Goal: Task Accomplishment & Management: Use online tool/utility

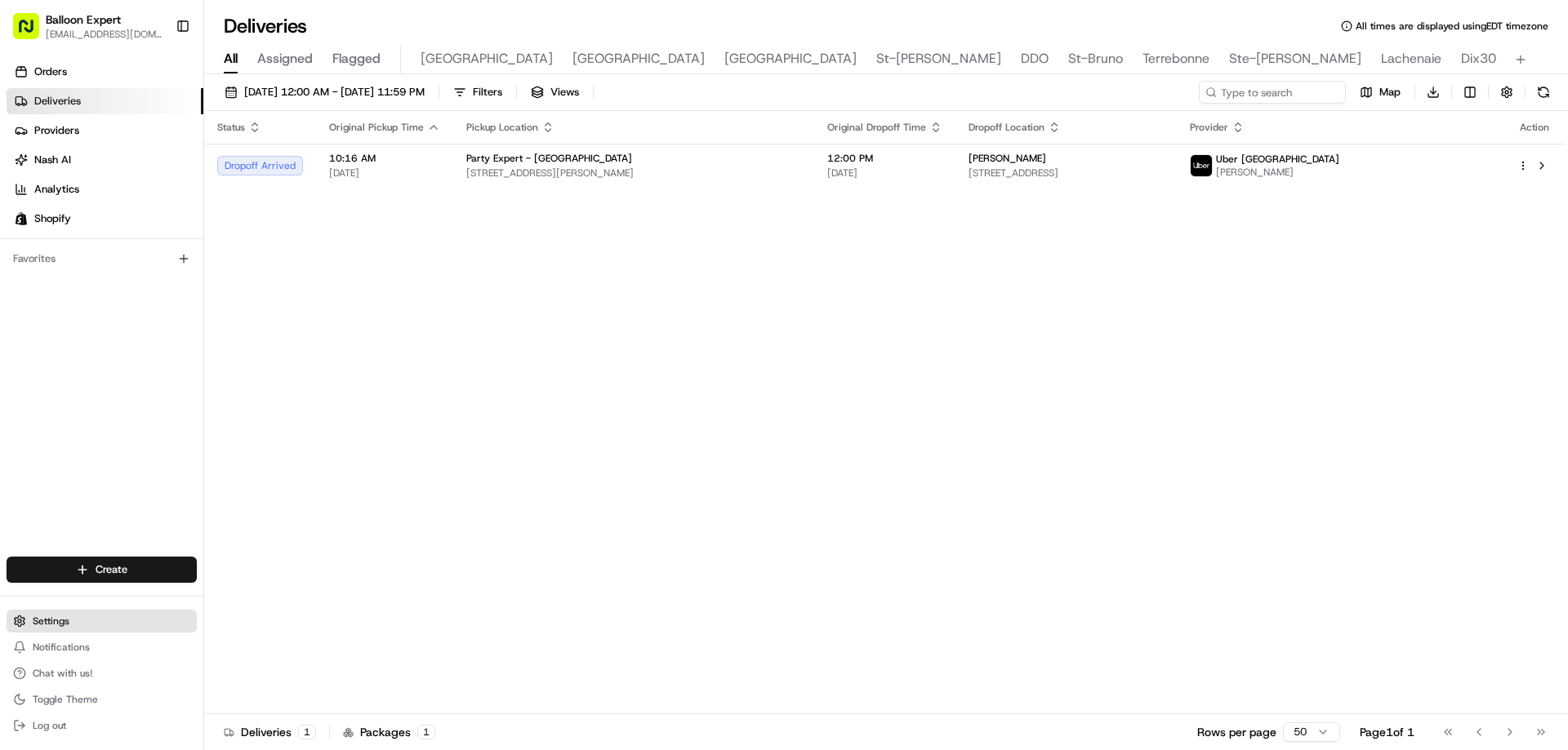
drag, startPoint x: 75, startPoint y: 627, endPoint x: 737, endPoint y: 633, distance: 662.0
click at [74, 627] on button "Settings" at bounding box center [101, 621] width 190 height 23
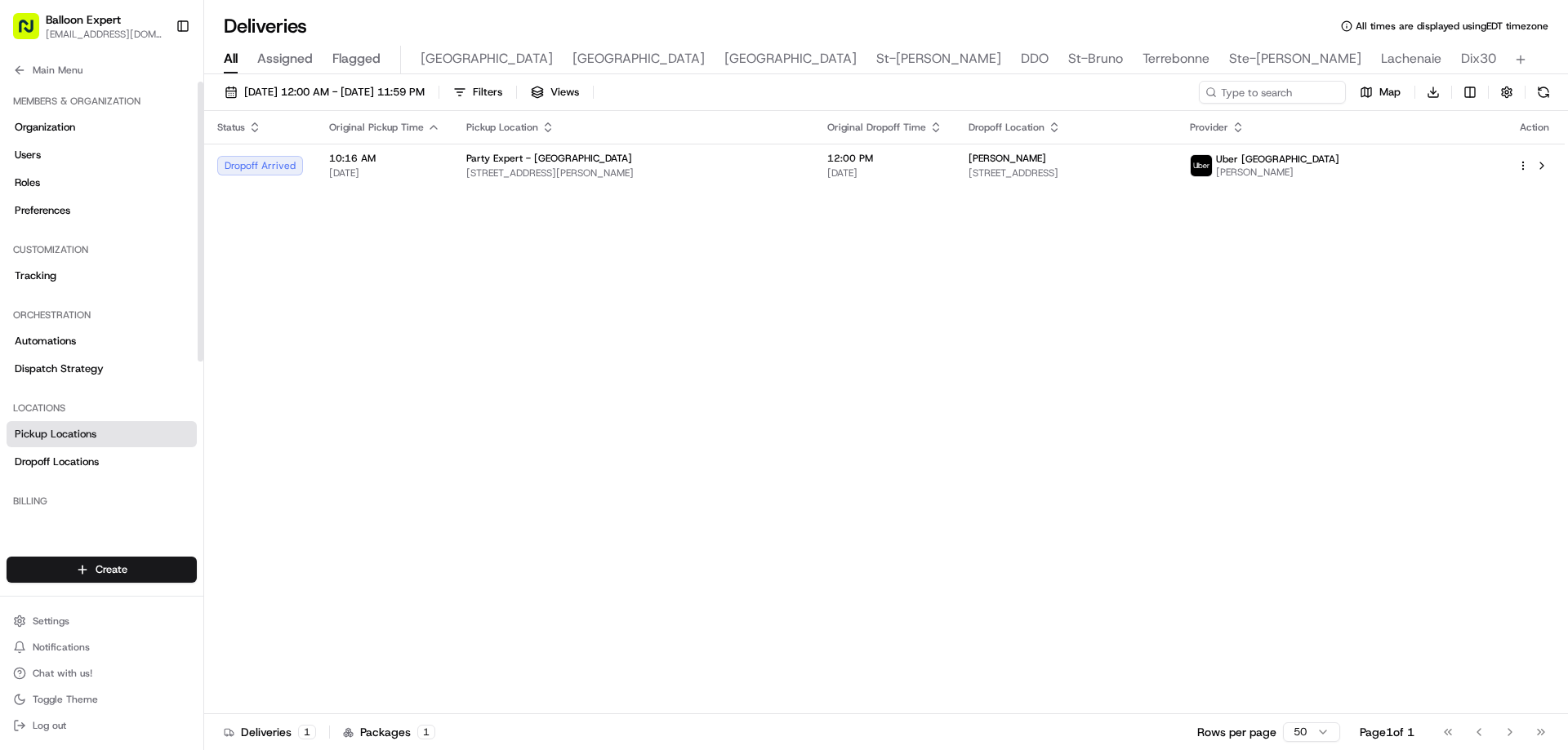
click at [74, 436] on span "Pickup Locations" at bounding box center [55, 434] width 82 height 15
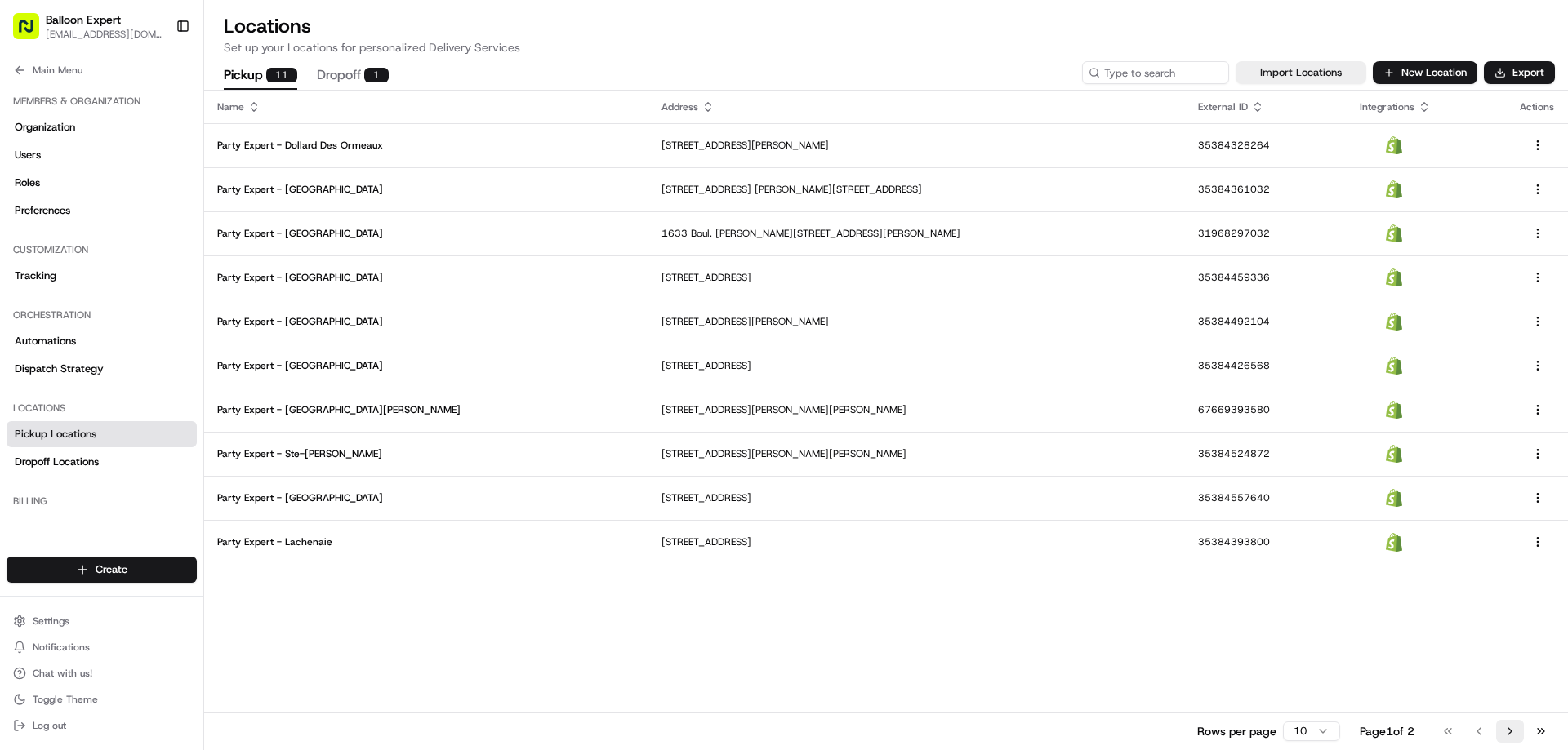
click at [1511, 735] on button "Go to next page" at bounding box center [1510, 731] width 27 height 23
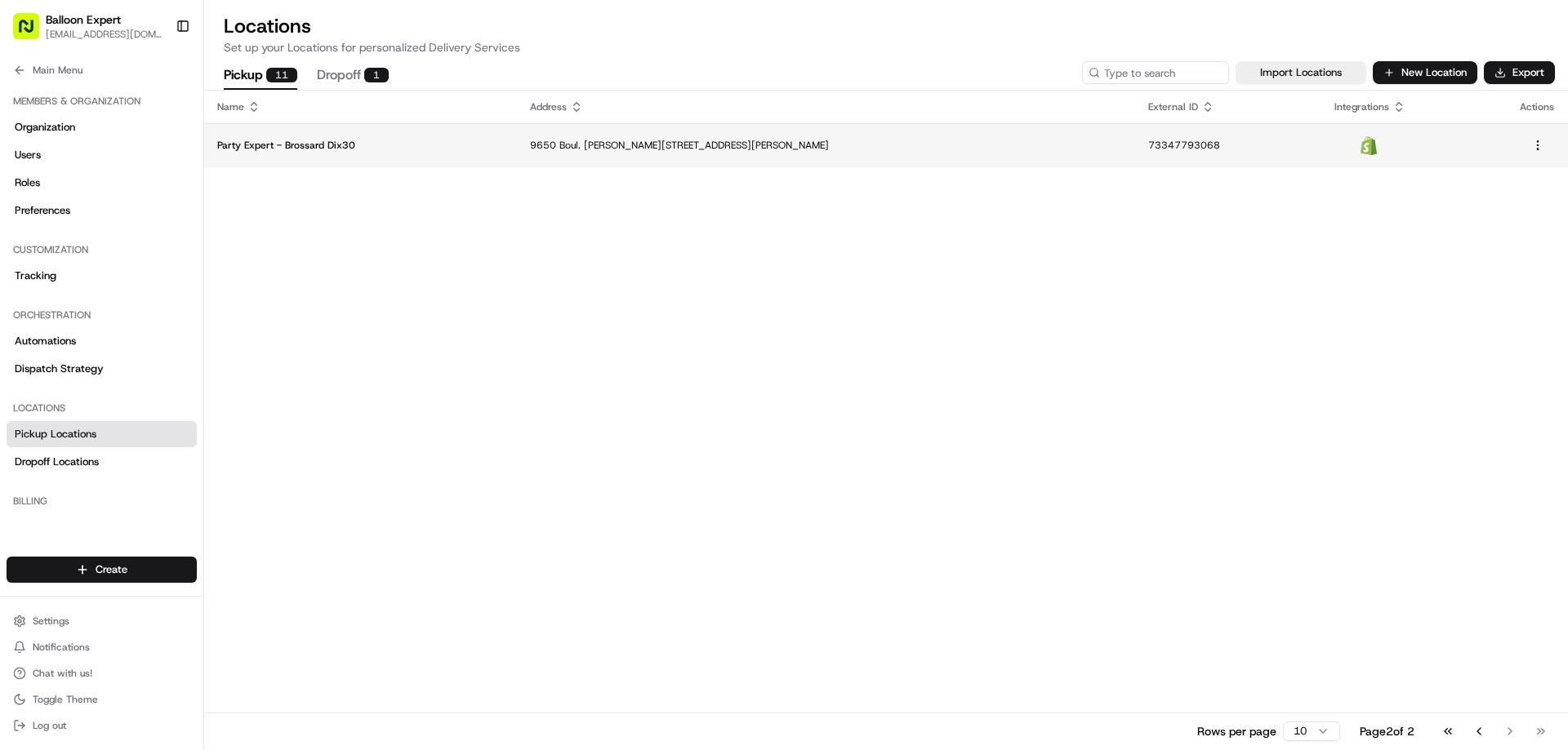
click at [369, 143] on p "Party Expert - Brossard Dix30" at bounding box center [361, 145] width 287 height 13
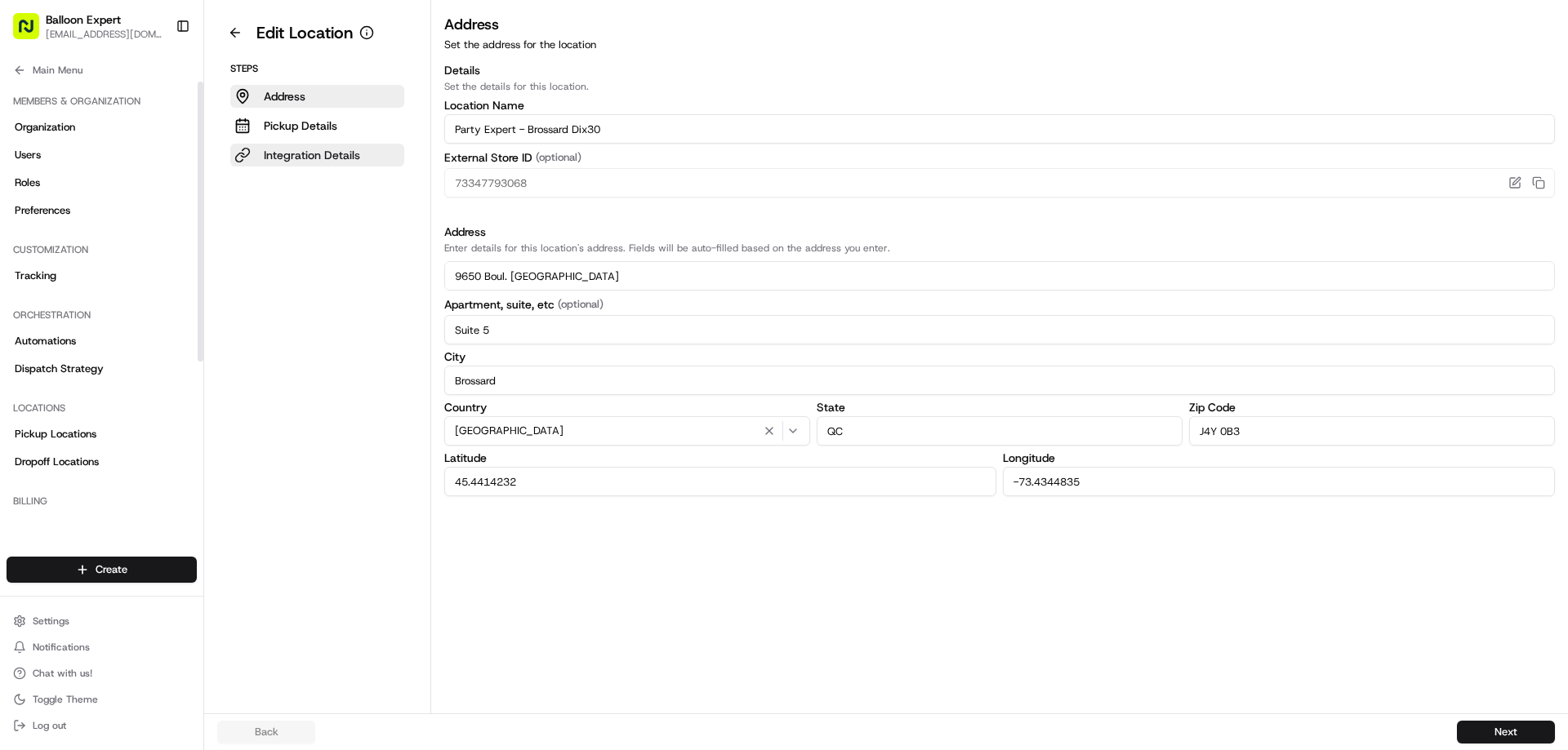
click at [306, 155] on p "Integration Details" at bounding box center [312, 155] width 96 height 16
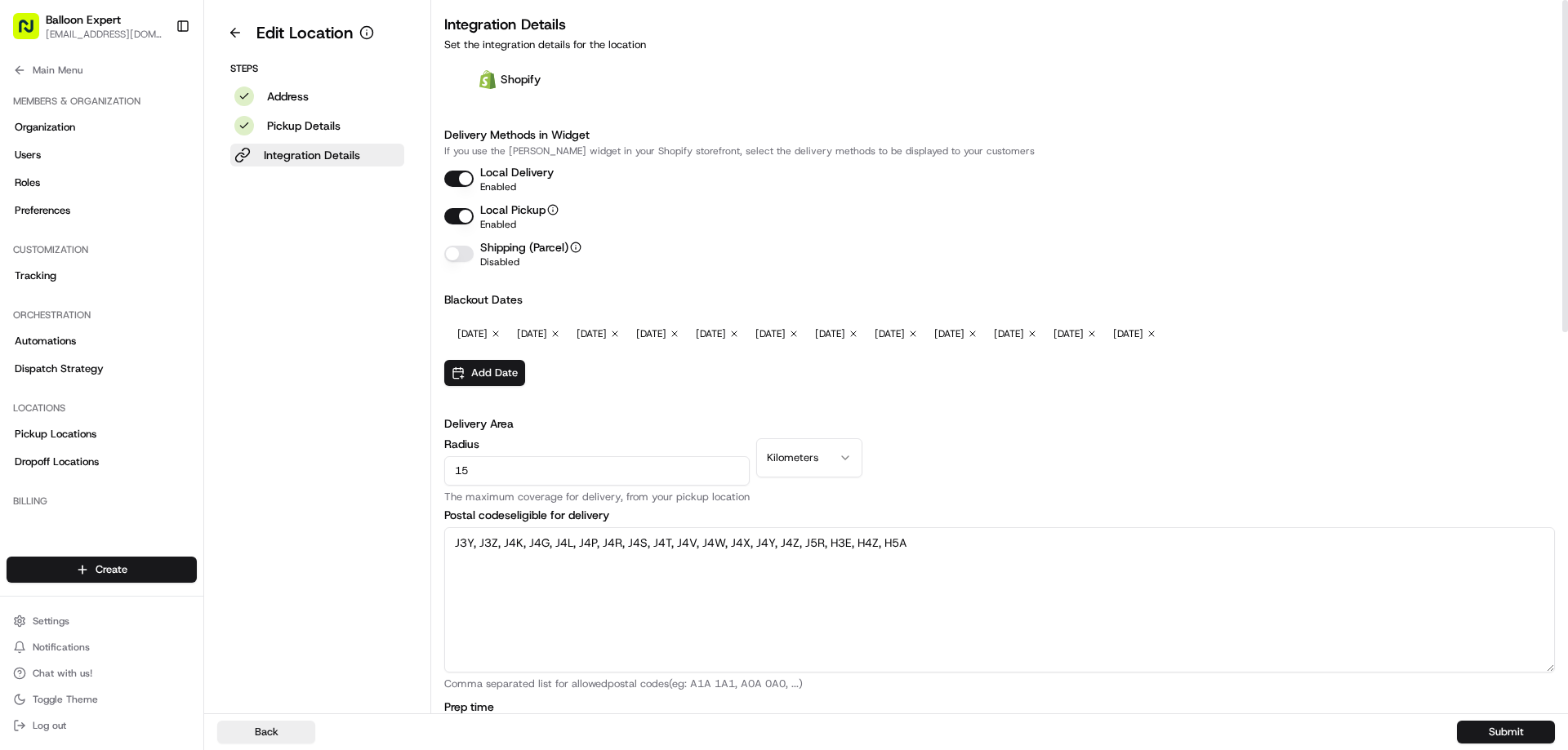
click at [552, 570] on textarea "J3Y, J3Z, J4K, J4G, J4L, J4P, J4R, J4S, J4T, J4V, J4W, J4X, J4Y, J4Z, J5R, H3E,…" at bounding box center [999, 600] width 1111 height 145
type textarea "J3Y, J3Z, J4K, J4G, J4H, J4L, J4P, J4R, J4S, J4T, J4V, J4W, J4X, J4Y, J4Z, J5R,…"
click at [1519, 734] on button "Submit" at bounding box center [1505, 732] width 98 height 23
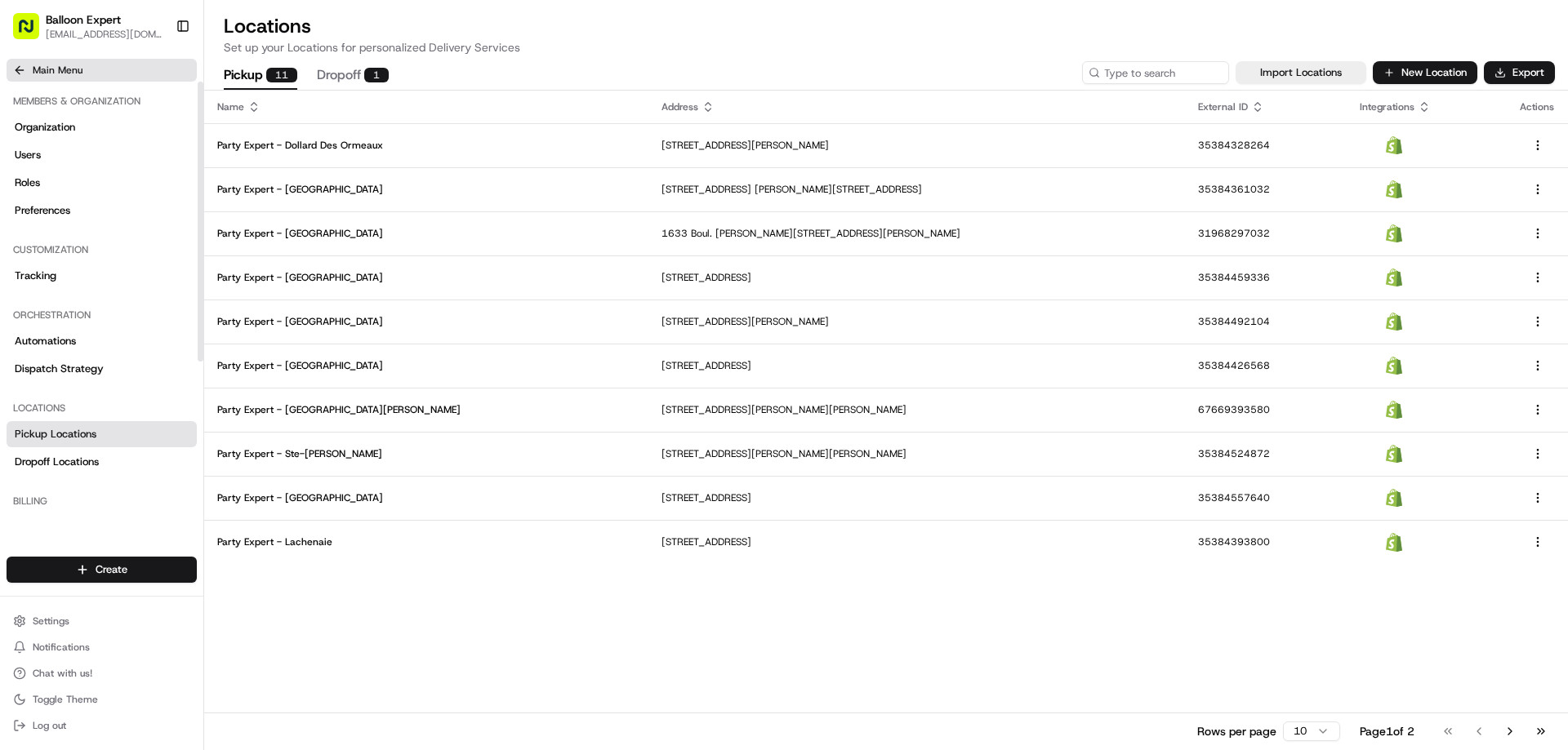
drag, startPoint x: 0, startPoint y: 70, endPoint x: 9, endPoint y: 69, distance: 9.1
click at [0, 70] on div "Main Menu" at bounding box center [101, 67] width 204 height 29
click at [34, 69] on span "Main Menu" at bounding box center [58, 70] width 50 height 13
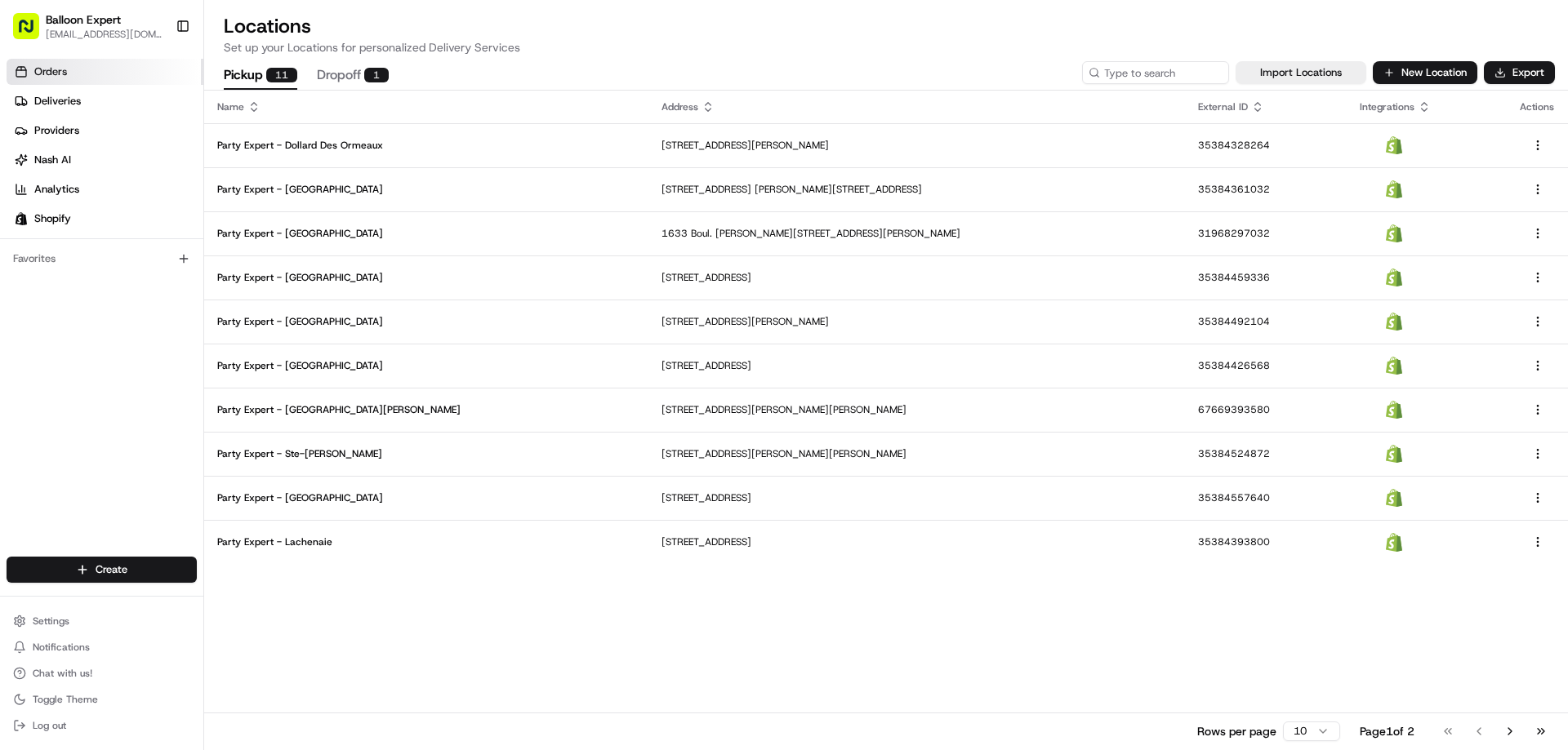
click at [61, 79] on link "Orders" at bounding box center [105, 71] width 197 height 26
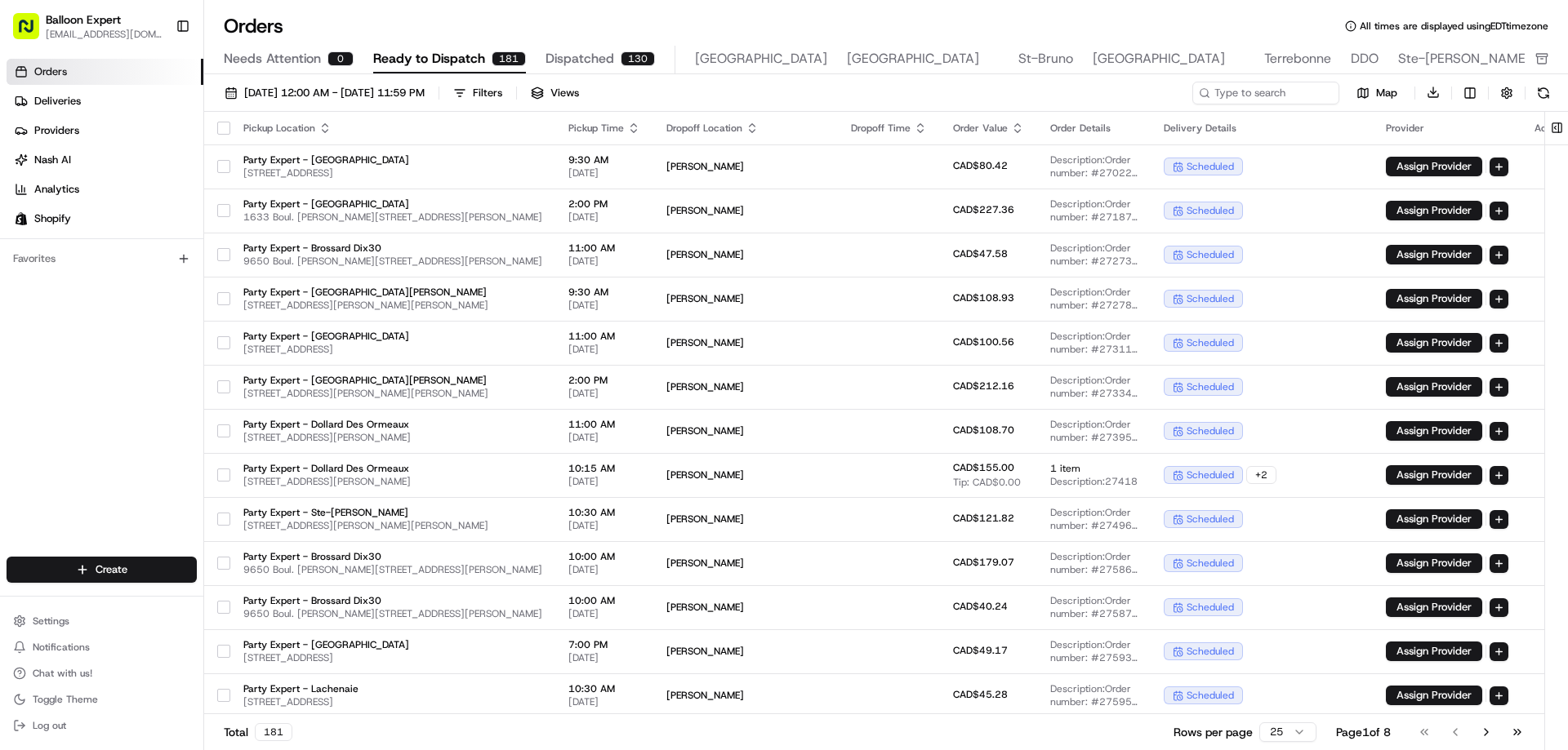
click at [67, 64] on link "Orders" at bounding box center [105, 71] width 197 height 26
click at [1269, 97] on input at bounding box center [1242, 93] width 196 height 23
paste input "#27959"
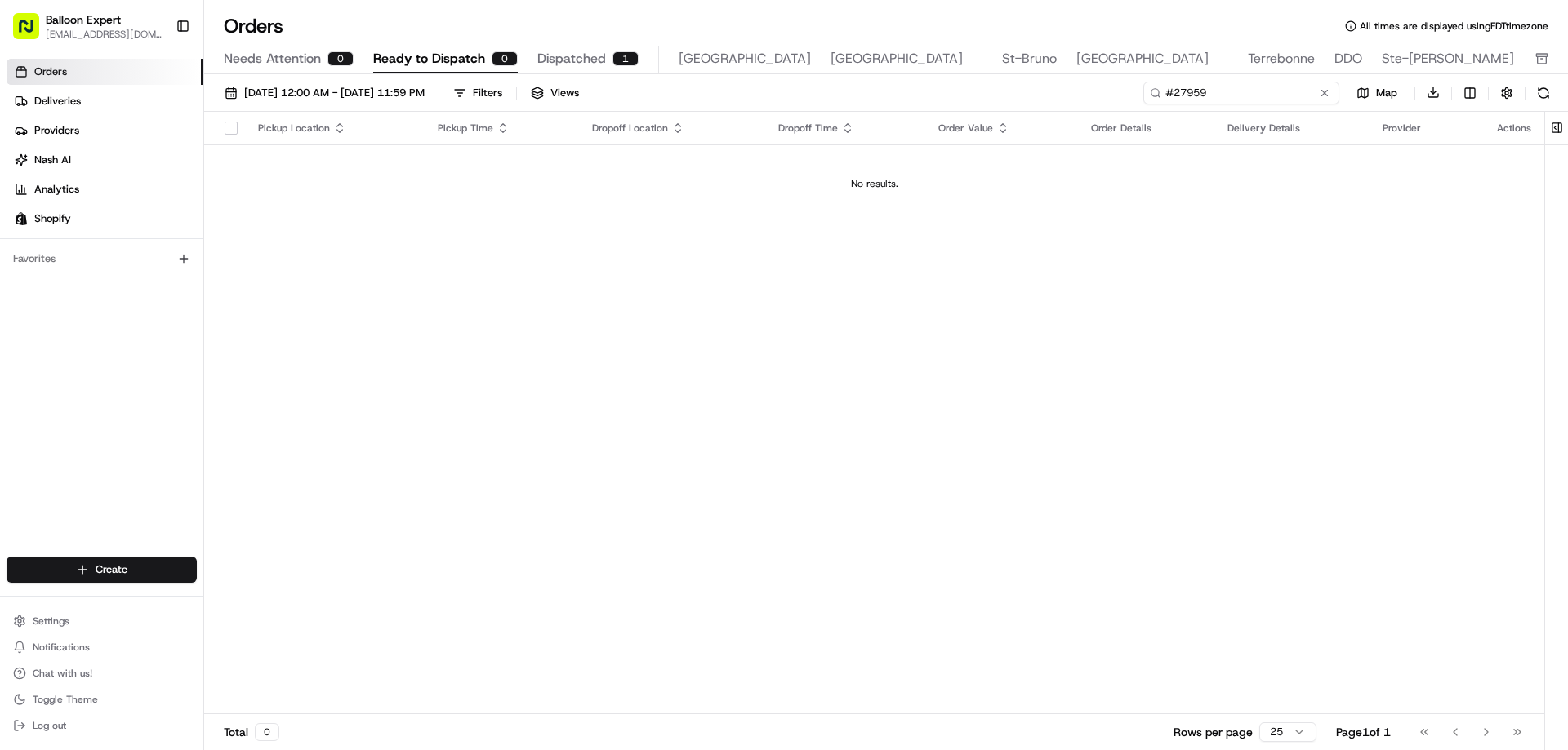
click at [1175, 91] on input "#27959" at bounding box center [1242, 93] width 196 height 23
type input "27959"
click at [46, 107] on span "Deliveries" at bounding box center [58, 101] width 46 height 15
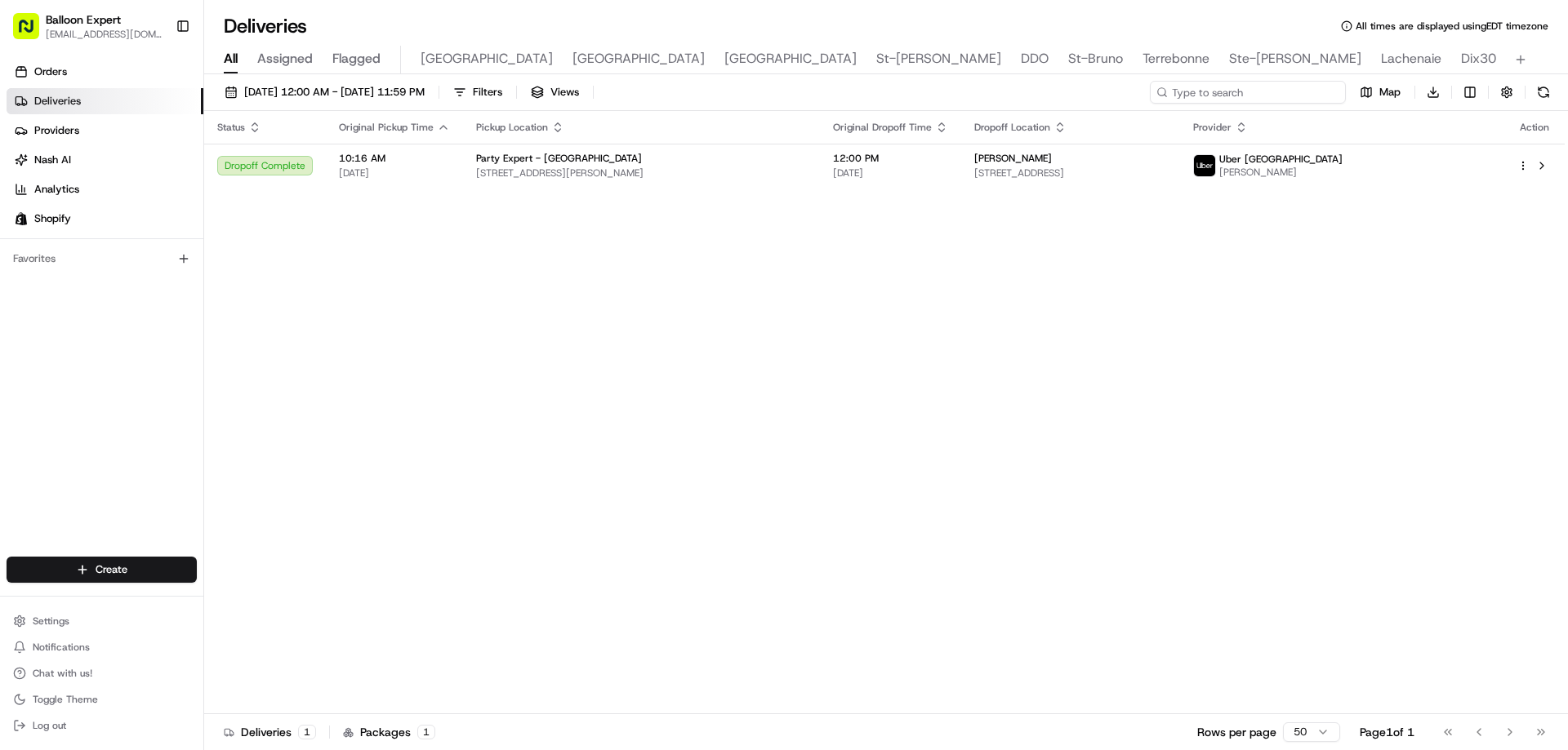
click at [1229, 95] on input at bounding box center [1248, 92] width 196 height 23
paste input "#27959"
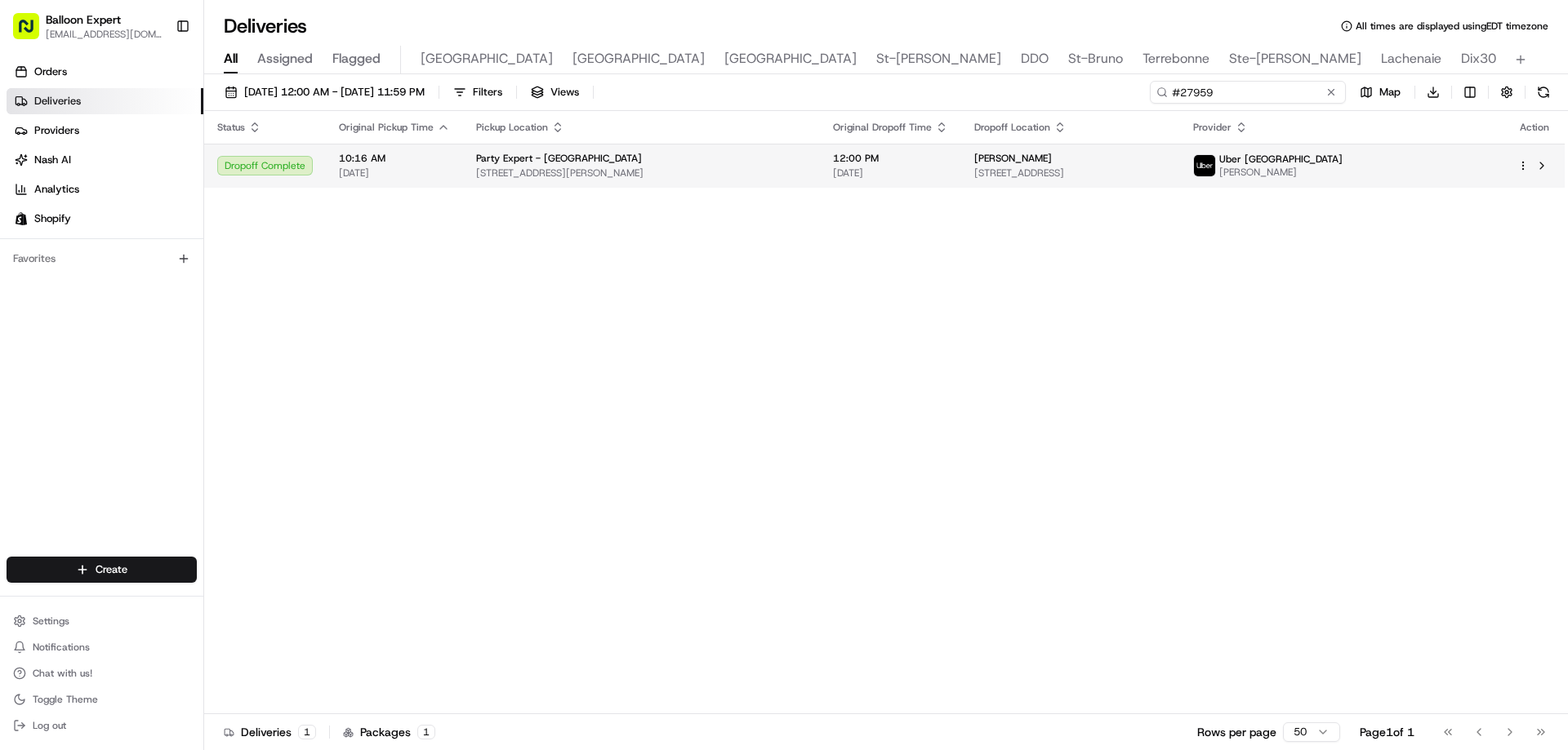
type input "#27959"
click at [539, 152] on span "Party Expert - [GEOGRAPHIC_DATA]" at bounding box center [558, 158] width 166 height 13
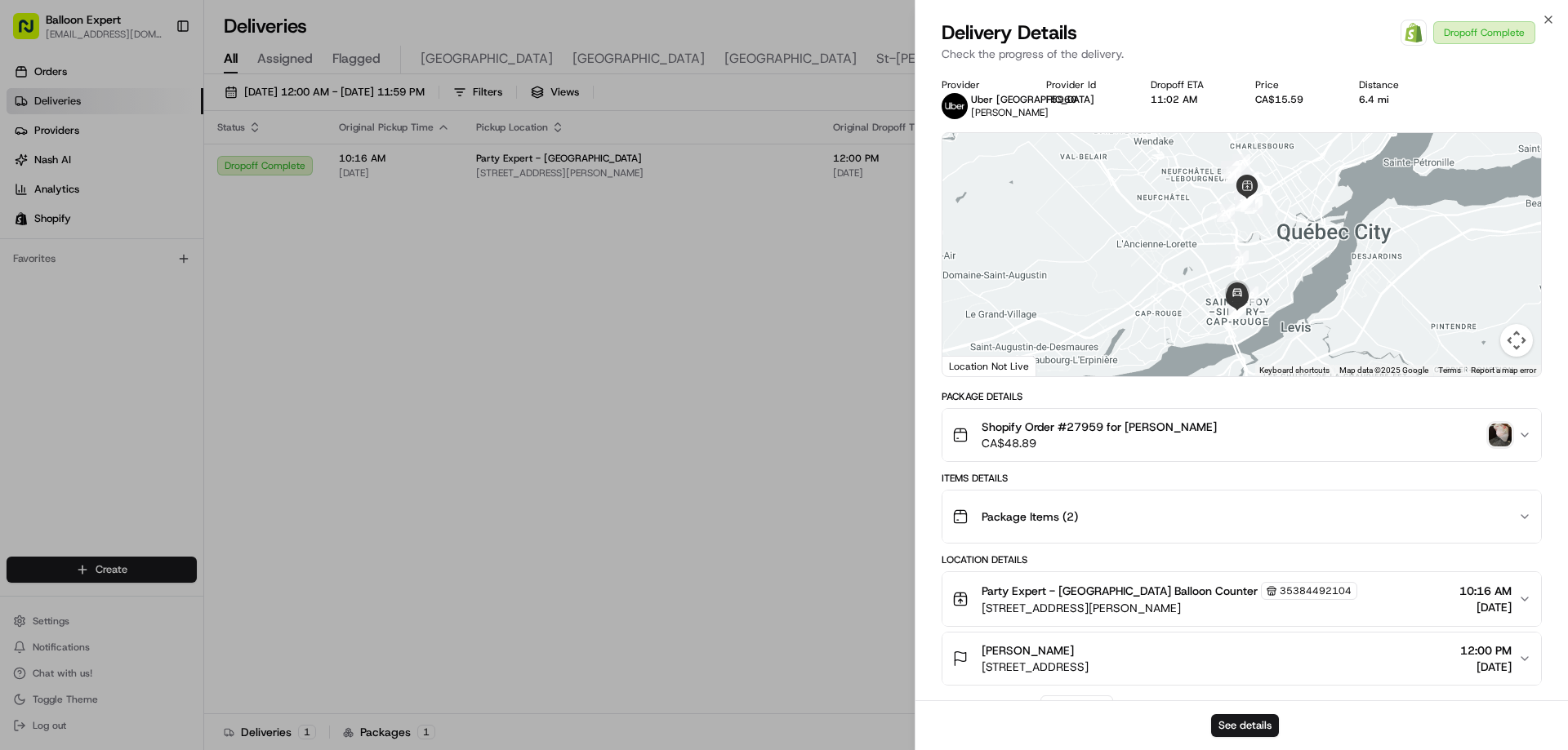
click at [1492, 419] on div "Shopify Order #27959 for marie-sophie blais CA$48.89" at bounding box center [1235, 436] width 566 height 33
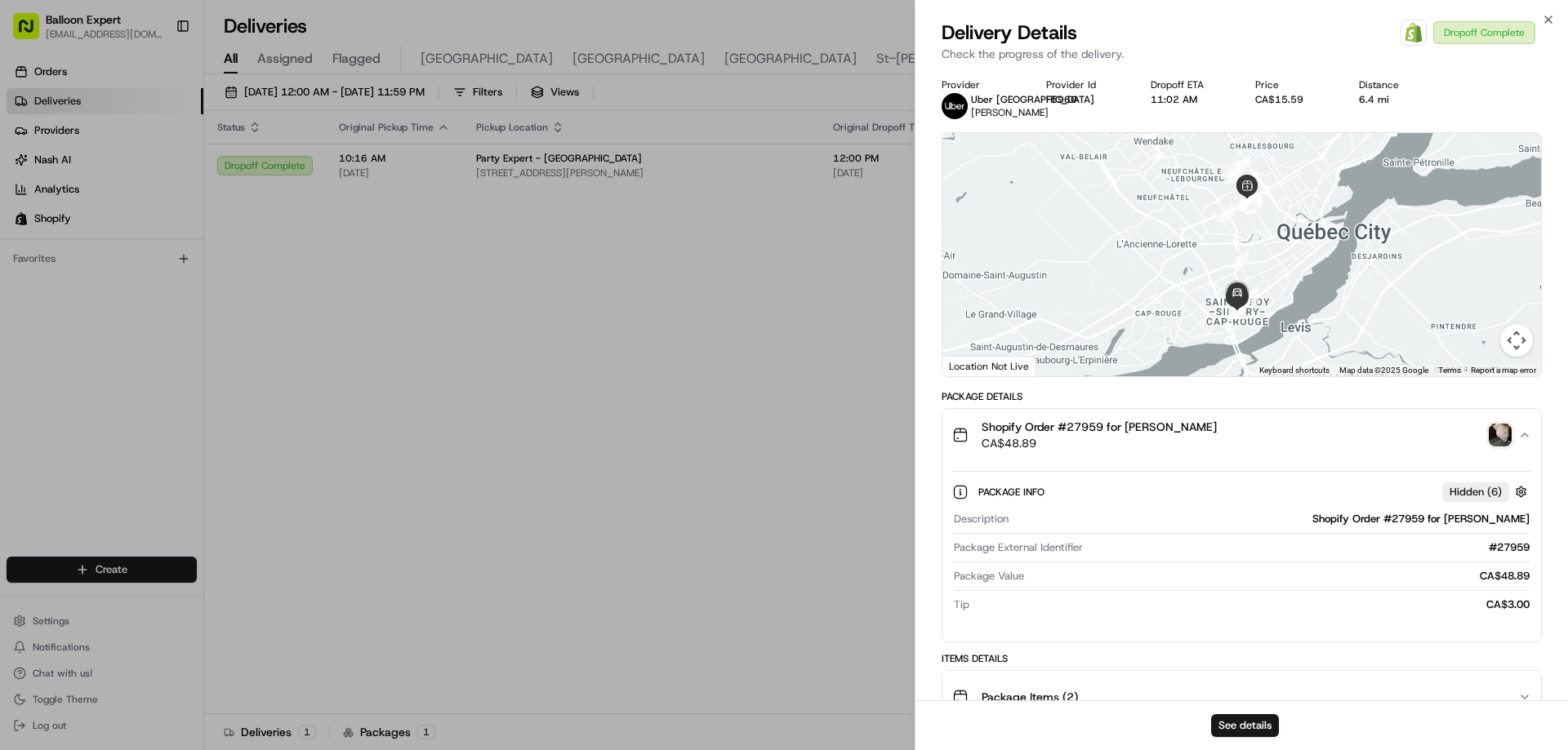
click at [1495, 434] on img "button" at bounding box center [1500, 435] width 23 height 23
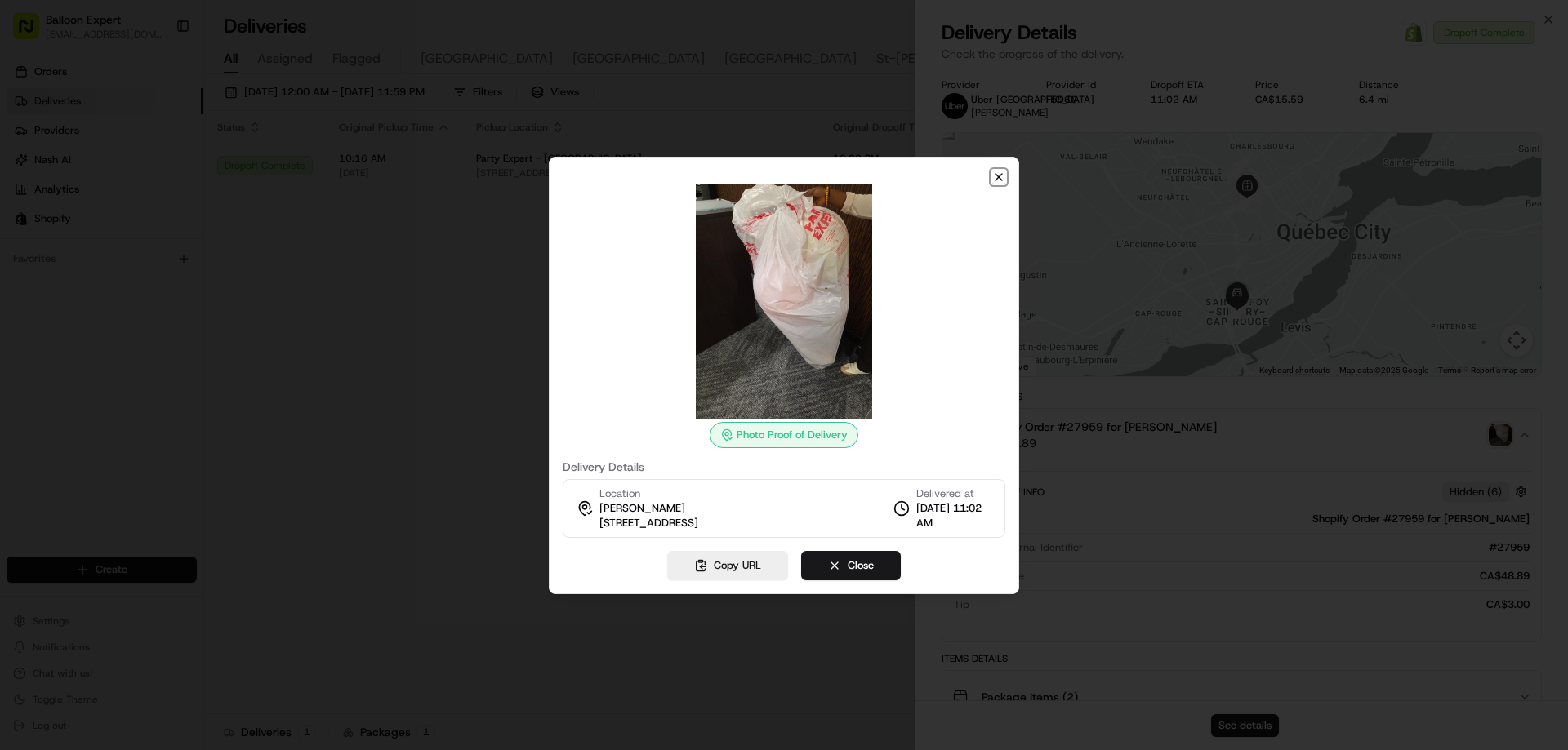
click at [994, 177] on icon "button" at bounding box center [998, 177] width 13 height 13
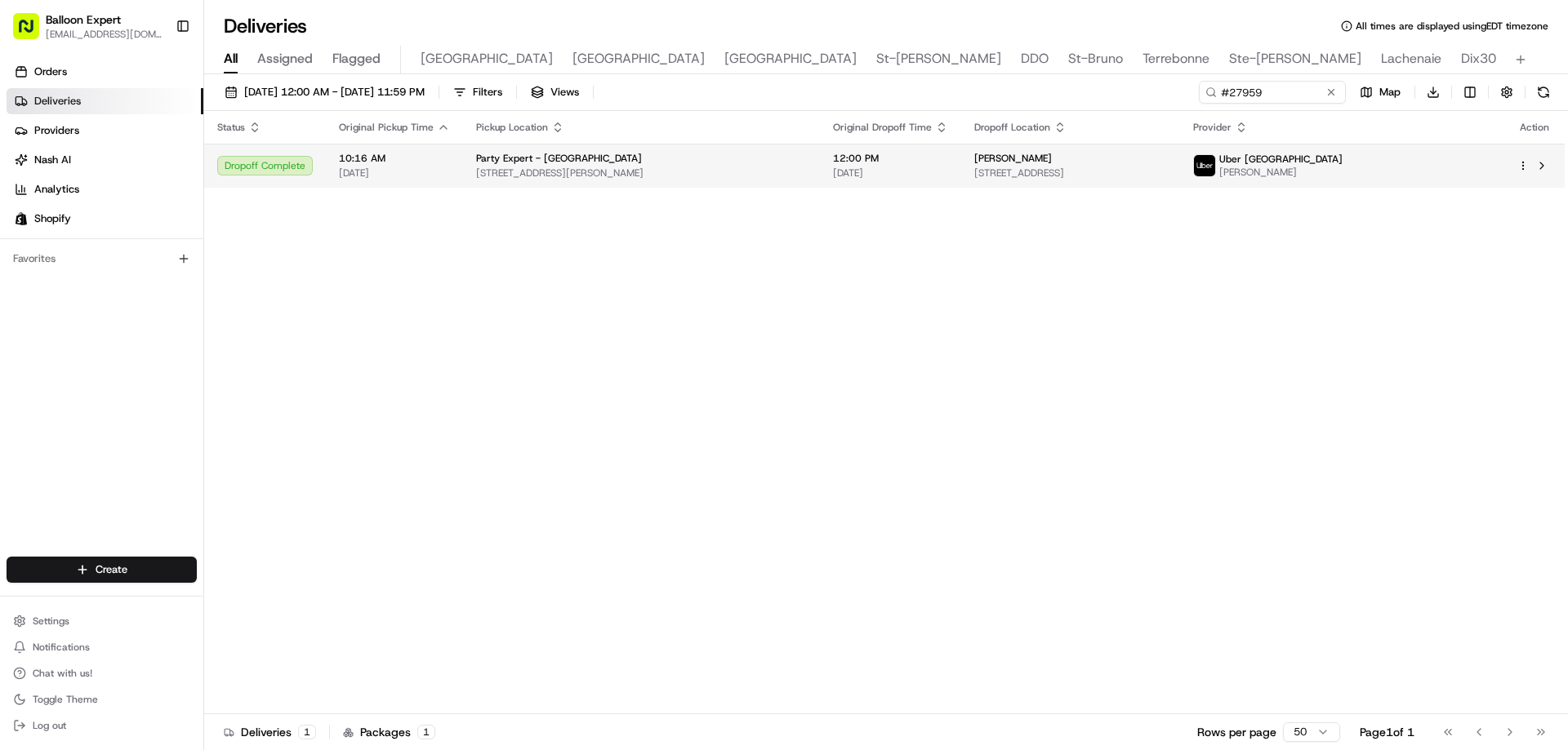
click at [1524, 166] on html "Balloon Expert fanastasopoulos@party-expert.com Toggle Sidebar Orders Deliverie…" at bounding box center [784, 375] width 1568 height 750
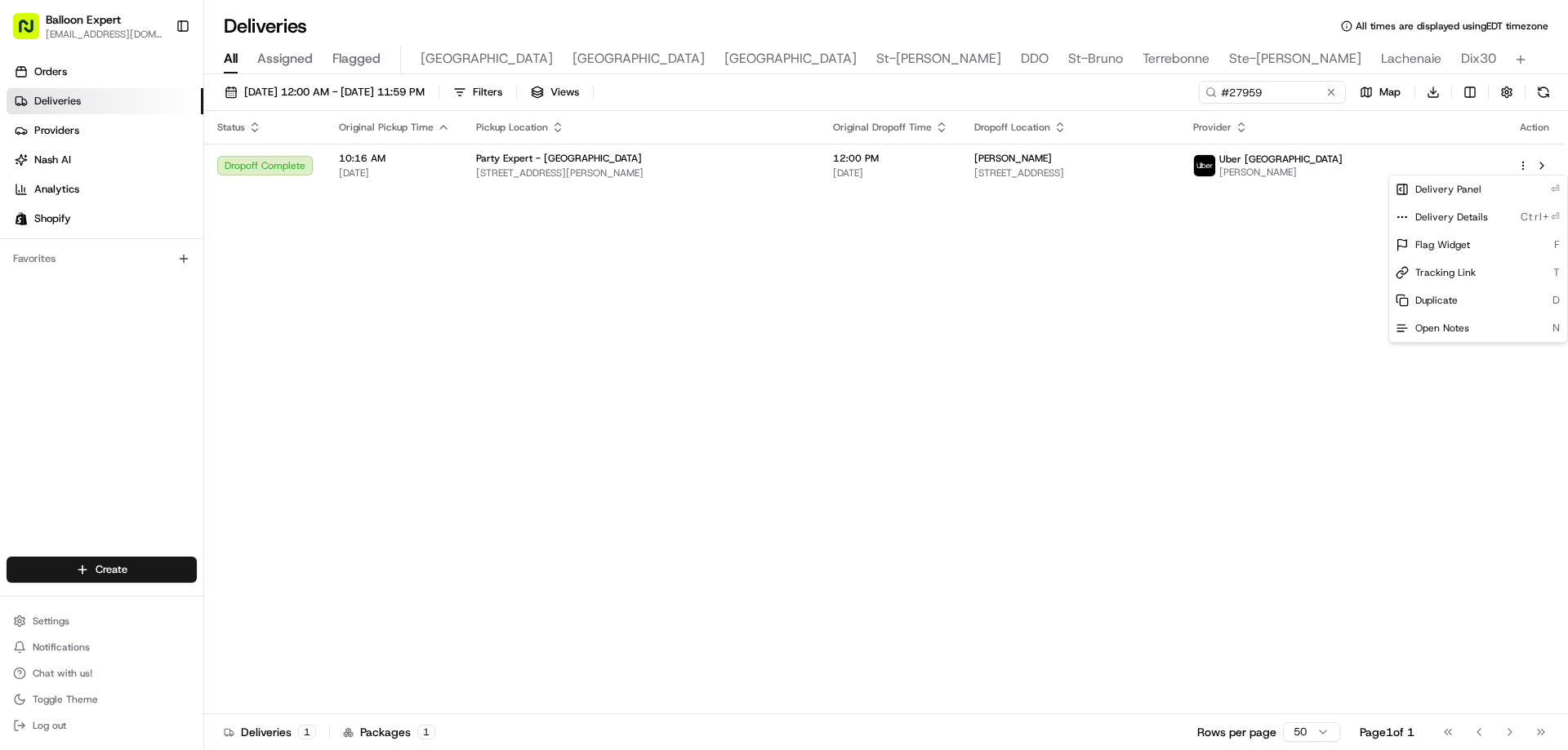
click at [290, 171] on html "Balloon Expert fanastasopoulos@party-expert.com Toggle Sidebar Orders Deliverie…" at bounding box center [784, 375] width 1568 height 750
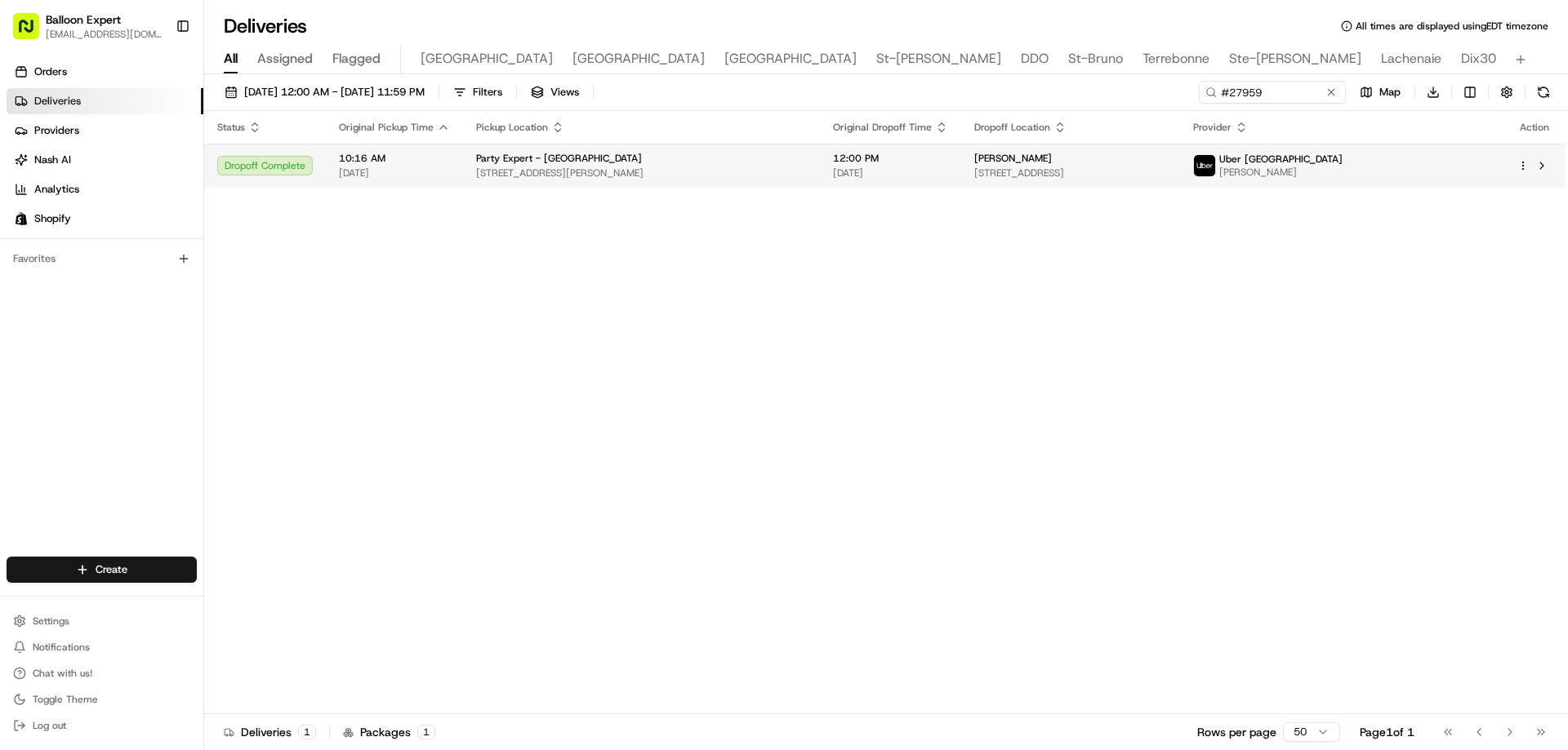
click at [648, 174] on span "[STREET_ADDRESS][PERSON_NAME]" at bounding box center [641, 173] width 331 height 13
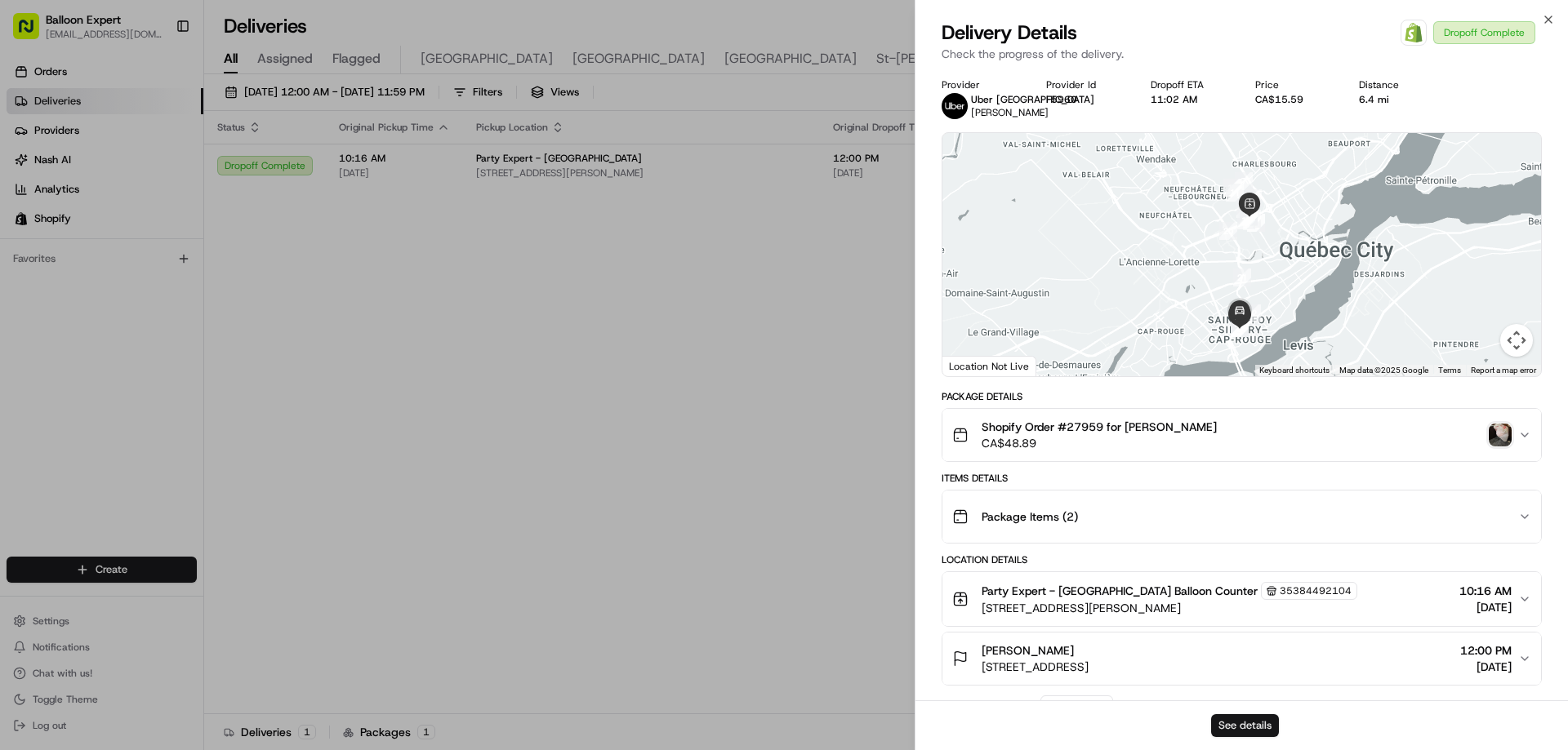
click at [1245, 720] on button "See details" at bounding box center [1244, 726] width 68 height 23
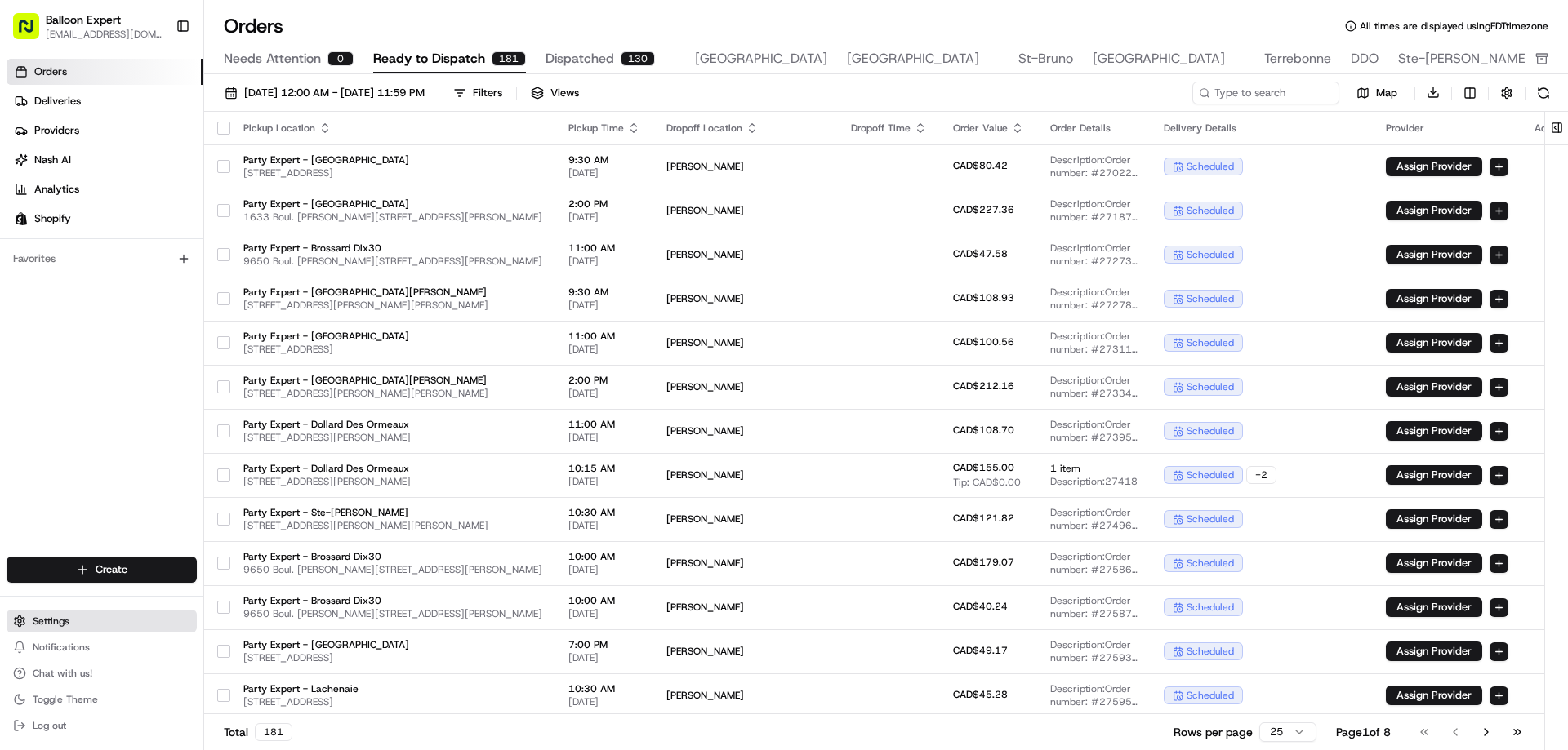
click at [66, 628] on button "Settings" at bounding box center [101, 621] width 190 height 23
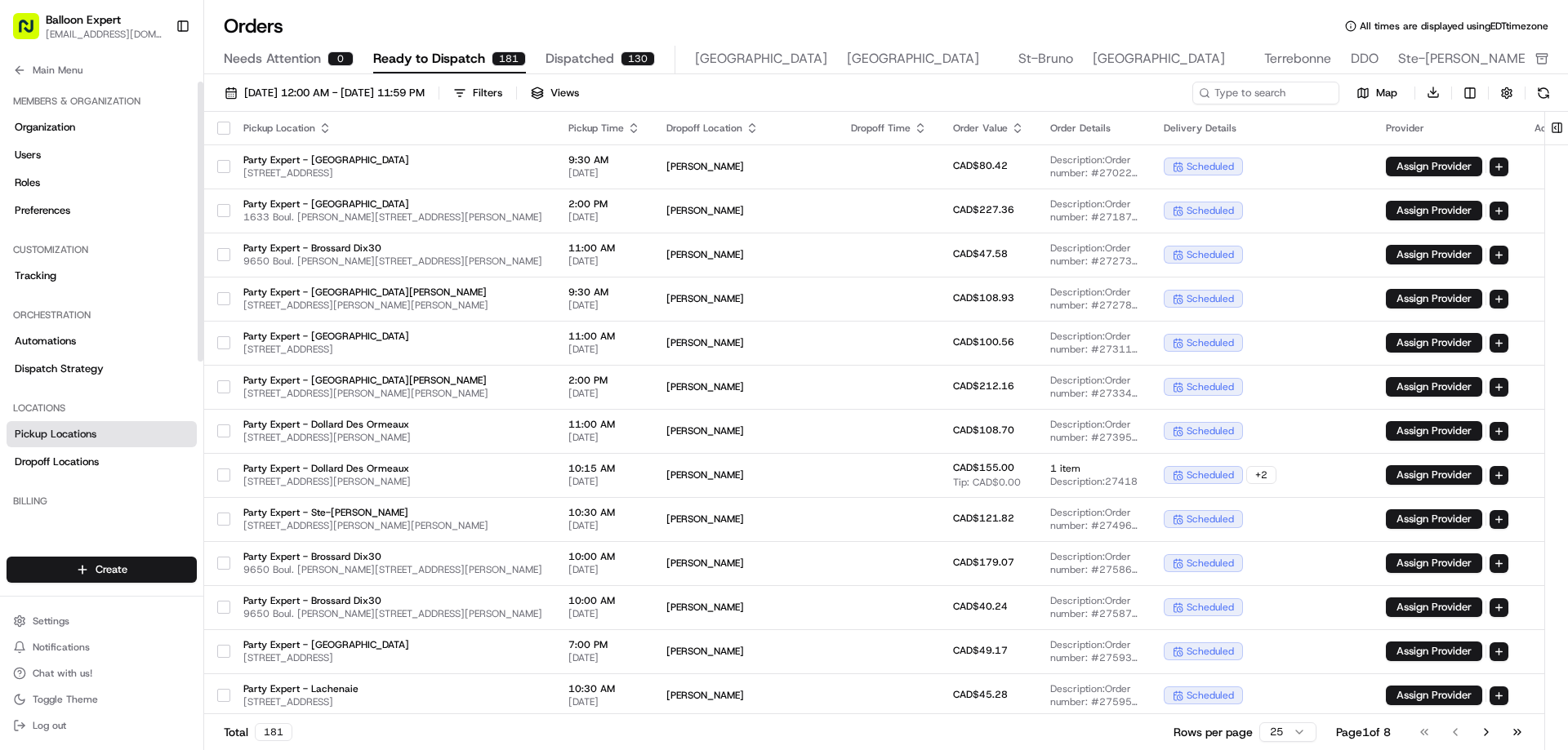
click at [36, 440] on span "Pickup Locations" at bounding box center [55, 434] width 82 height 15
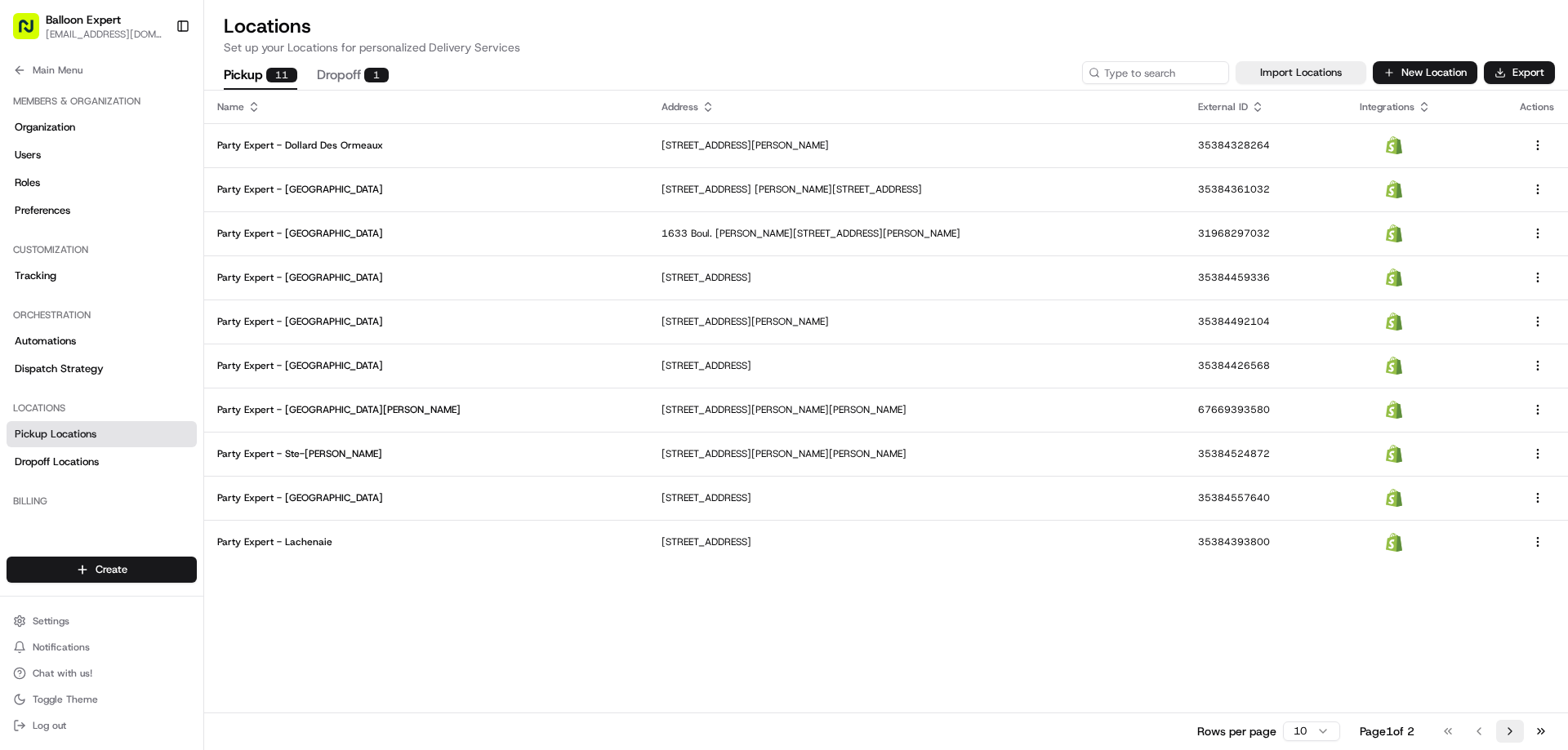
click at [1505, 729] on button "Go to next page" at bounding box center [1510, 731] width 27 height 23
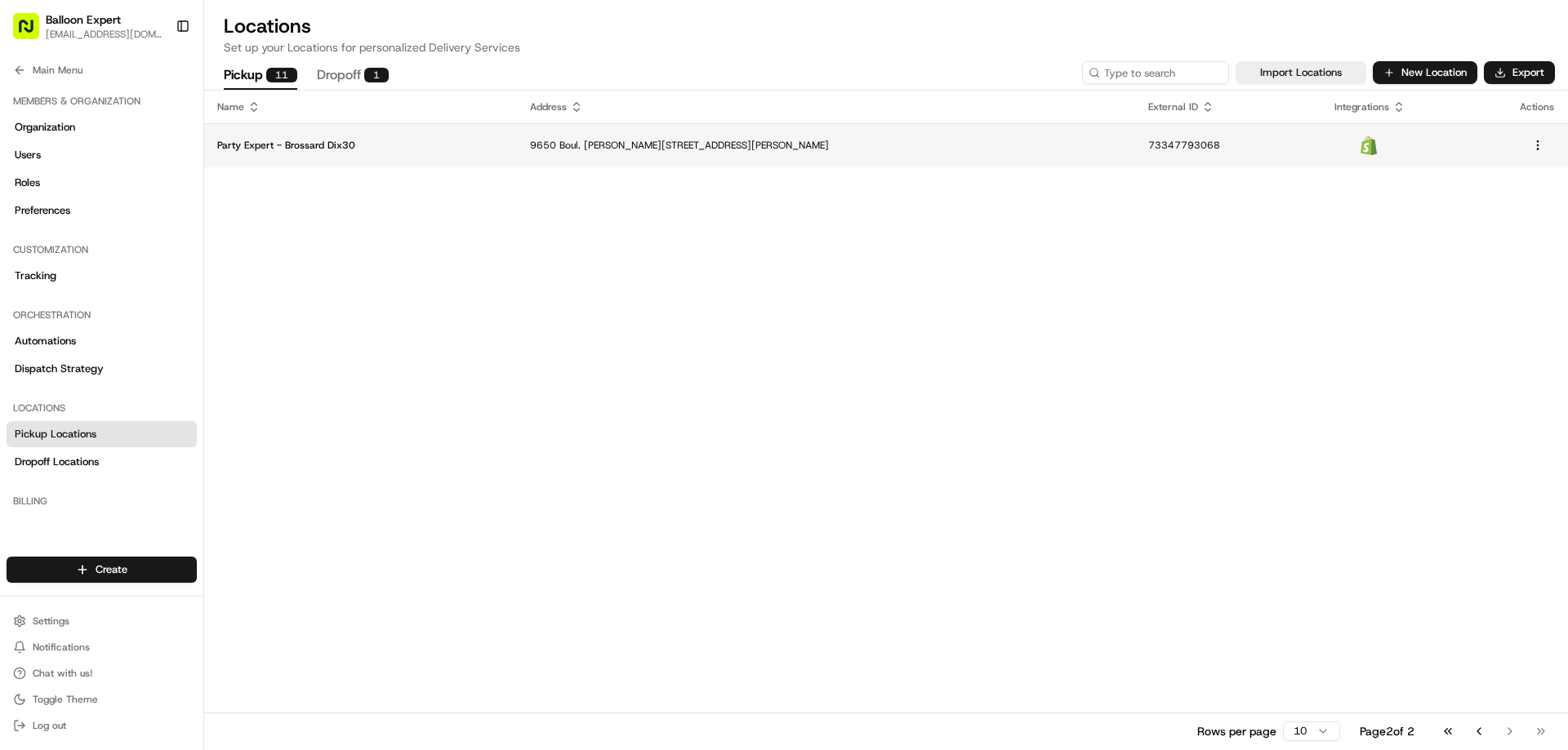
click at [503, 144] on p "Party Expert - Brossard Dix30" at bounding box center [361, 145] width 287 height 13
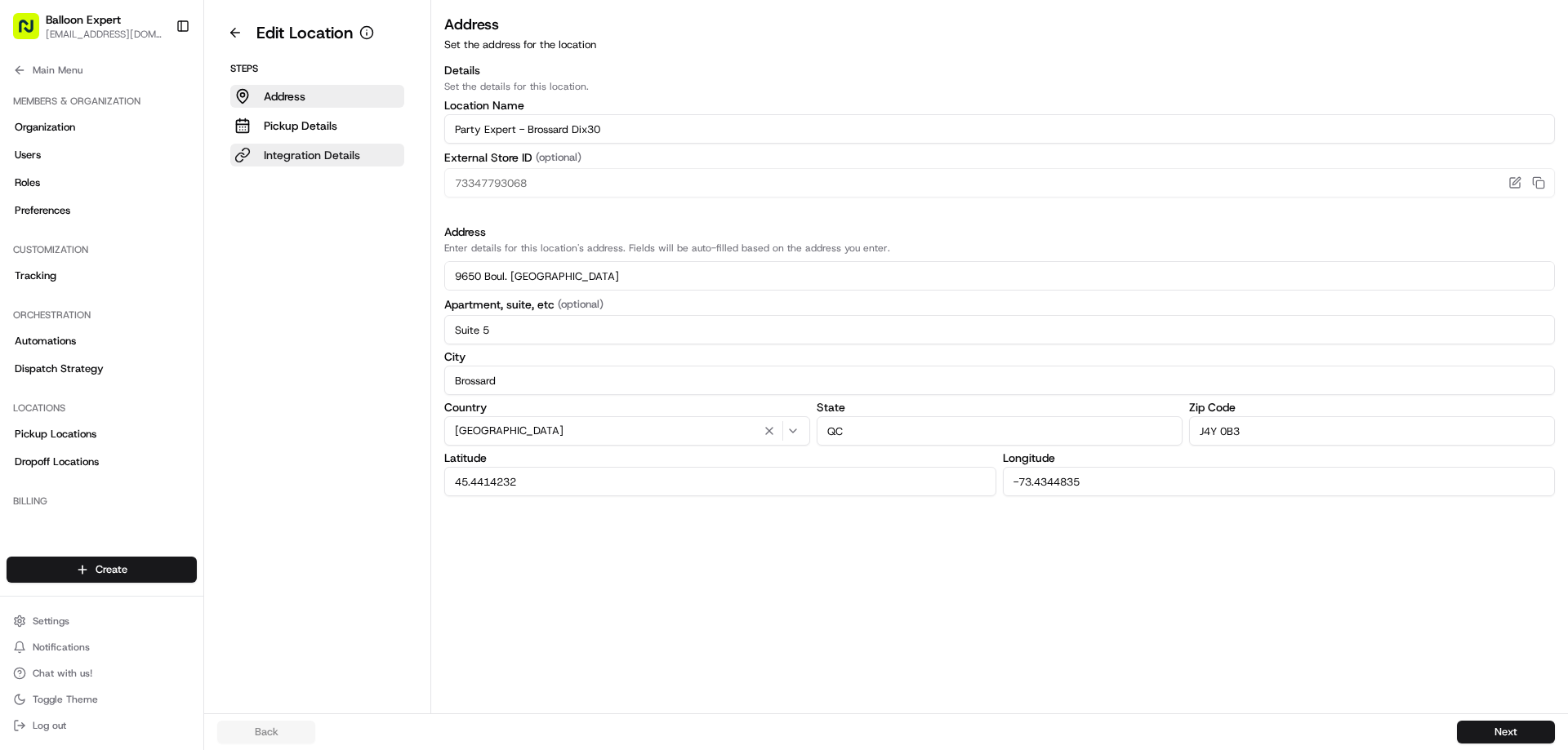
click at [272, 144] on button "Integration Details" at bounding box center [317, 155] width 174 height 23
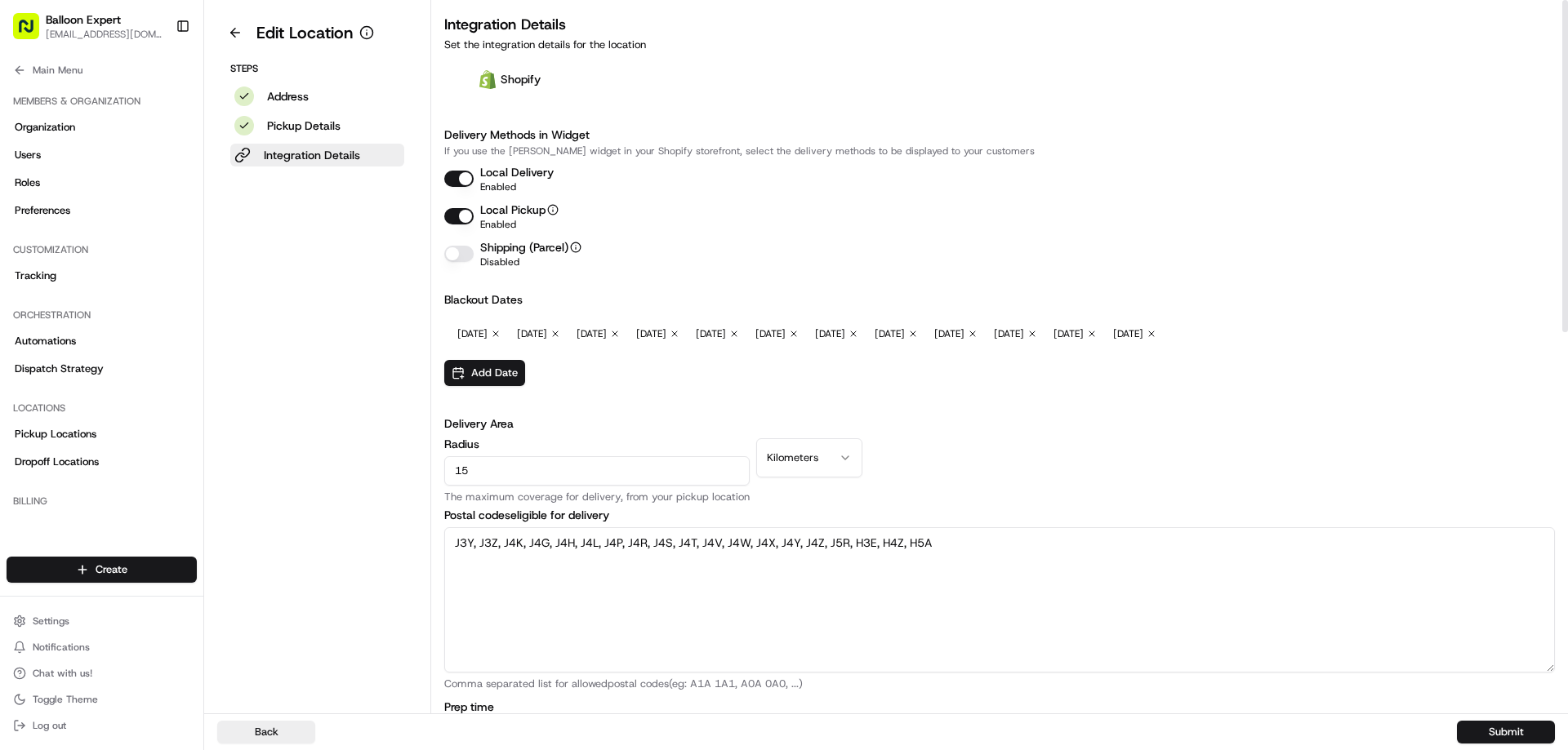
drag, startPoint x: 579, startPoint y: 573, endPoint x: 605, endPoint y: 589, distance: 30.5
click at [579, 572] on textarea "J3Y, J3Z, J4K, J4G, J4H, J4L, J4P, J4R, J4S, J4T, J4V, J4W, J4X, J4Y, J4Z, J5R,…" at bounding box center [999, 600] width 1111 height 145
type textarea "J3Y, J3Z, J4K, J4G, J4L, J4P, J4R, J4S, J4T, J4V, J4W, J4X, J4Y, J4Z, J5R, H3E,…"
click at [1511, 735] on button "Submit" at bounding box center [1505, 732] width 98 height 23
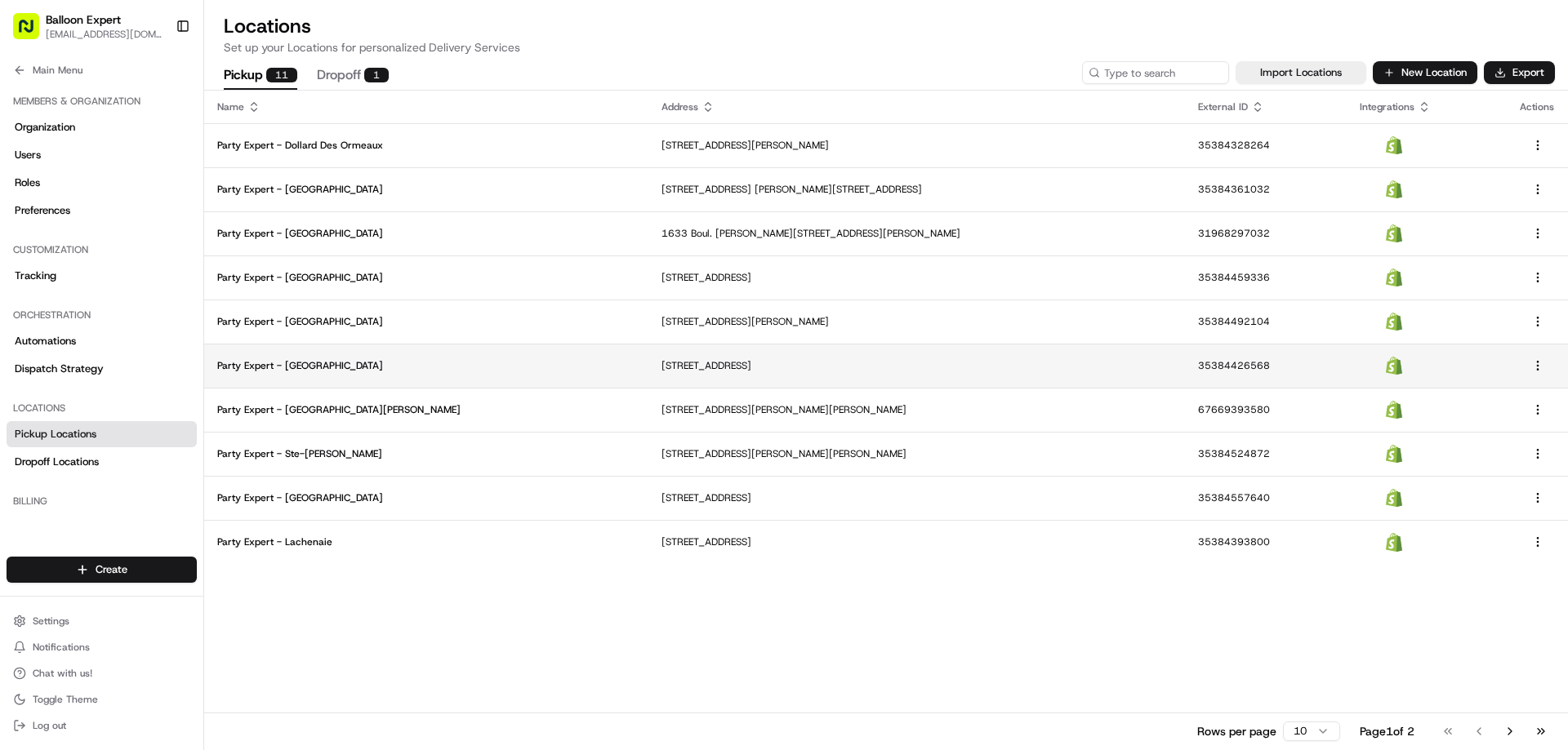
click at [315, 367] on p "Party Expert - [GEOGRAPHIC_DATA]" at bounding box center [426, 365] width 418 height 13
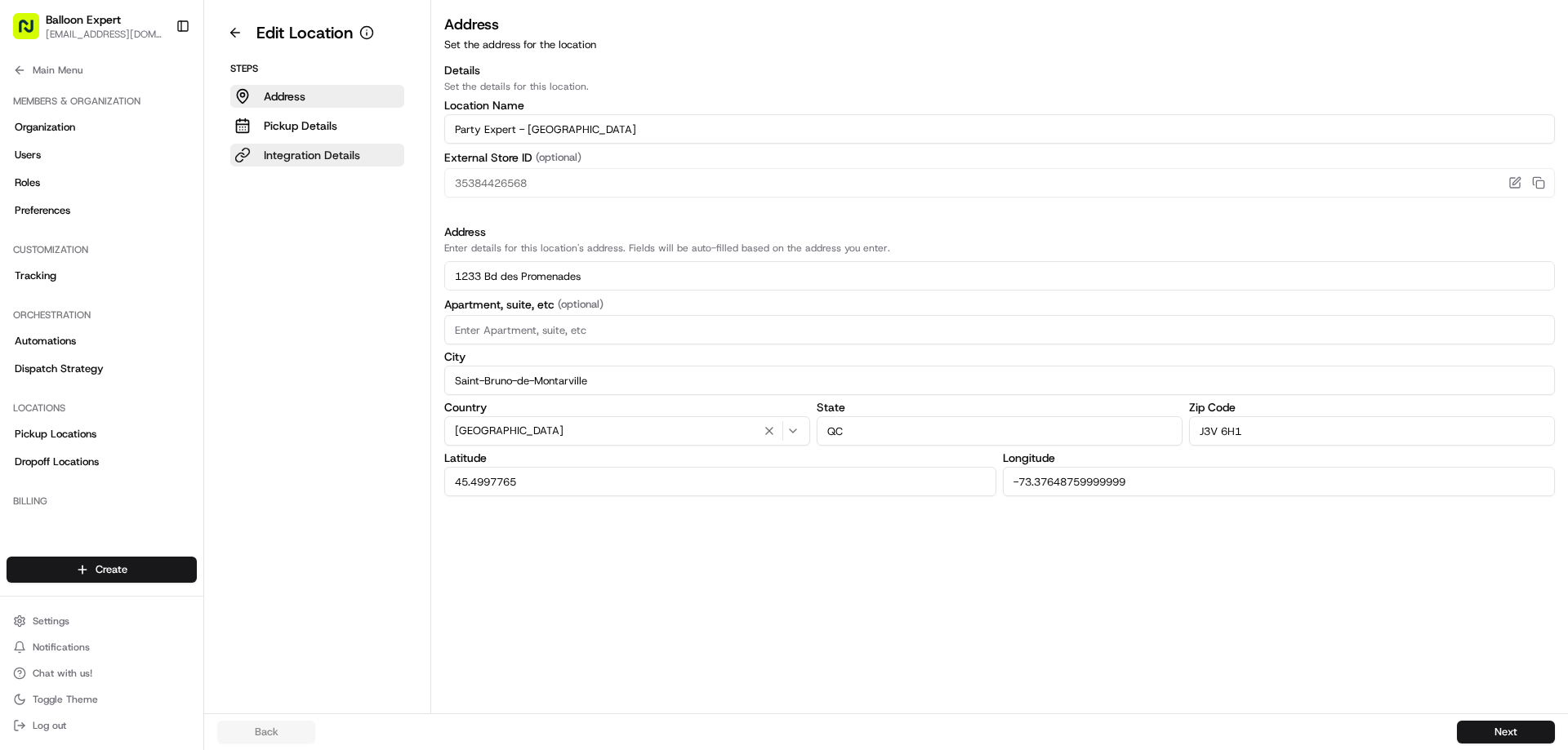
click at [338, 152] on p "Integration Details" at bounding box center [312, 155] width 96 height 16
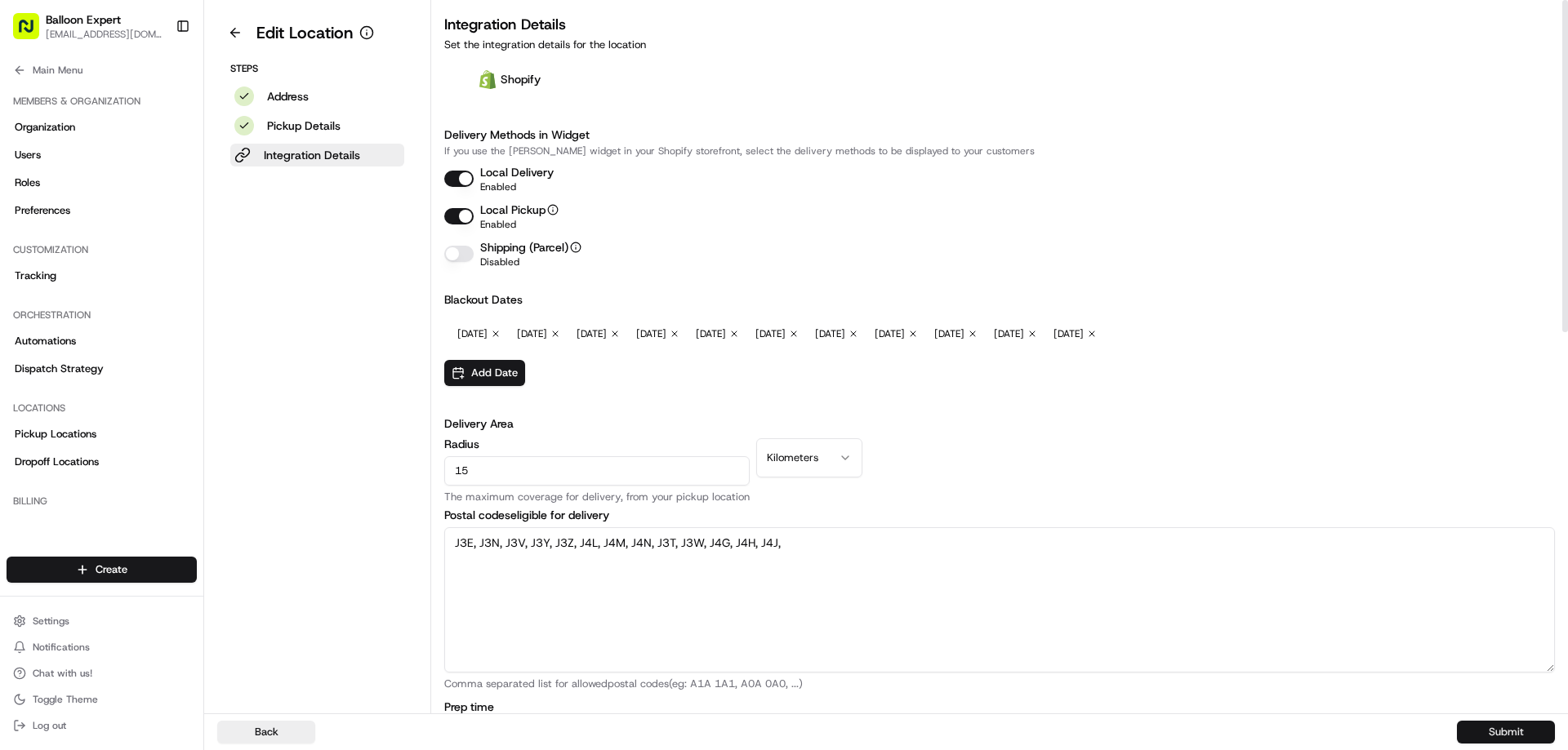
click at [1485, 730] on button "Submit" at bounding box center [1505, 732] width 98 height 23
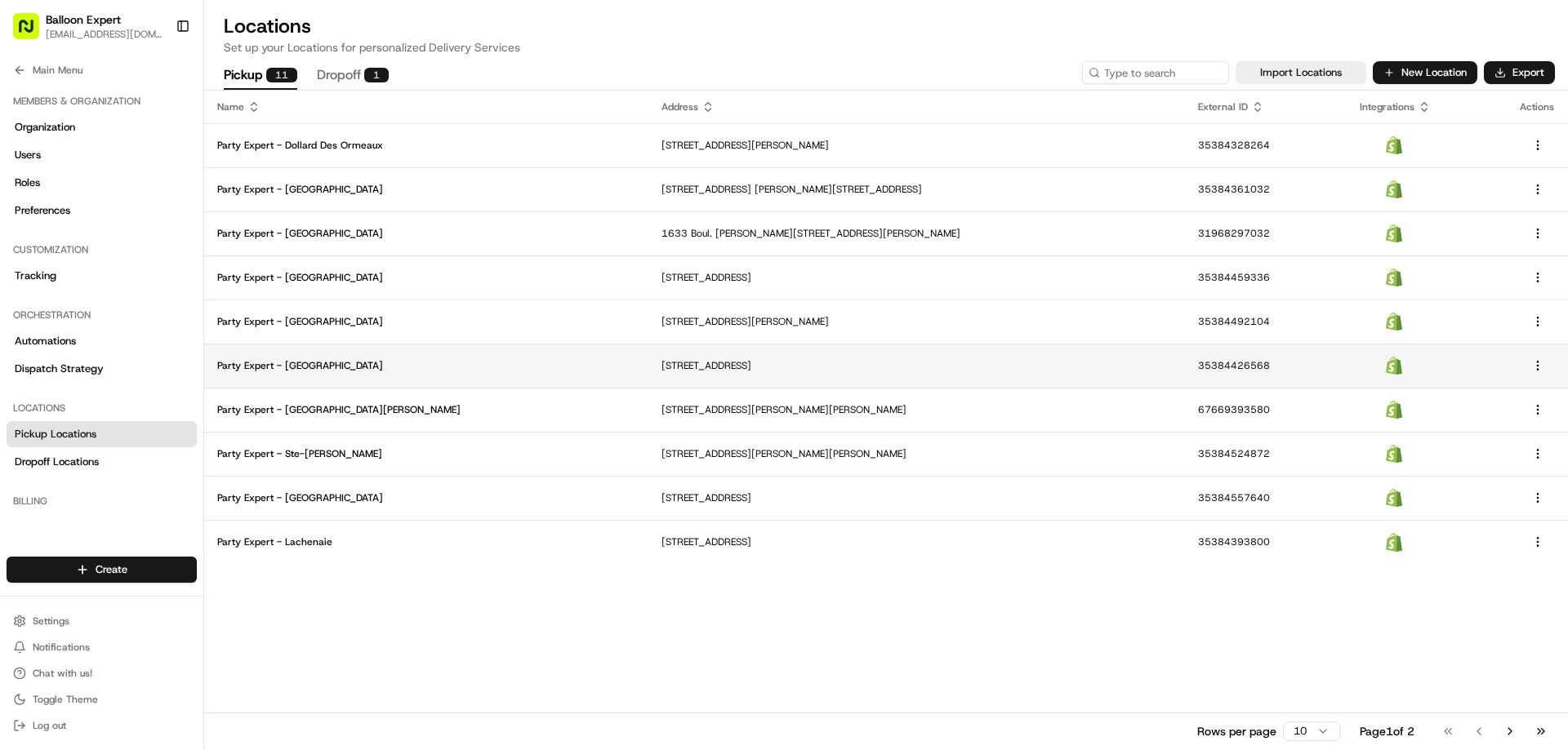
click at [334, 375] on td "Party Expert - [GEOGRAPHIC_DATA]" at bounding box center [426, 365] width 444 height 44
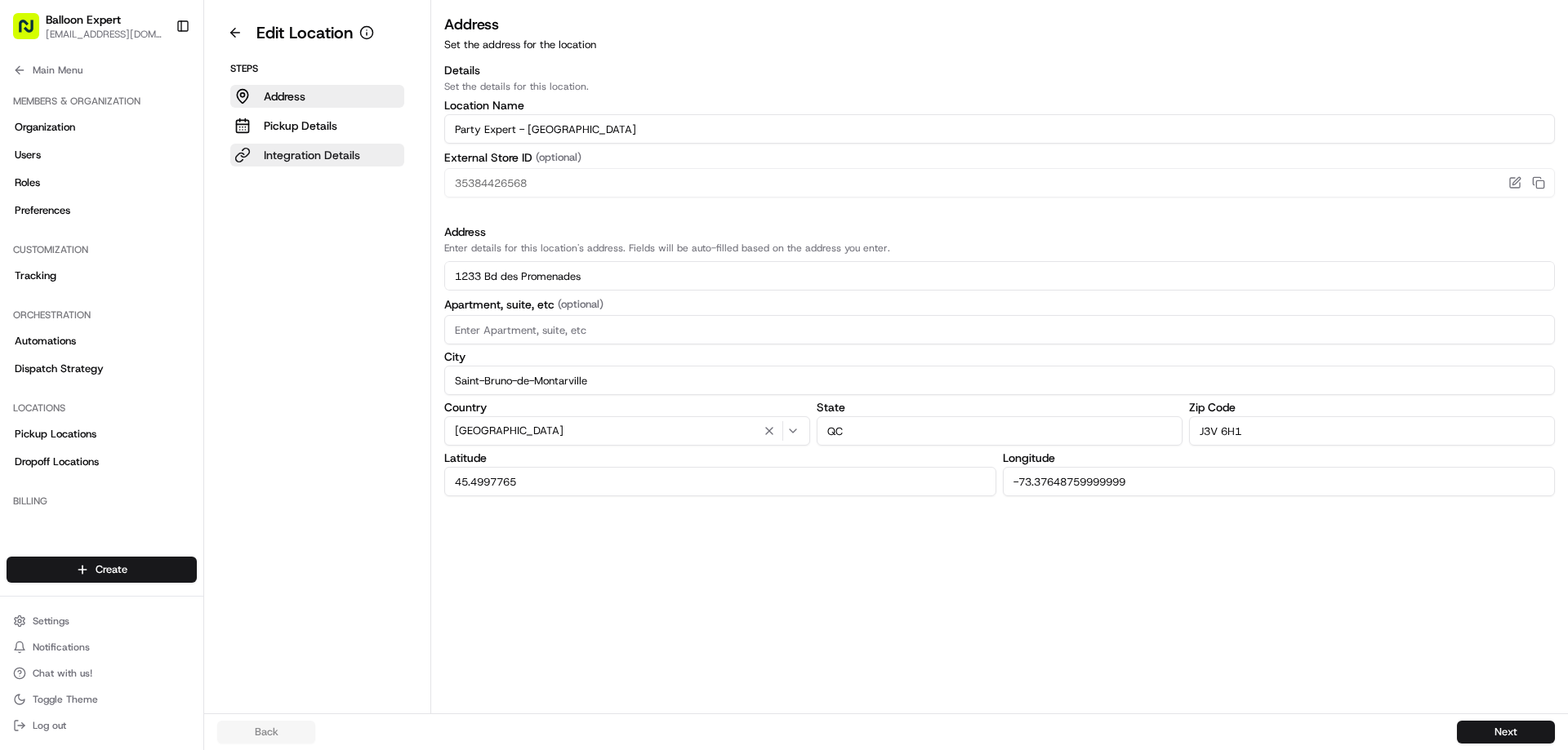
click at [286, 145] on button "Integration Details" at bounding box center [317, 155] width 174 height 23
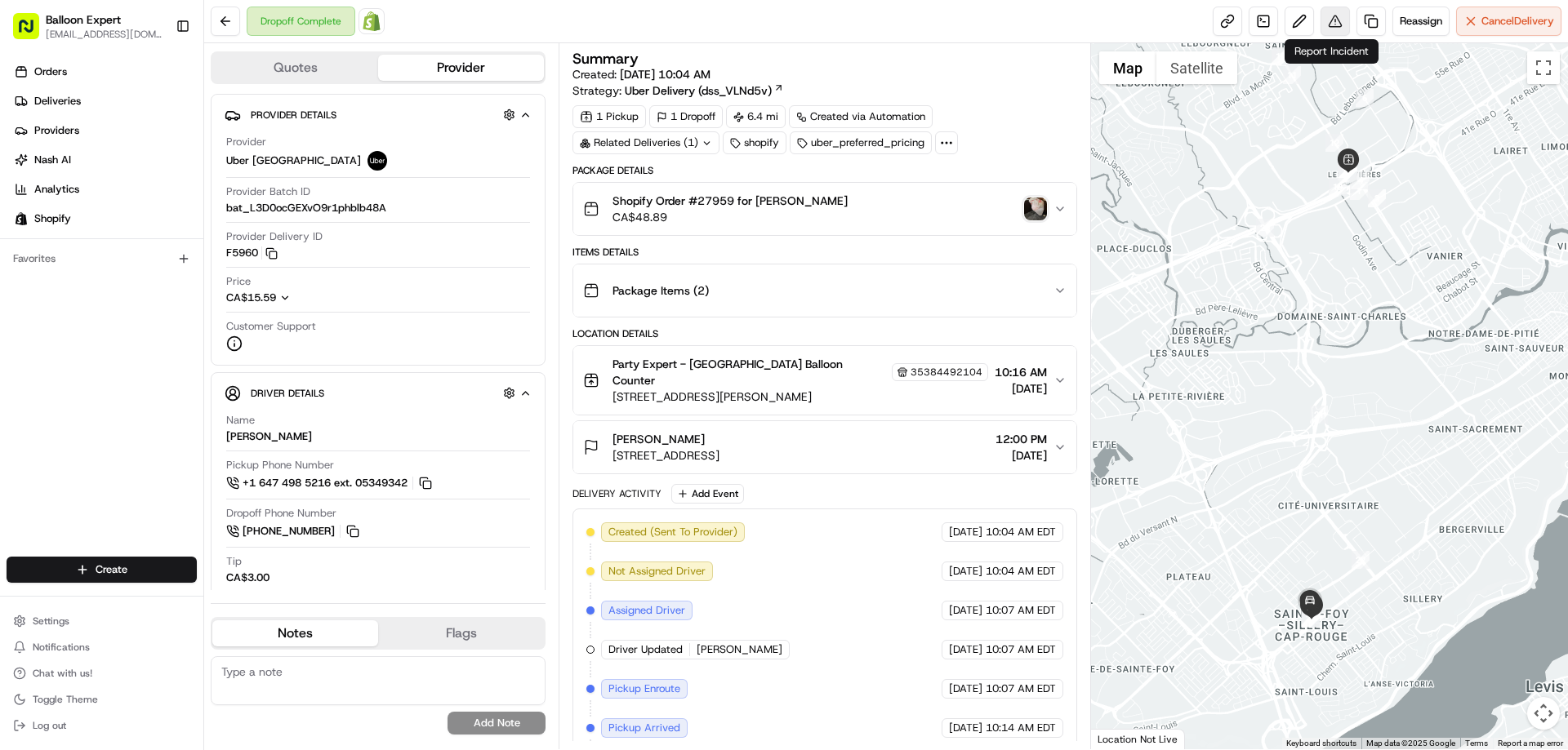
click at [1331, 19] on button at bounding box center [1335, 21] width 29 height 29
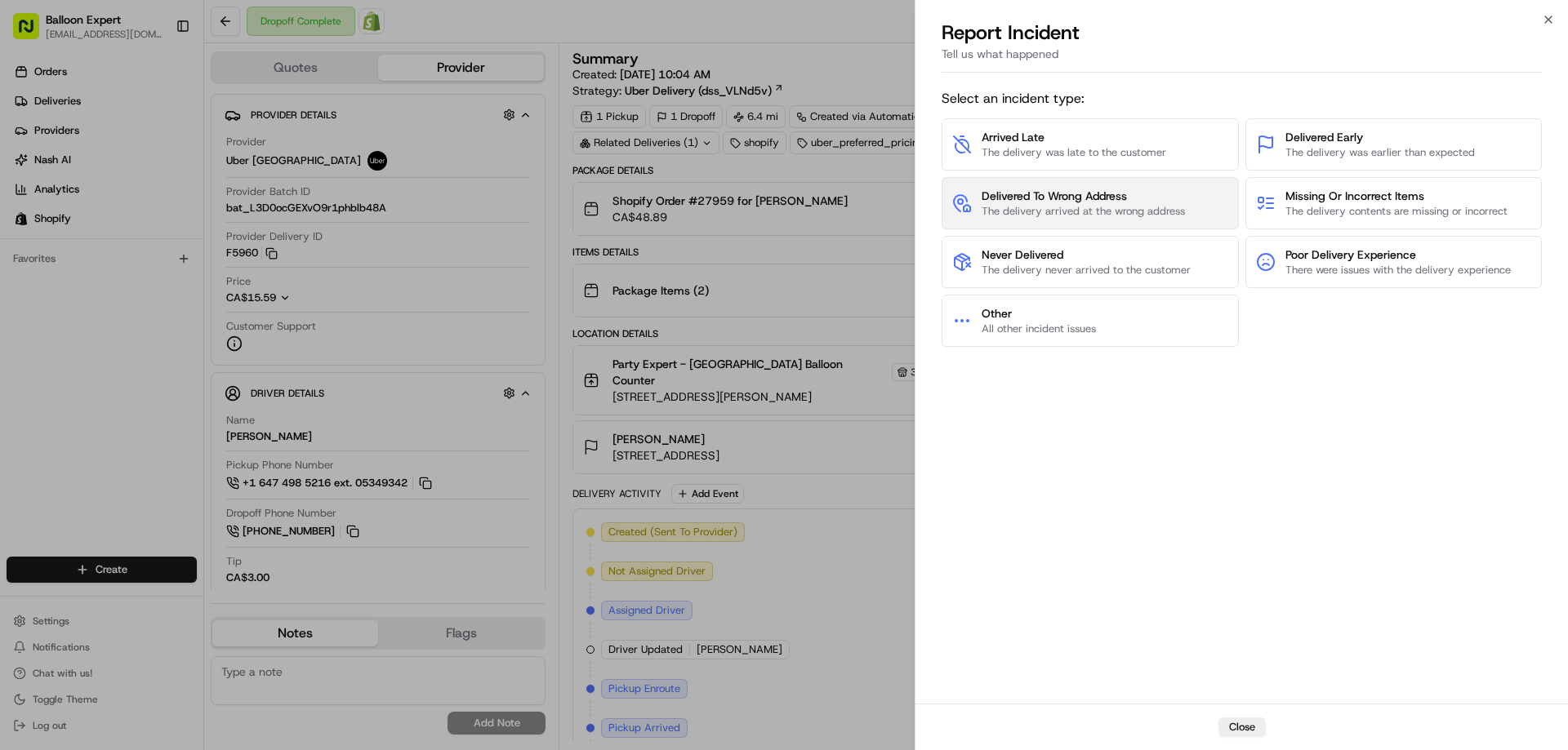
click at [1101, 209] on span "The delivery arrived at the wrong address" at bounding box center [1083, 211] width 204 height 15
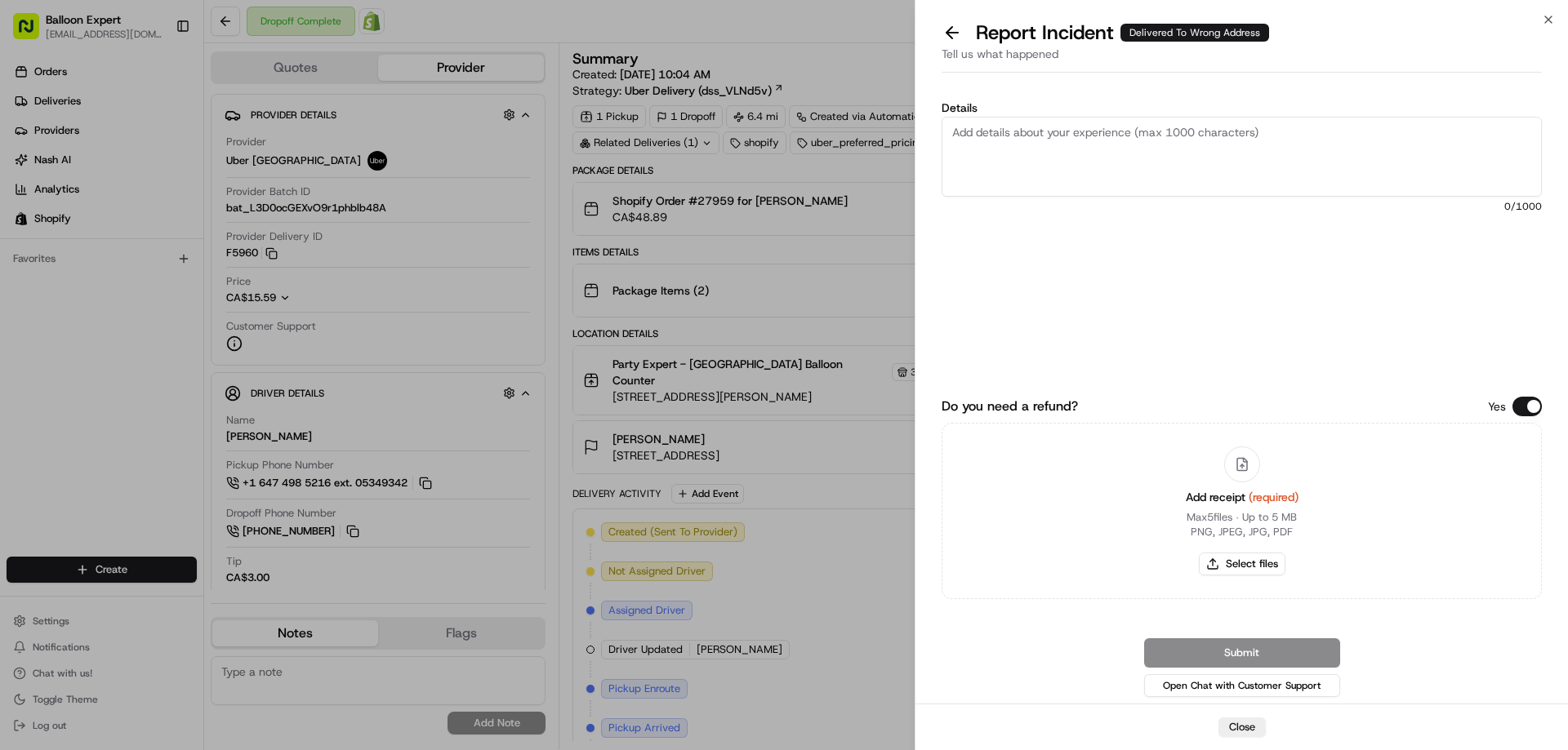
click at [1046, 149] on textarea "Details" at bounding box center [1242, 156] width 601 height 80
type textarea "The order was delivered to the wrong address"
click at [1271, 558] on button "Select files" at bounding box center [1242, 564] width 87 height 23
type input "C:\fakepath\Balloon Expert · Order #27959 · Shopify Plus.pdf"
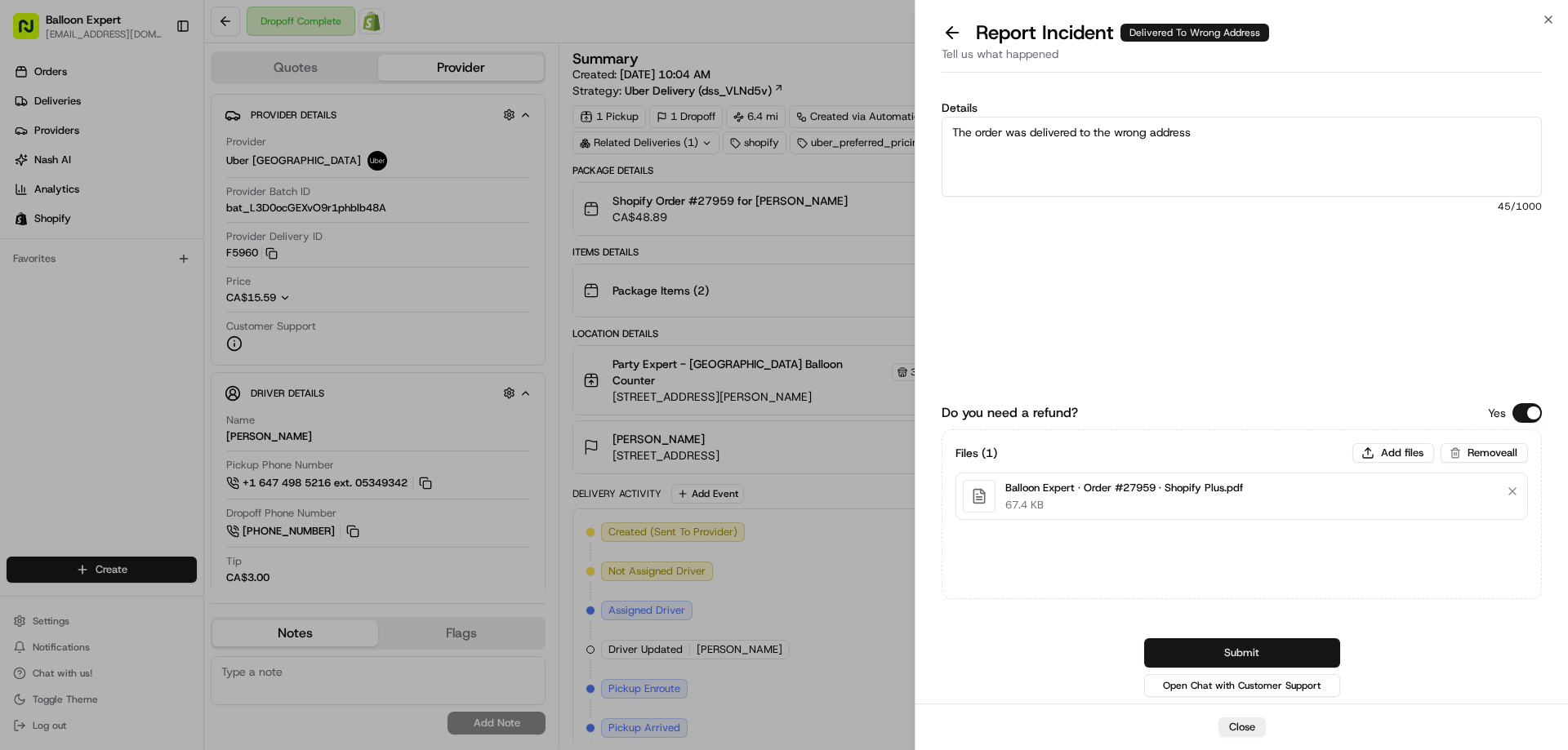
click at [1279, 652] on button "Submit" at bounding box center [1242, 653] width 196 height 29
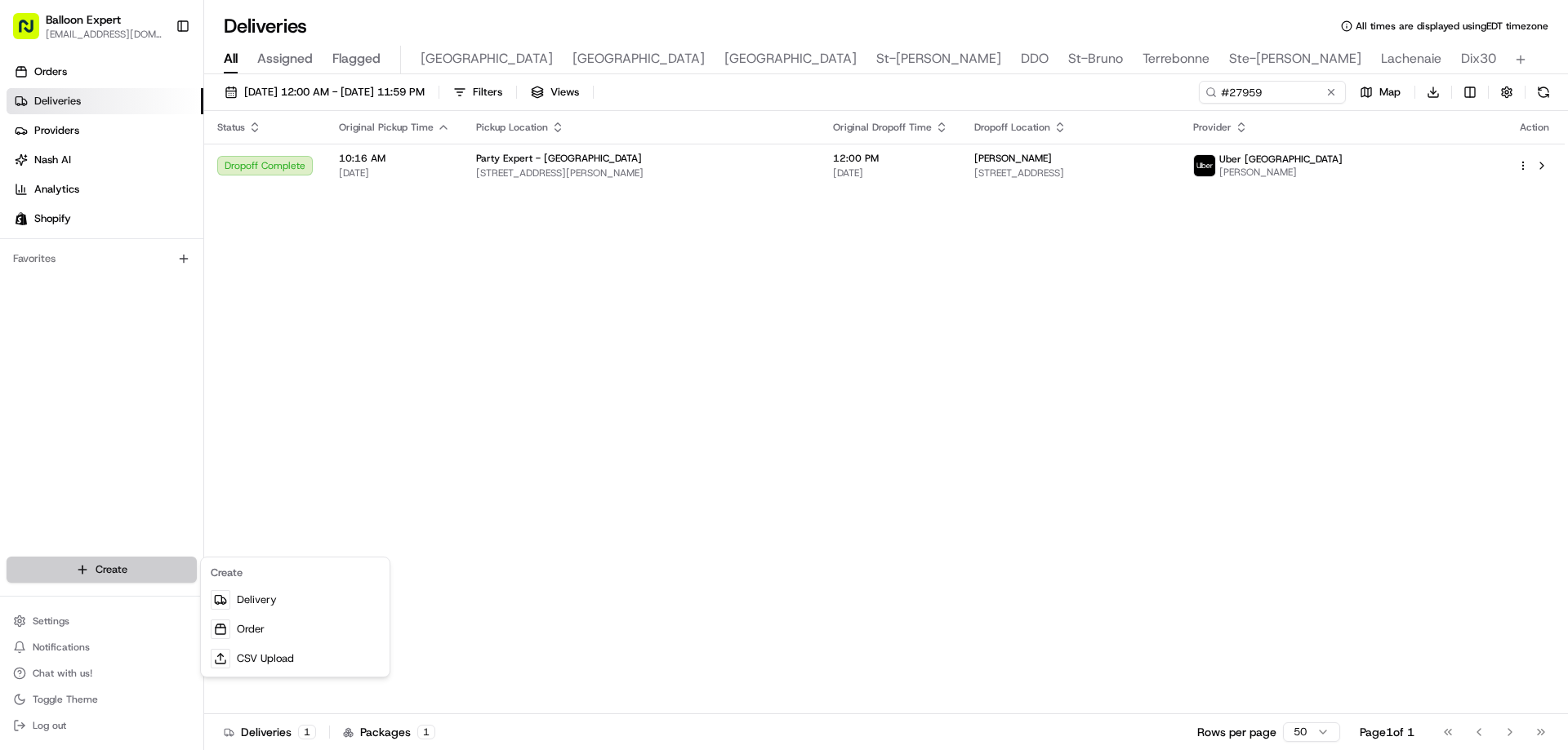
click at [104, 561] on html "Balloon Expert fanastasopoulos@party-expert.com Toggle Sidebar Orders Deliverie…" at bounding box center [784, 375] width 1568 height 750
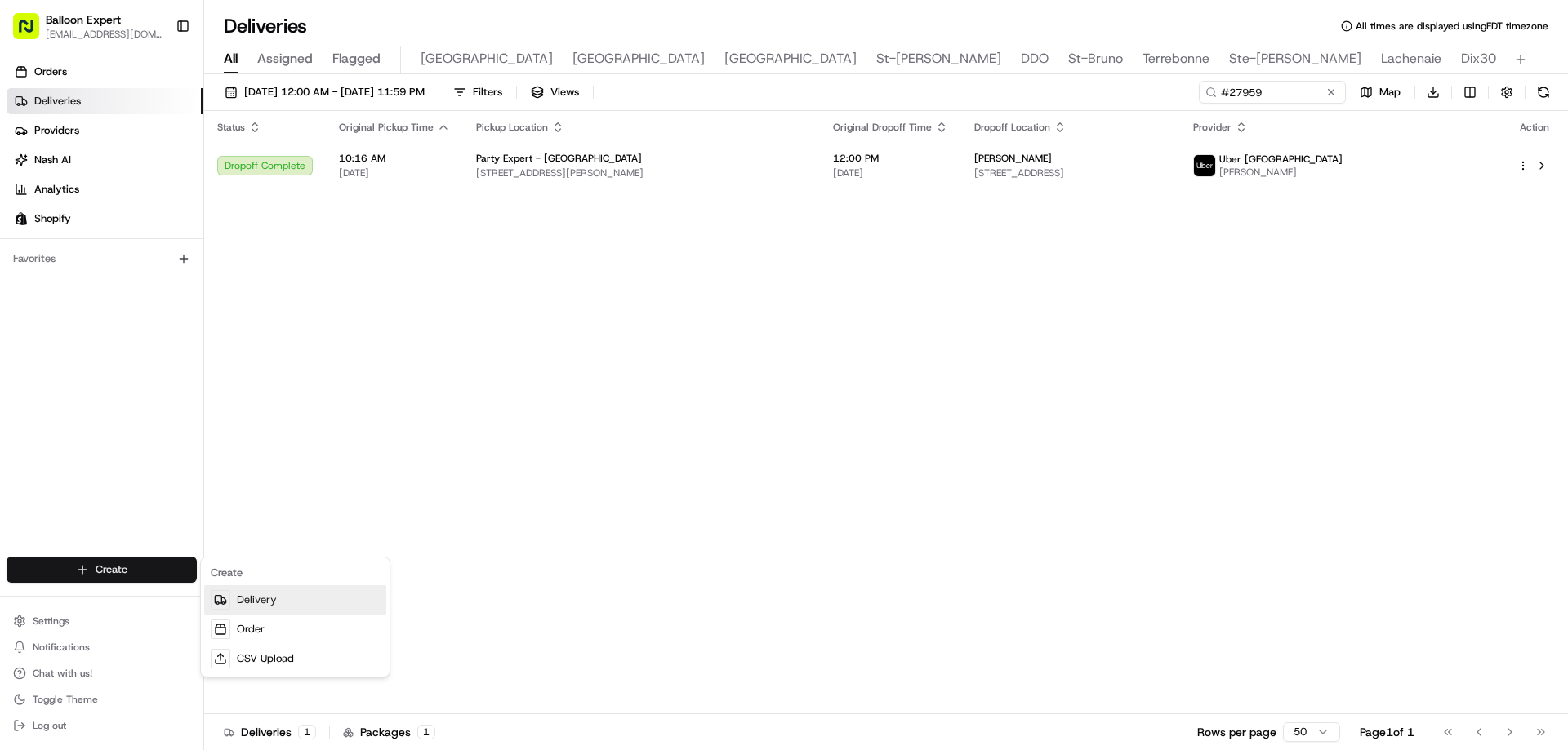
click at [313, 605] on link "Delivery" at bounding box center [296, 600] width 182 height 29
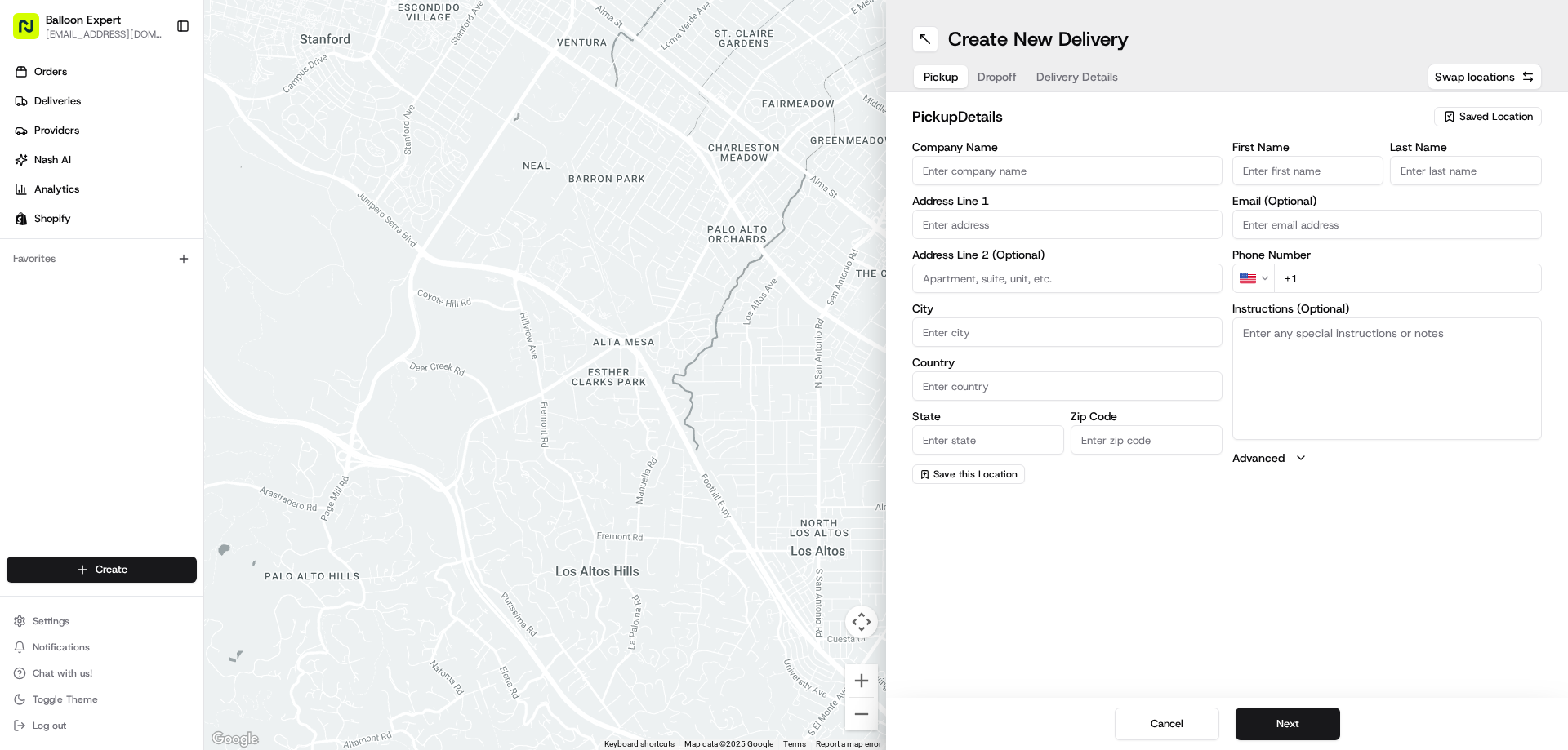
click at [1492, 113] on span "Saved Location" at bounding box center [1496, 116] width 74 height 15
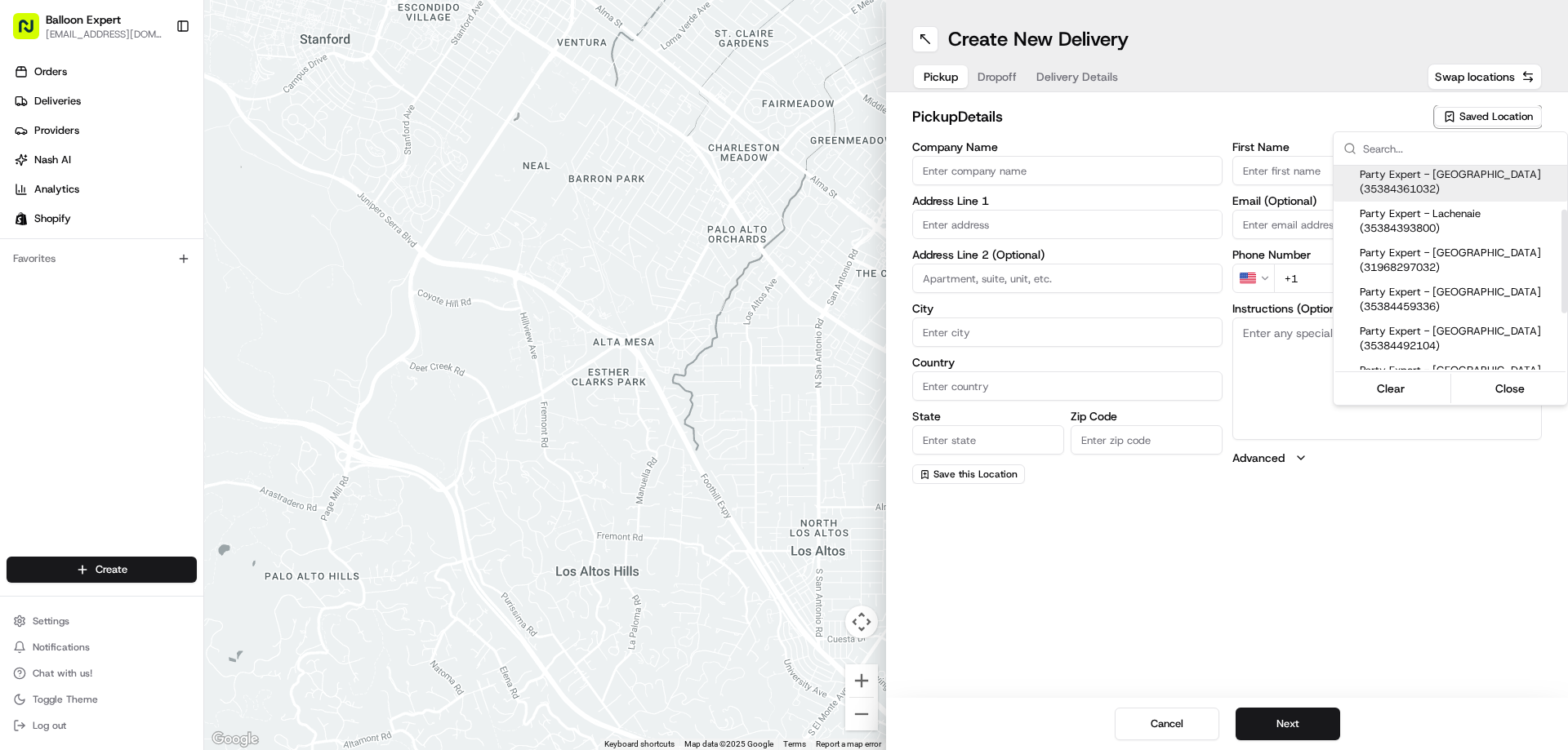
scroll to position [163, 0]
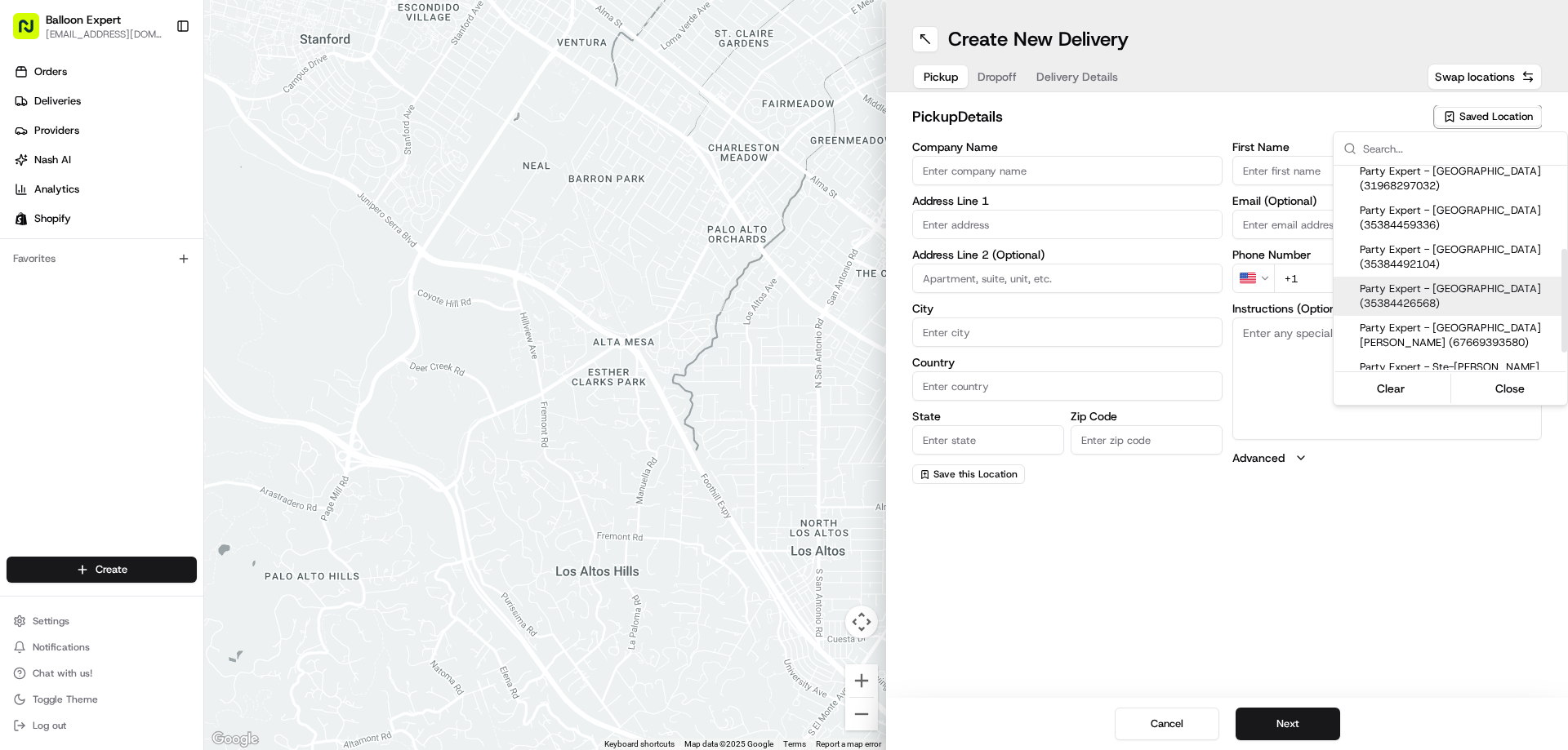
click at [1447, 282] on span "Party Expert - Saint-Bruno (35384426568)" at bounding box center [1460, 296] width 201 height 29
type input "Party Expert - [GEOGRAPHIC_DATA]"
type input "1233 Bd des Promenades"
type input "Saint-Bruno-de-Montarville"
type input "CA"
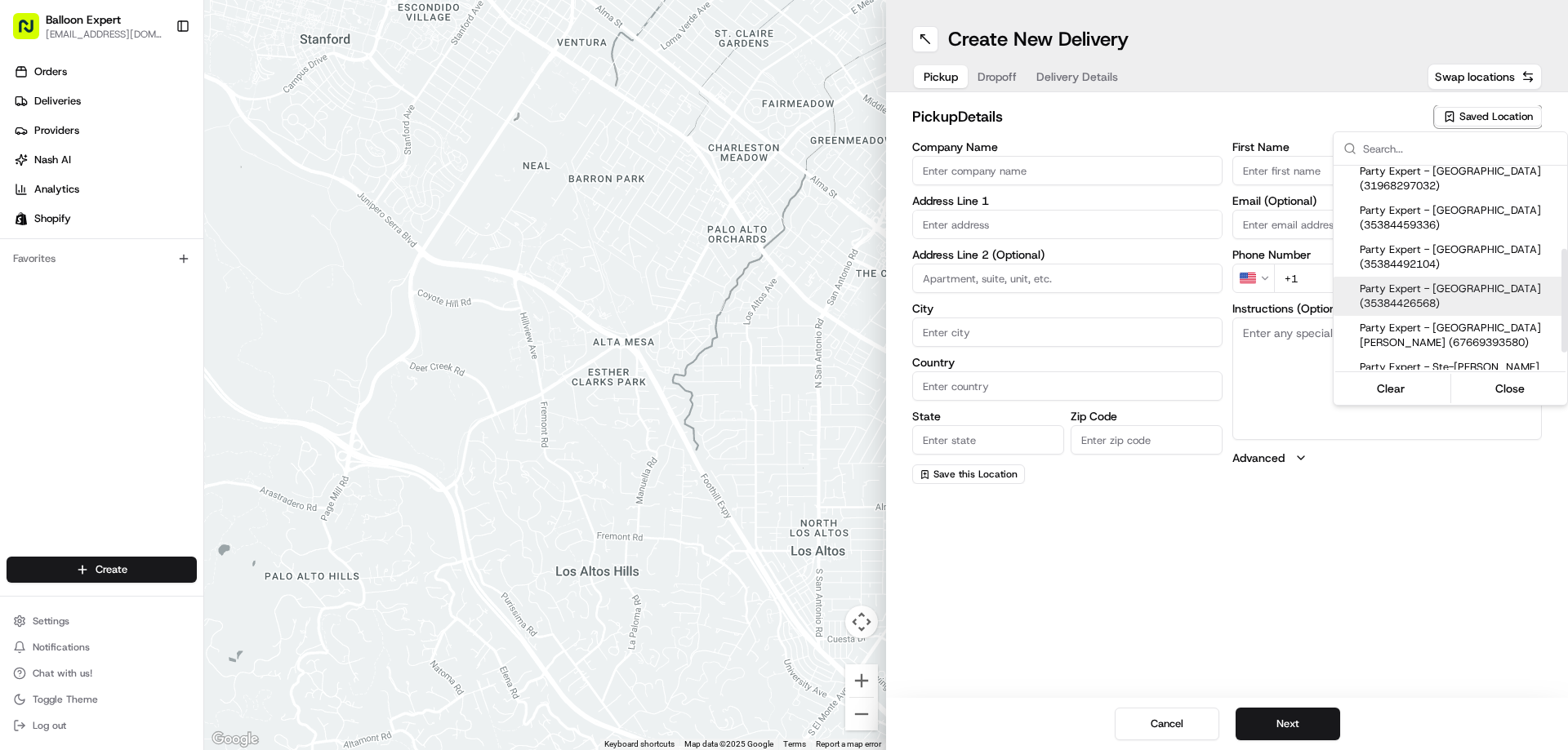
type input "QC"
type input "J3V 6H1"
type input "Balloon"
type input "Counter"
type input "equipest-bruno@party-expert.com"
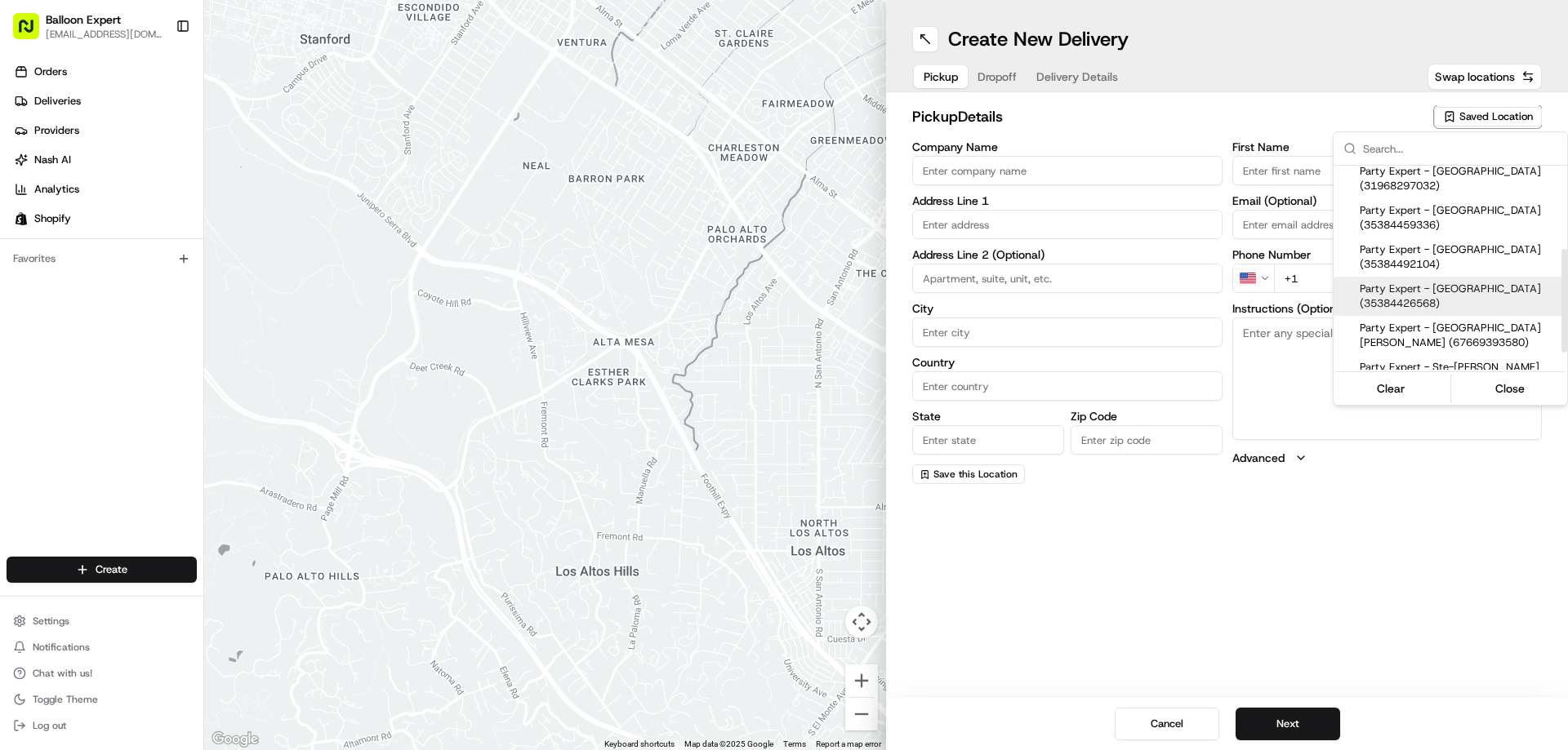
type input "+1 450 690 3400"
type textarea "Upon your arrival, proceed to the balloon counter and inquire about your order …"
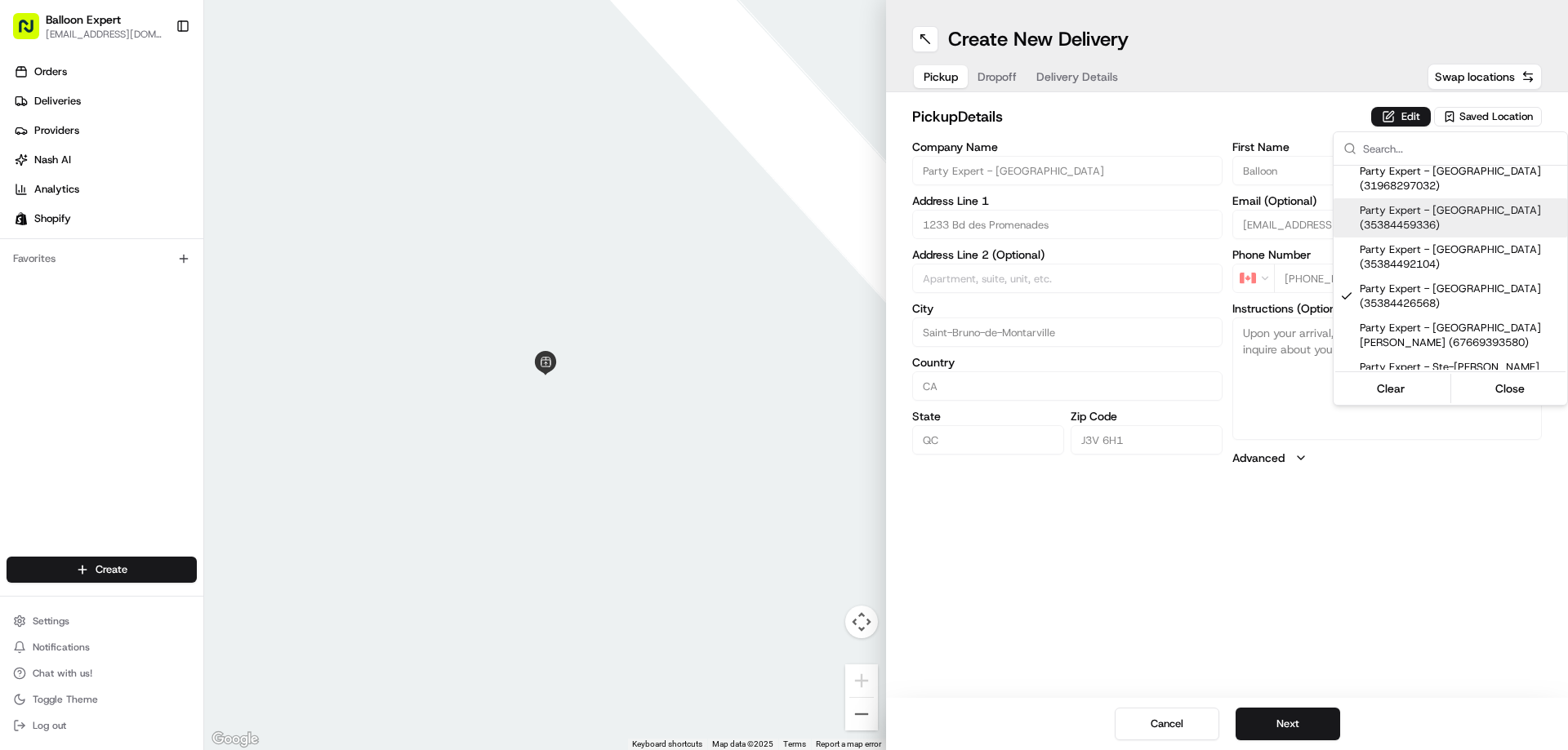
click at [992, 70] on html "Balloon Expert fanastasopoulos@party-expert.com Toggle Sidebar Orders Deliverie…" at bounding box center [784, 375] width 1568 height 750
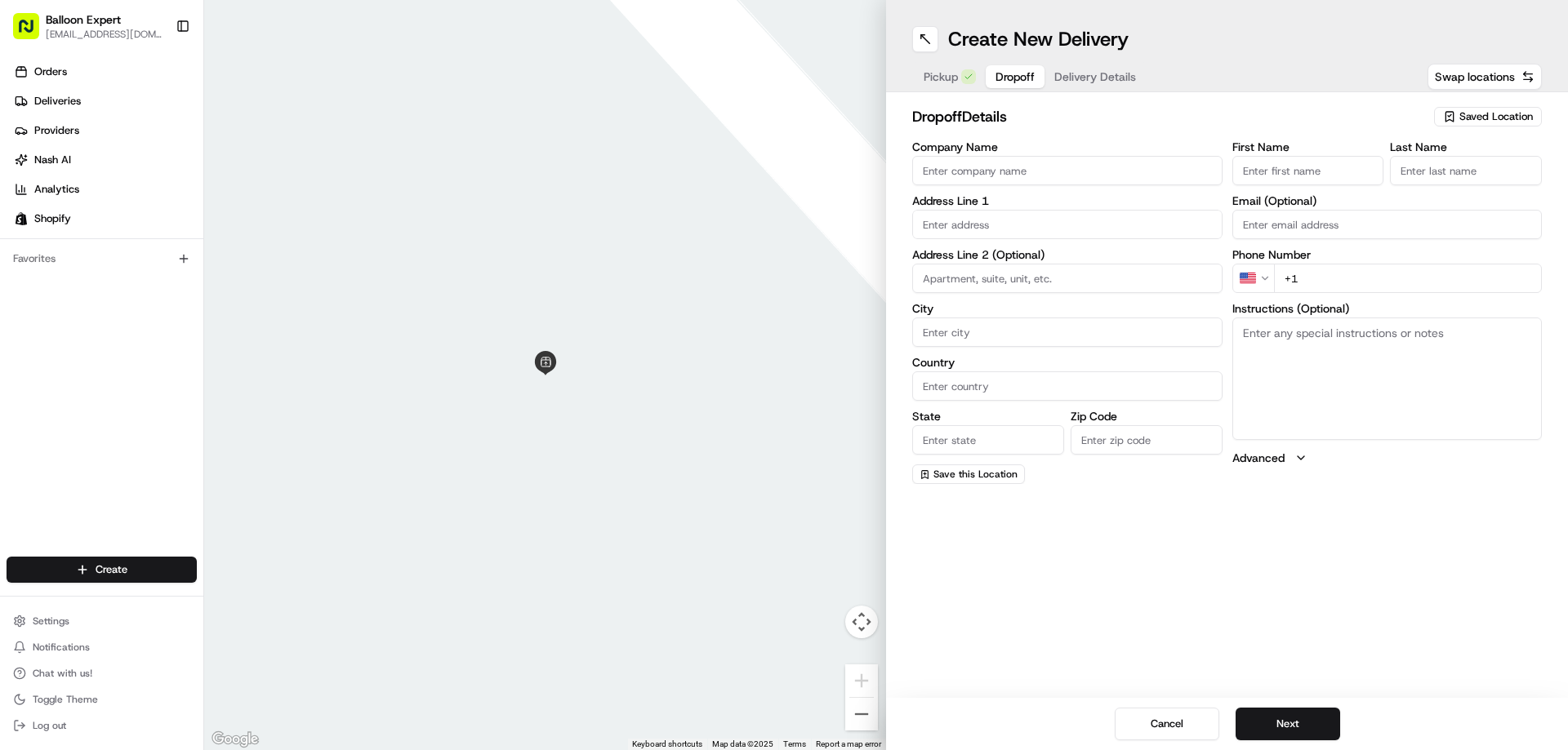
click at [1003, 82] on span "Dropoff" at bounding box center [1016, 76] width 40 height 16
click at [1004, 174] on input "Company Name" at bounding box center [1067, 171] width 310 height 29
type input "Quai 99 Restaurant"
type input "99 Chem. de la Rive"
type input "Le Vieux-Longueuil"
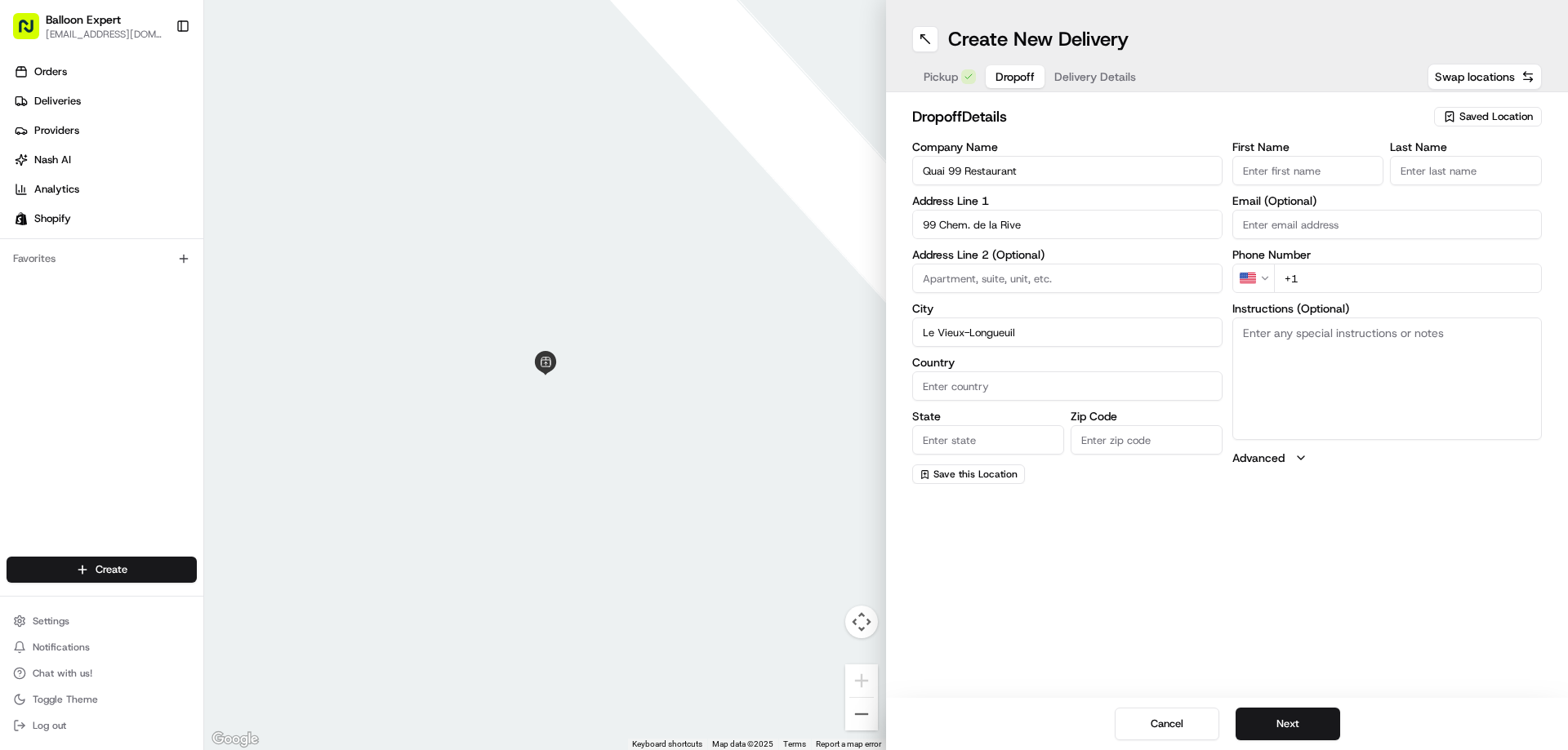
type input "[GEOGRAPHIC_DATA]"
type input "Quebec"
type input "J4H 4B2"
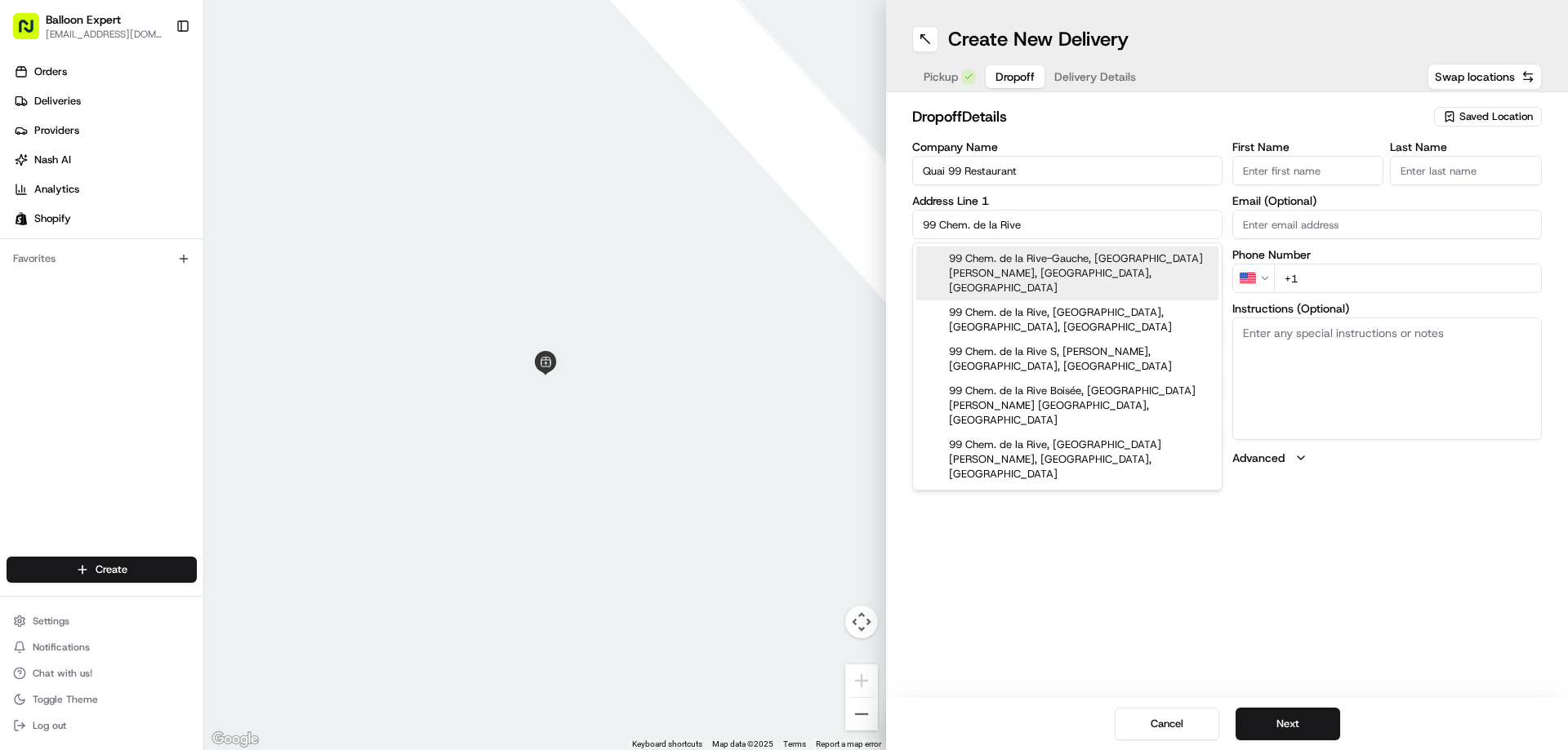
click at [1134, 614] on div "Create New Delivery Pickup Dropoff Delivery Details Swap locations dropoff Deta…" at bounding box center [1227, 375] width 682 height 750
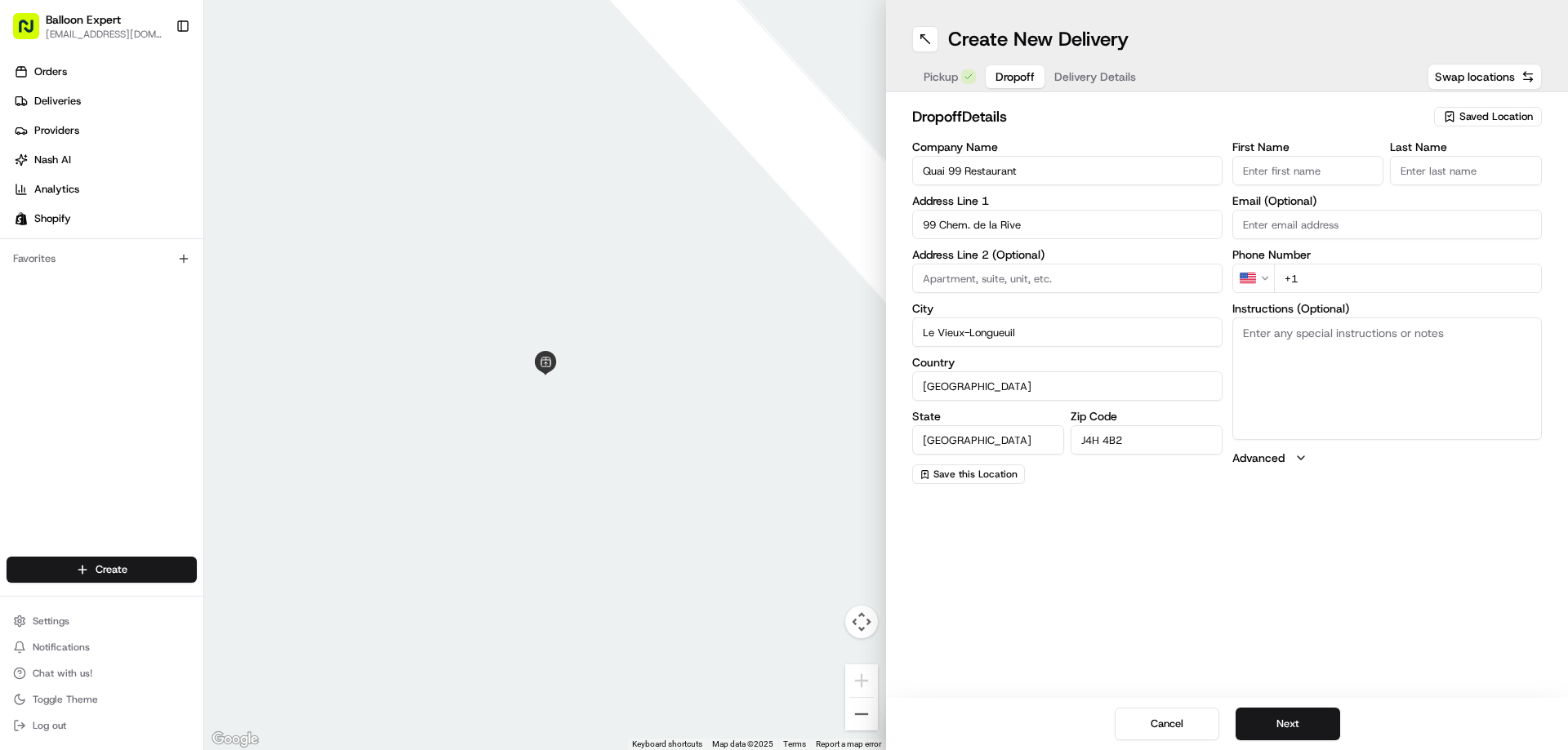
click at [1276, 169] on input "First Name" at bounding box center [1308, 171] width 152 height 29
type input "Genevieve"
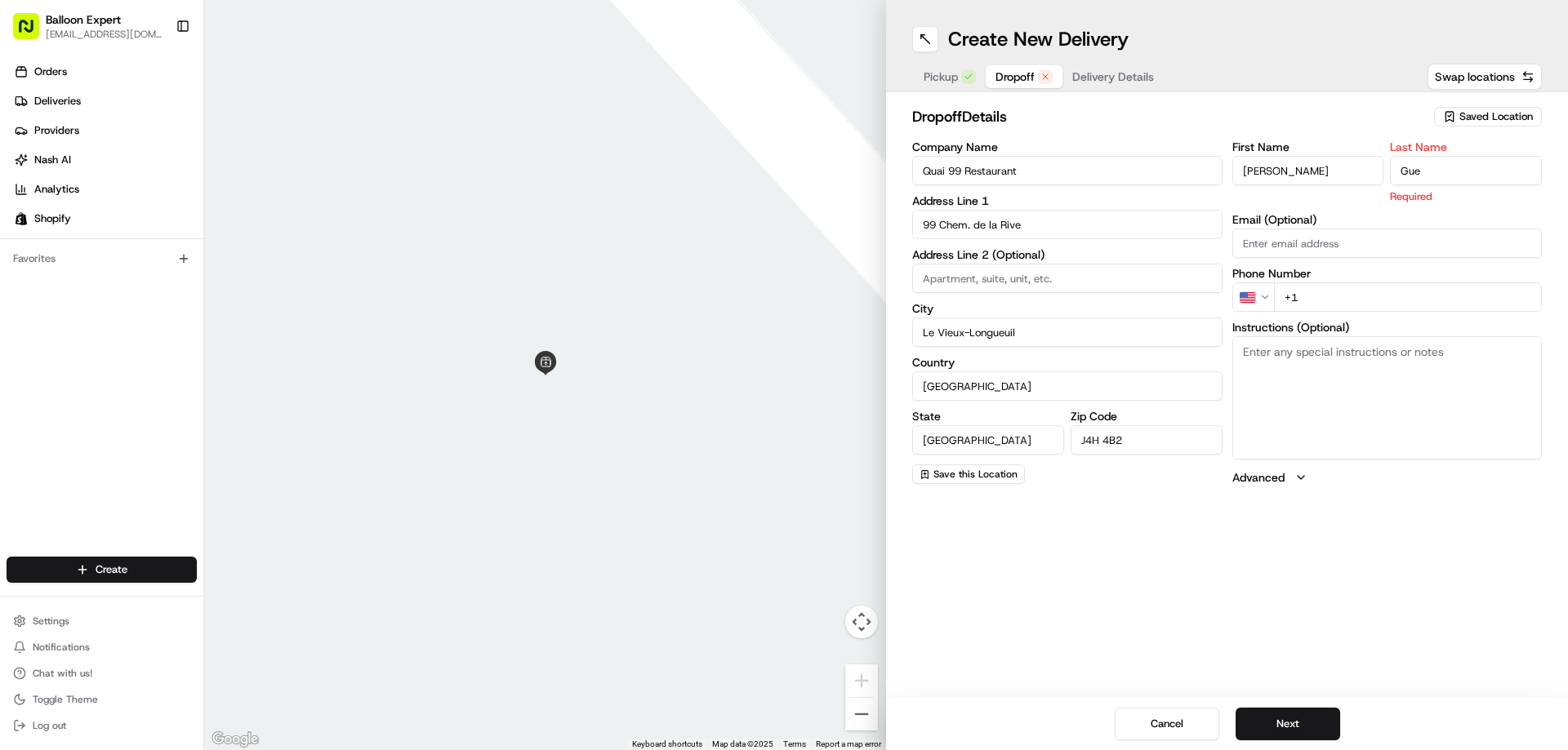
type input "Guerard"
click at [1320, 295] on div "First Name Genevieve Last Name Guerard Required Email (Optional) Phone Number U…" at bounding box center [1387, 313] width 310 height 345
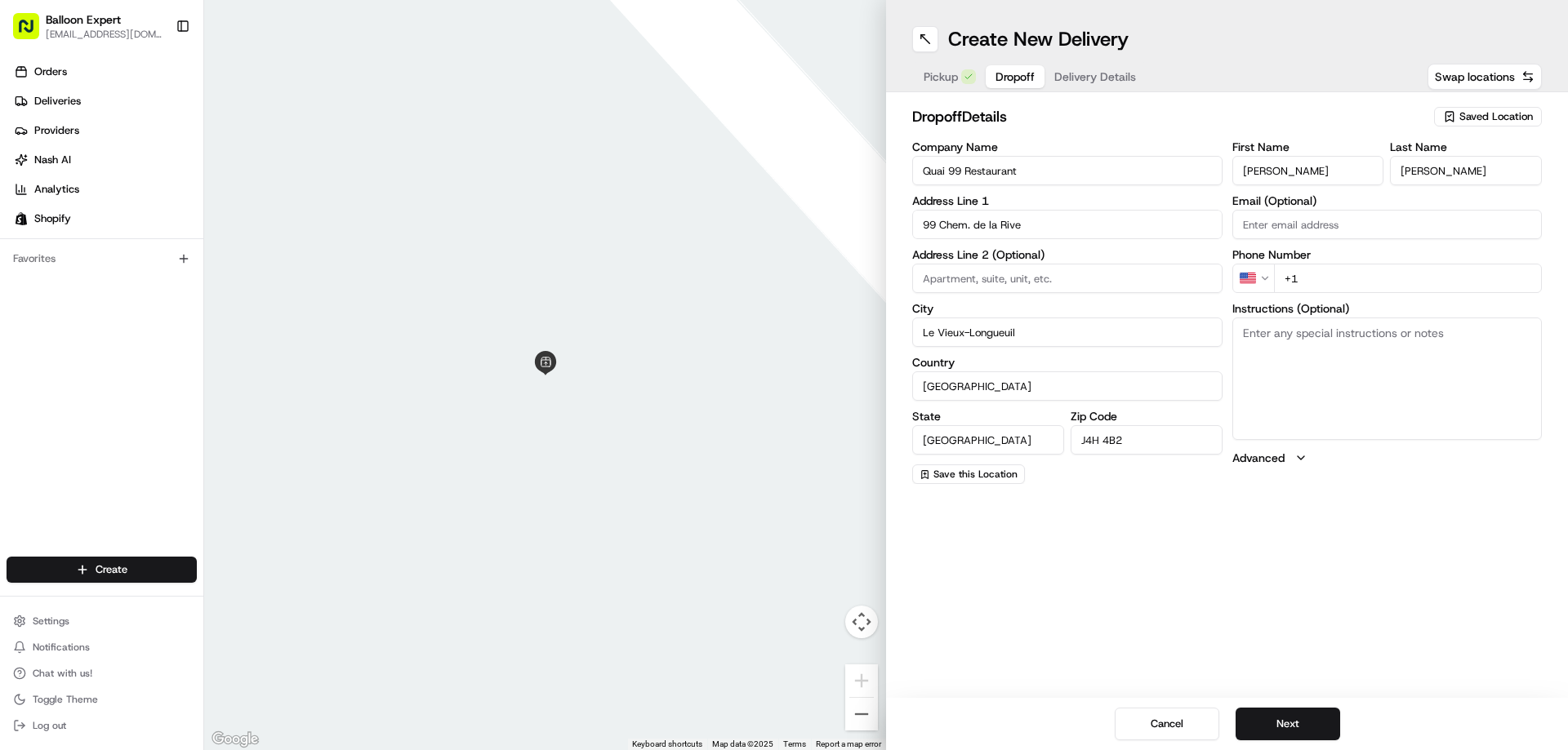
click at [1352, 286] on input "+1" at bounding box center [1408, 278] width 269 height 29
paste input "514 442 2724"
type input "+1 514 442 2724"
click at [1087, 79] on span "Delivery Details" at bounding box center [1095, 76] width 82 height 16
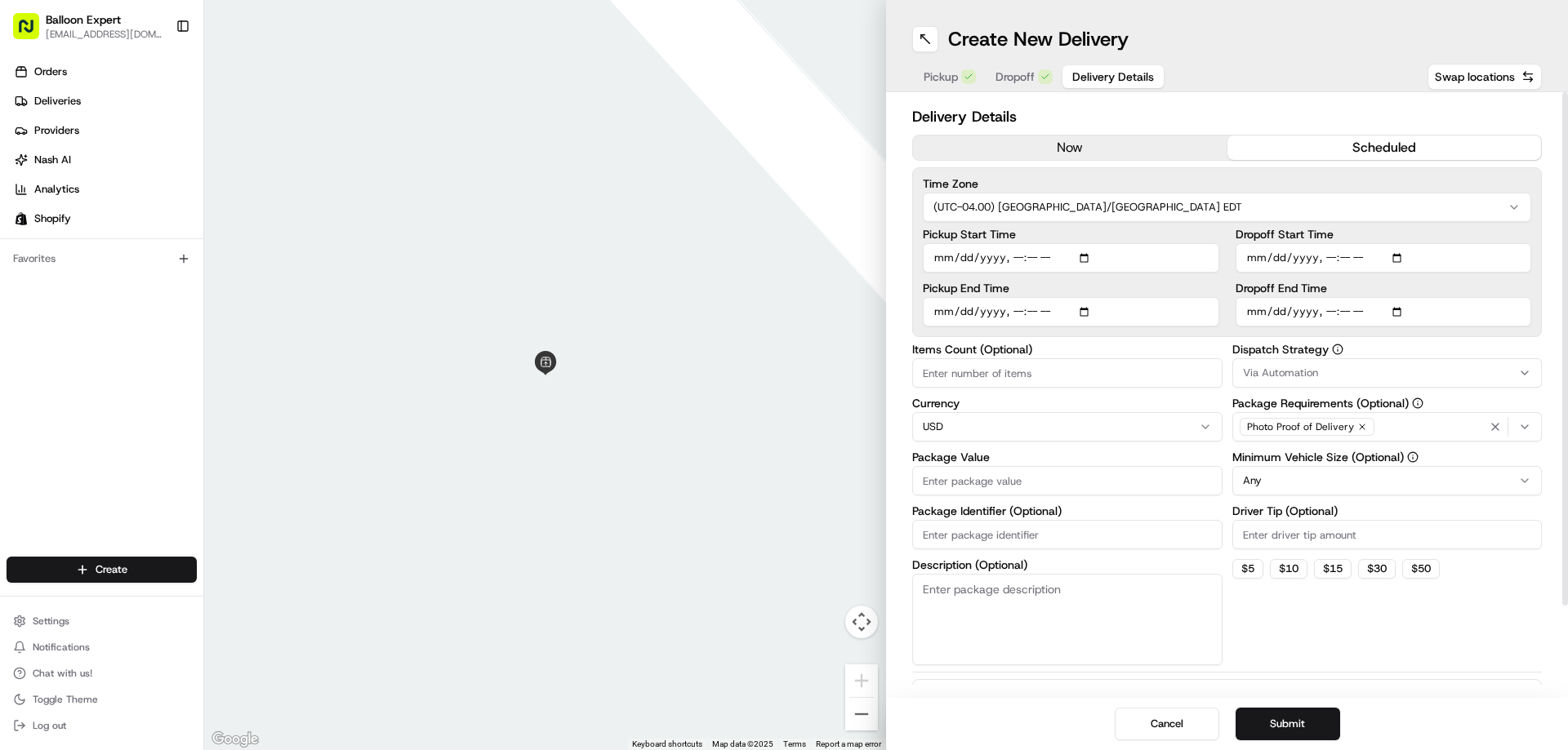
click at [1364, 141] on button "scheduled" at bounding box center [1384, 148] width 314 height 25
click at [1086, 255] on input "Pickup Start Time" at bounding box center [1071, 258] width 296 height 29
click at [1373, 628] on div "Dispatch Strategy Via Automation Package Requirements (Optional) Photo Proof of…" at bounding box center [1387, 504] width 310 height 321
click at [1091, 253] on input "Pickup Start Time" at bounding box center [1071, 258] width 296 height 29
type input "2025-08-22T15:50"
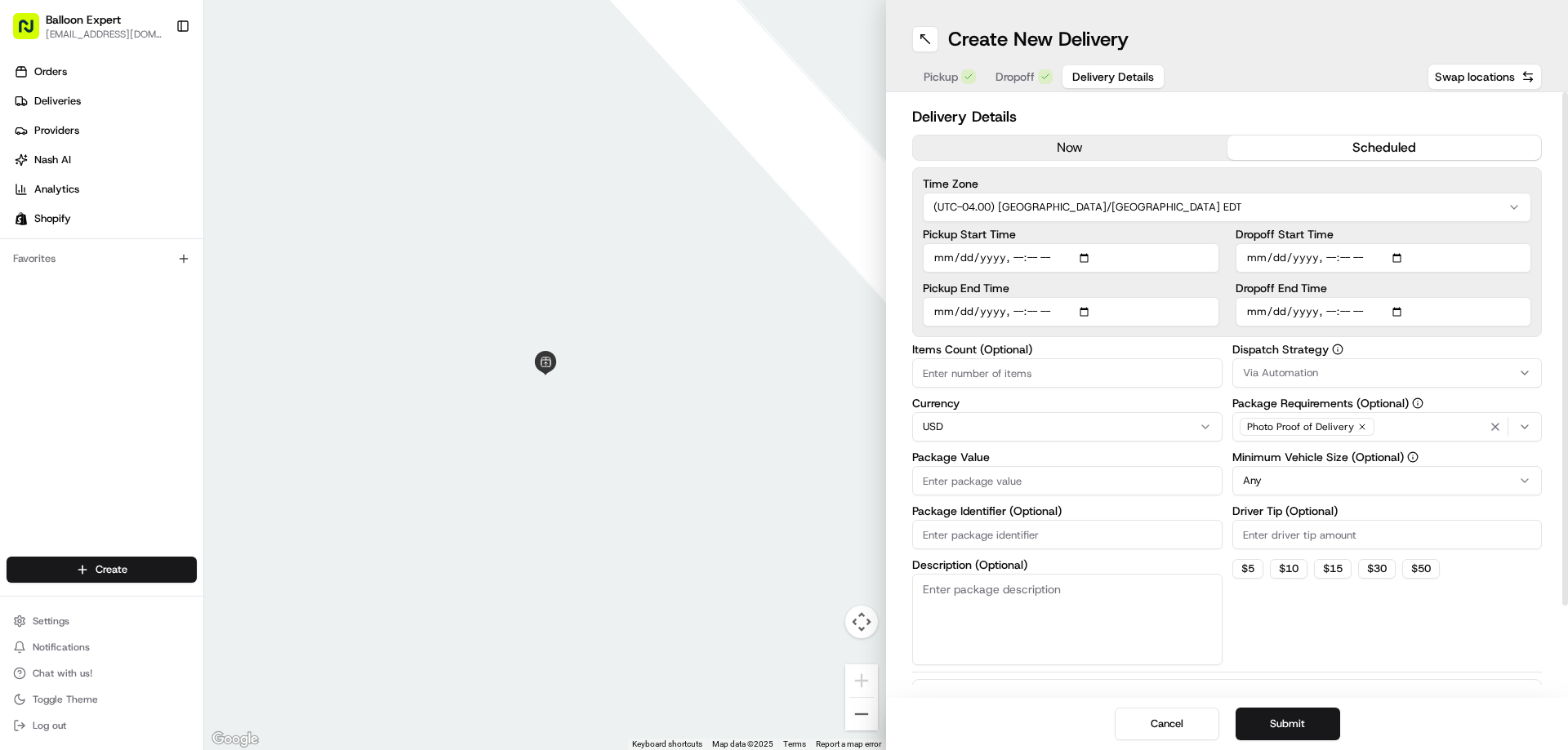
click at [1132, 234] on label "Pickup Start Time" at bounding box center [1071, 234] width 296 height 11
click at [1132, 243] on input "Pickup Start Time" at bounding box center [1071, 258] width 296 height 29
click at [1053, 425] on html "Balloon Expert fanastasopoulos@party-expert.com Toggle Sidebar Orders Deliverie…" at bounding box center [784, 375] width 1568 height 750
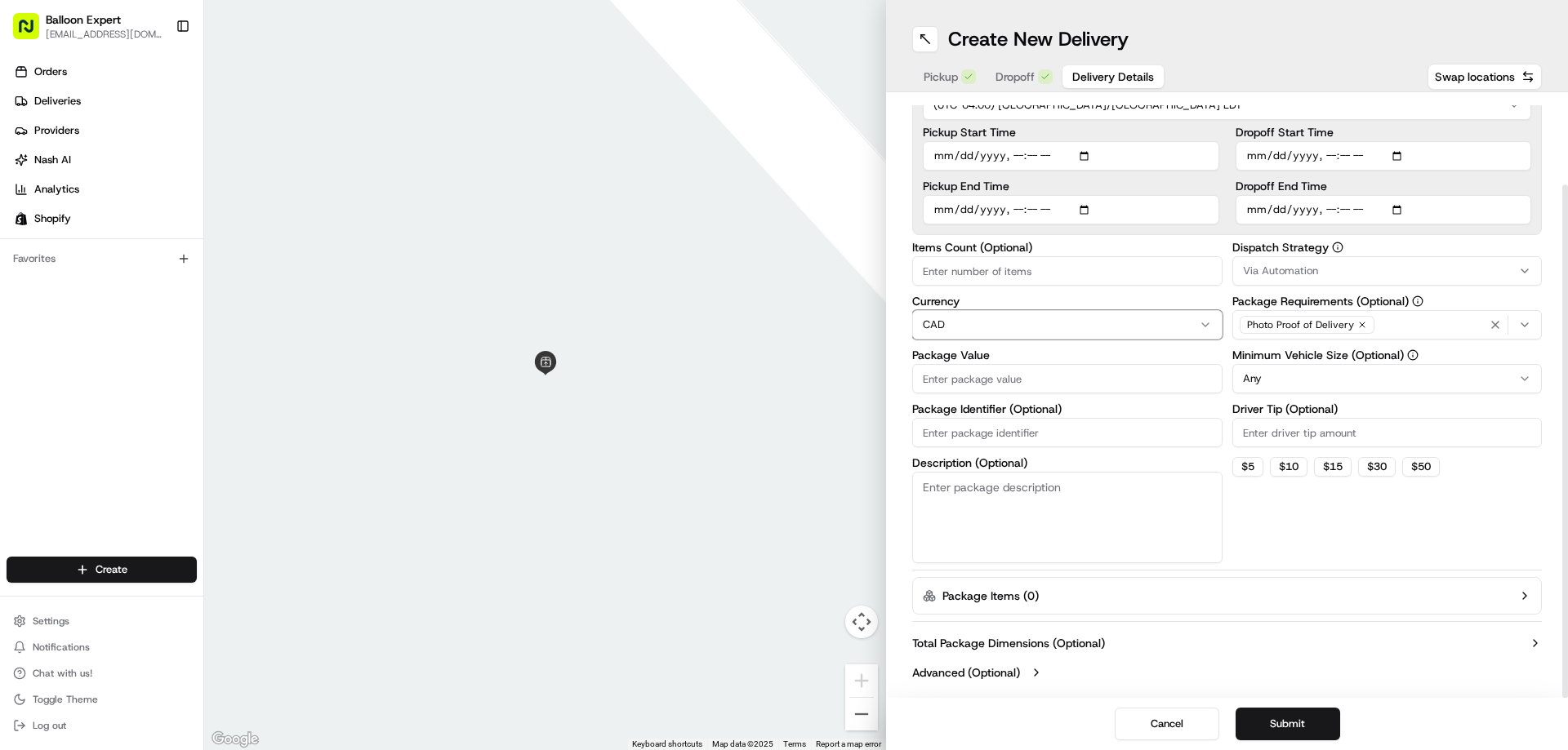
scroll to position [105, 0]
click at [982, 377] on input "Package Value" at bounding box center [1067, 376] width 310 height 29
type input "74.99"
click at [1294, 423] on input "Driver Tip (Optional)" at bounding box center [1387, 430] width 310 height 29
type input "3"
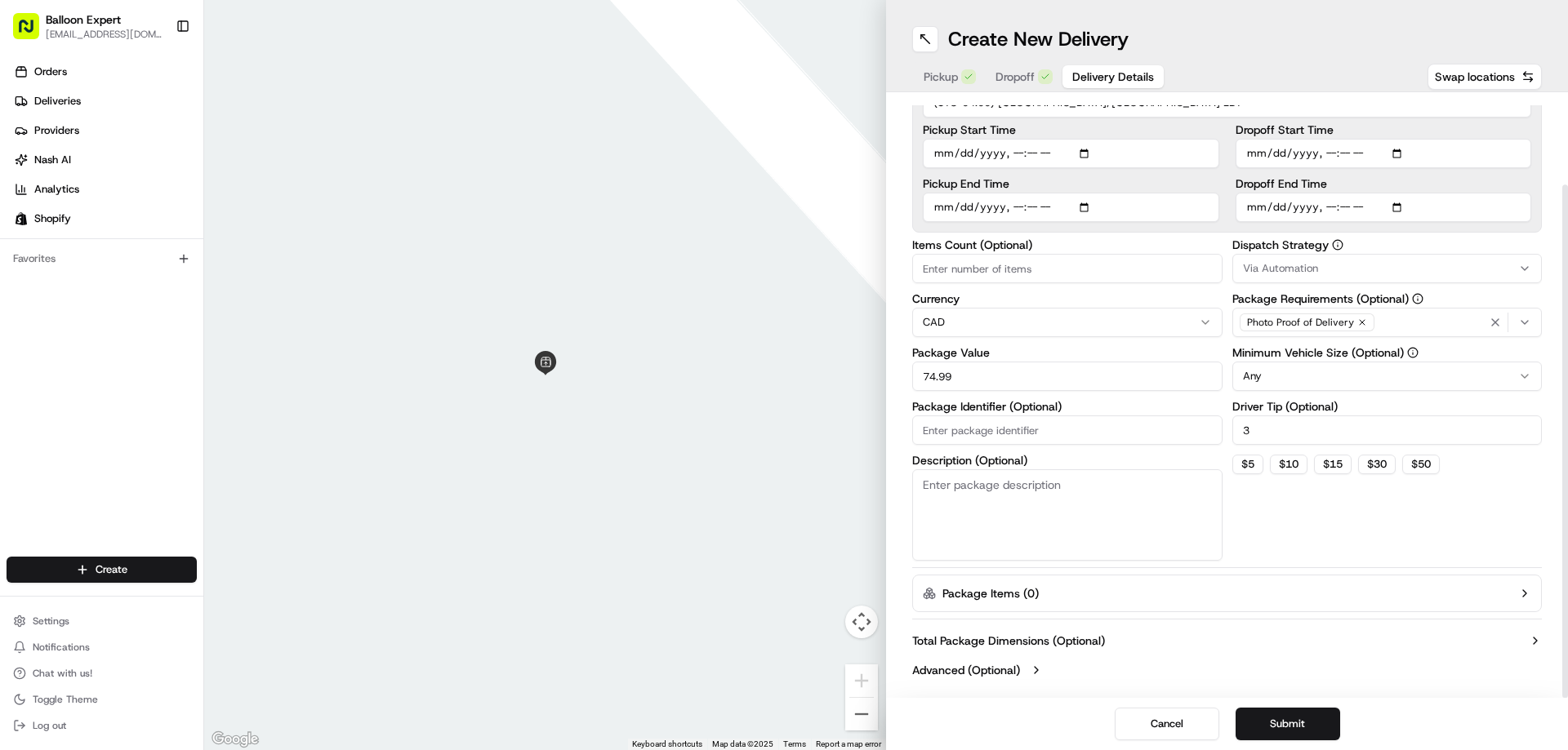
click at [949, 497] on textarea "Description (Optional)" at bounding box center [1067, 515] width 310 height 91
click at [947, 502] on textarea "Description (Optional)" at bounding box center [1067, 515] width 310 height 91
type textarea "27983"
click at [1281, 716] on button "Submit" at bounding box center [1288, 724] width 105 height 33
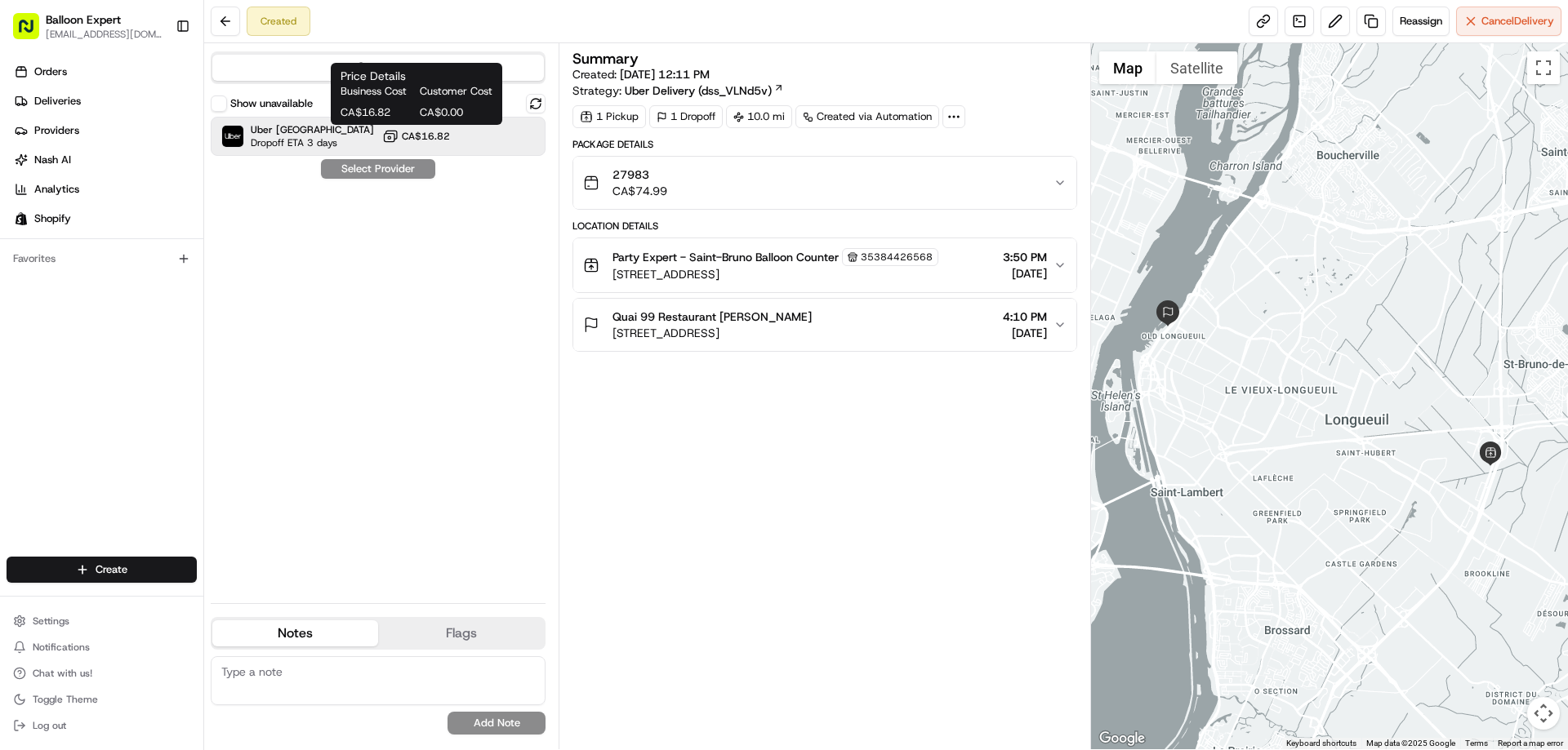
click at [445, 136] on span "CA$16.82" at bounding box center [426, 136] width 48 height 13
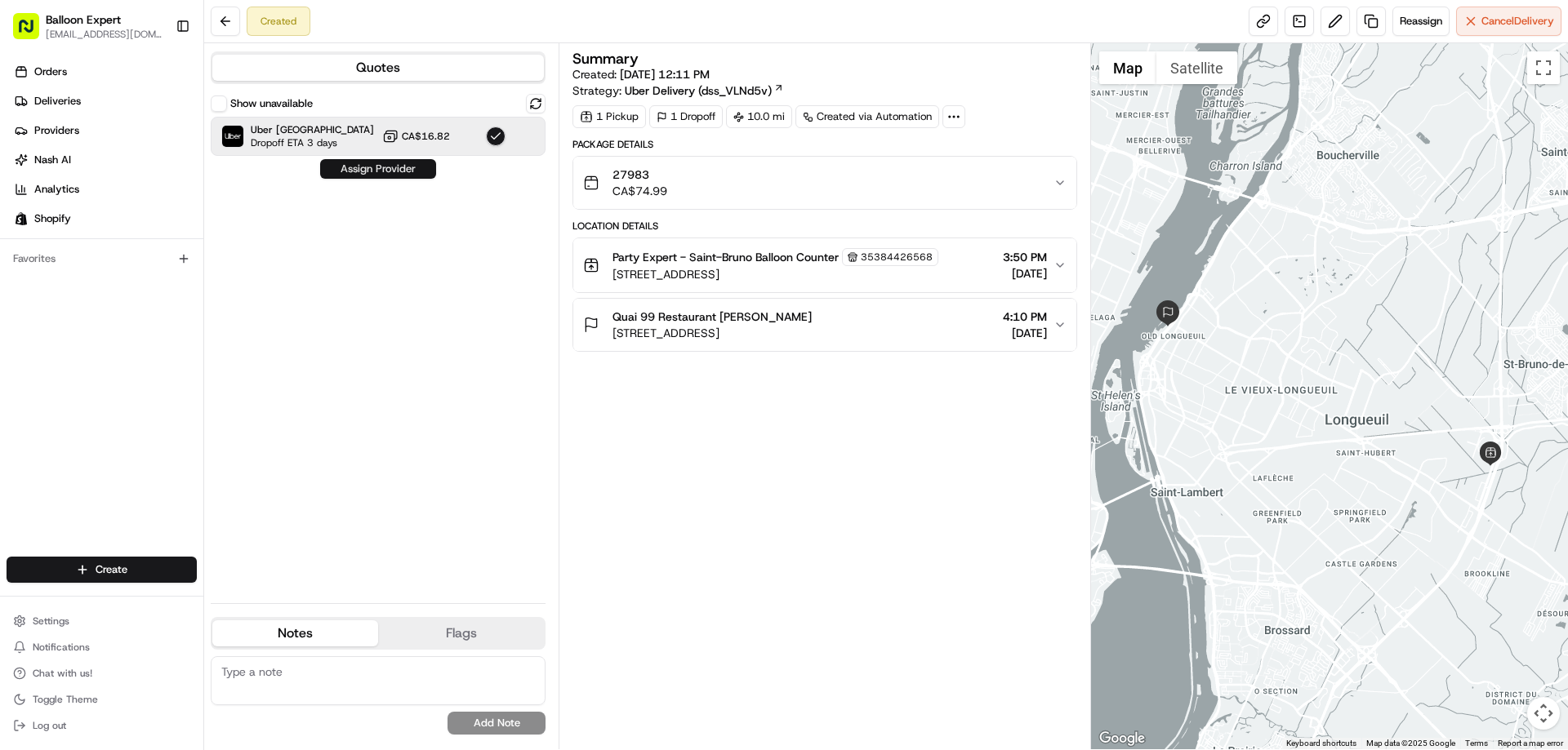
click at [376, 163] on button "Assign Provider" at bounding box center [378, 168] width 116 height 20
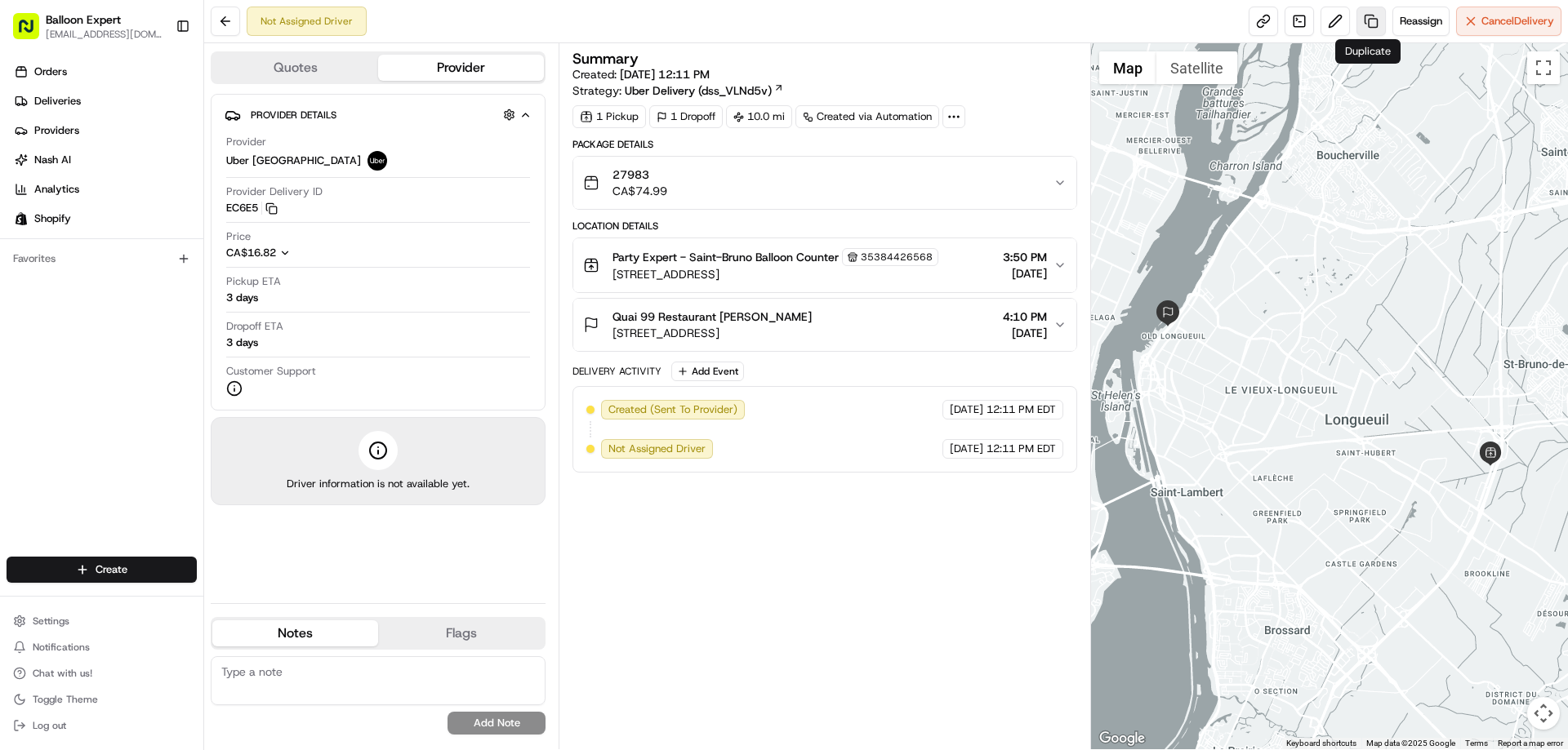
click at [1368, 21] on link at bounding box center [1371, 21] width 29 height 29
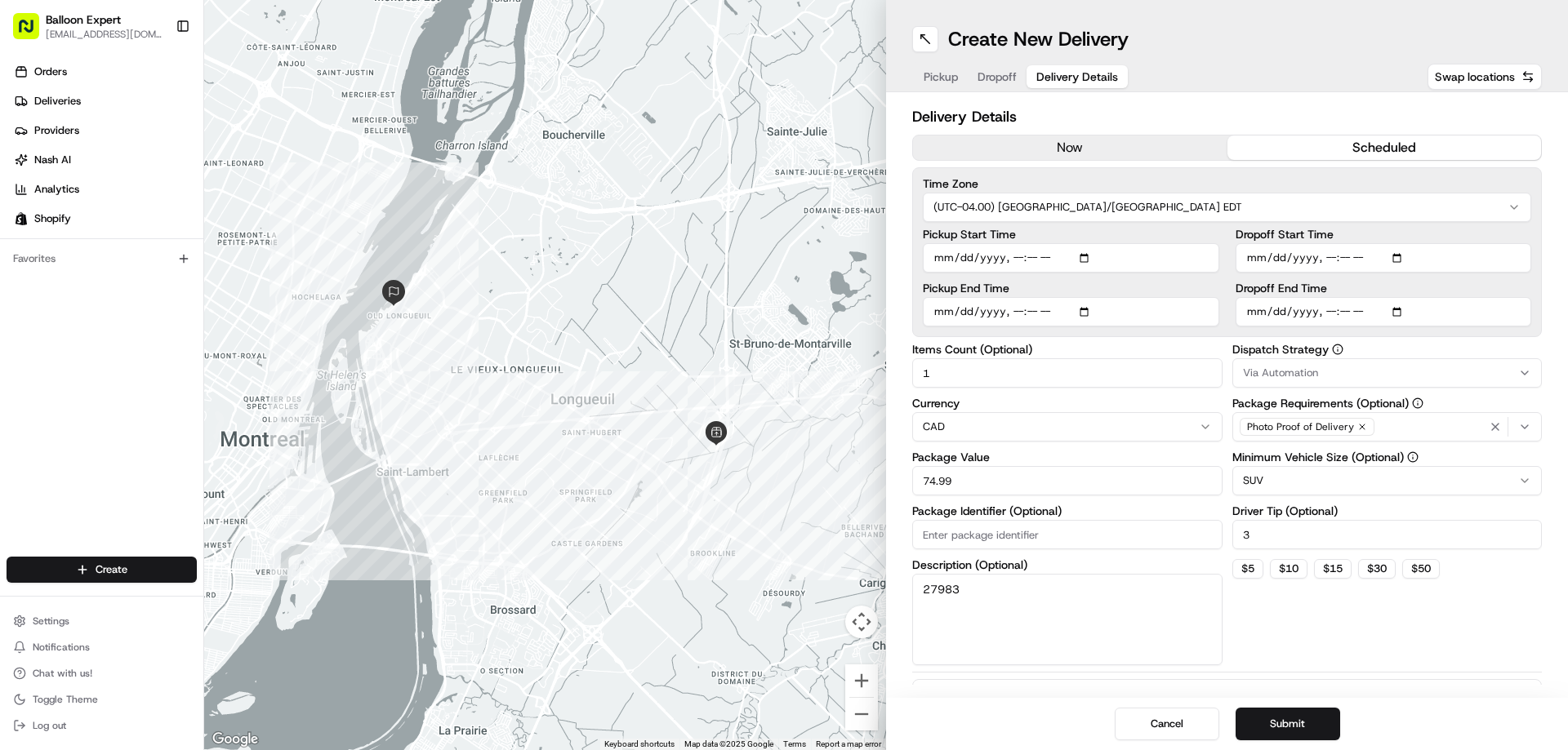
click at [1100, 76] on span "Delivery Details" at bounding box center [1077, 76] width 82 height 16
click at [1016, 260] on input "Pickup Start Time" at bounding box center [1071, 258] width 296 height 29
type input "2025-08-22T16:30"
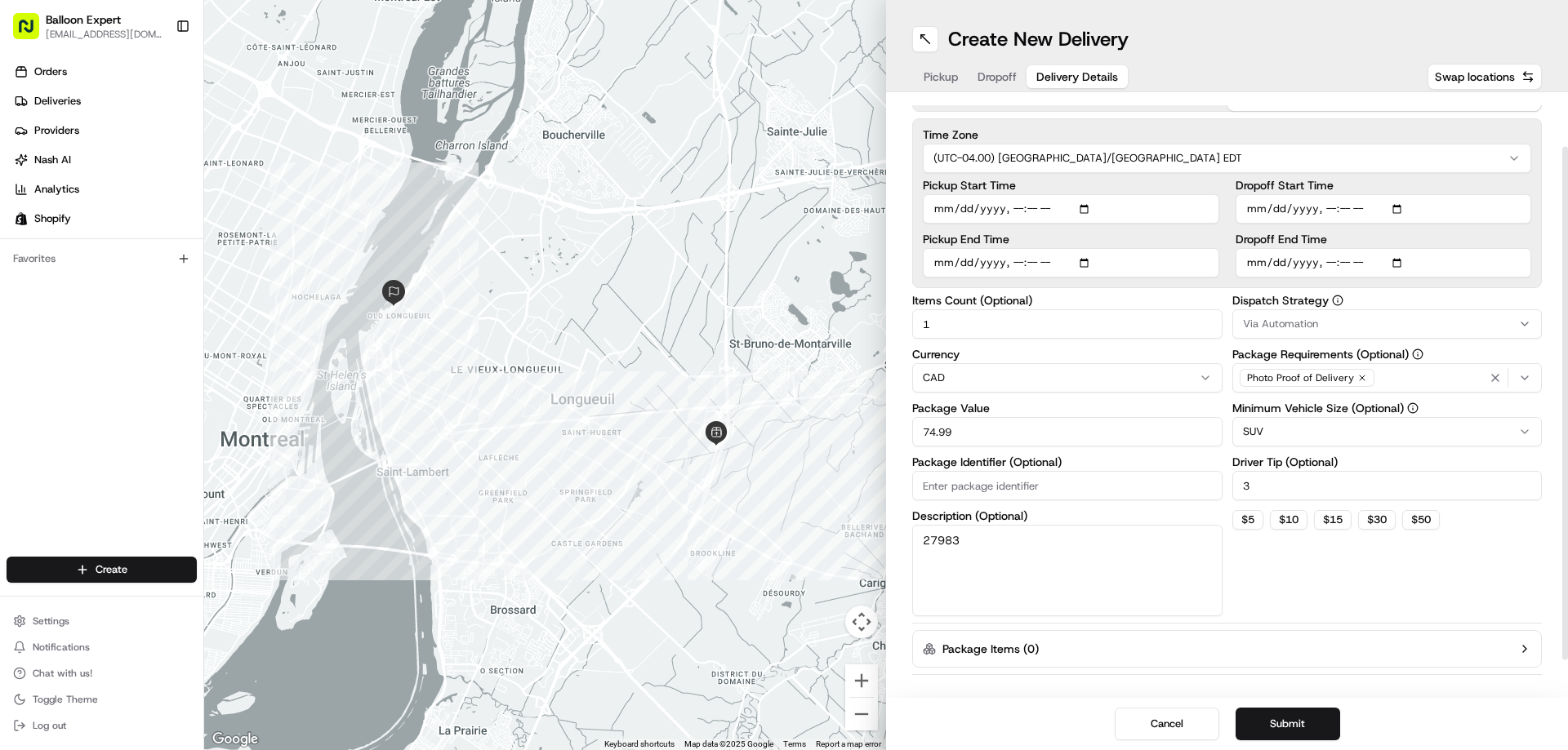
scroll to position [105, 0]
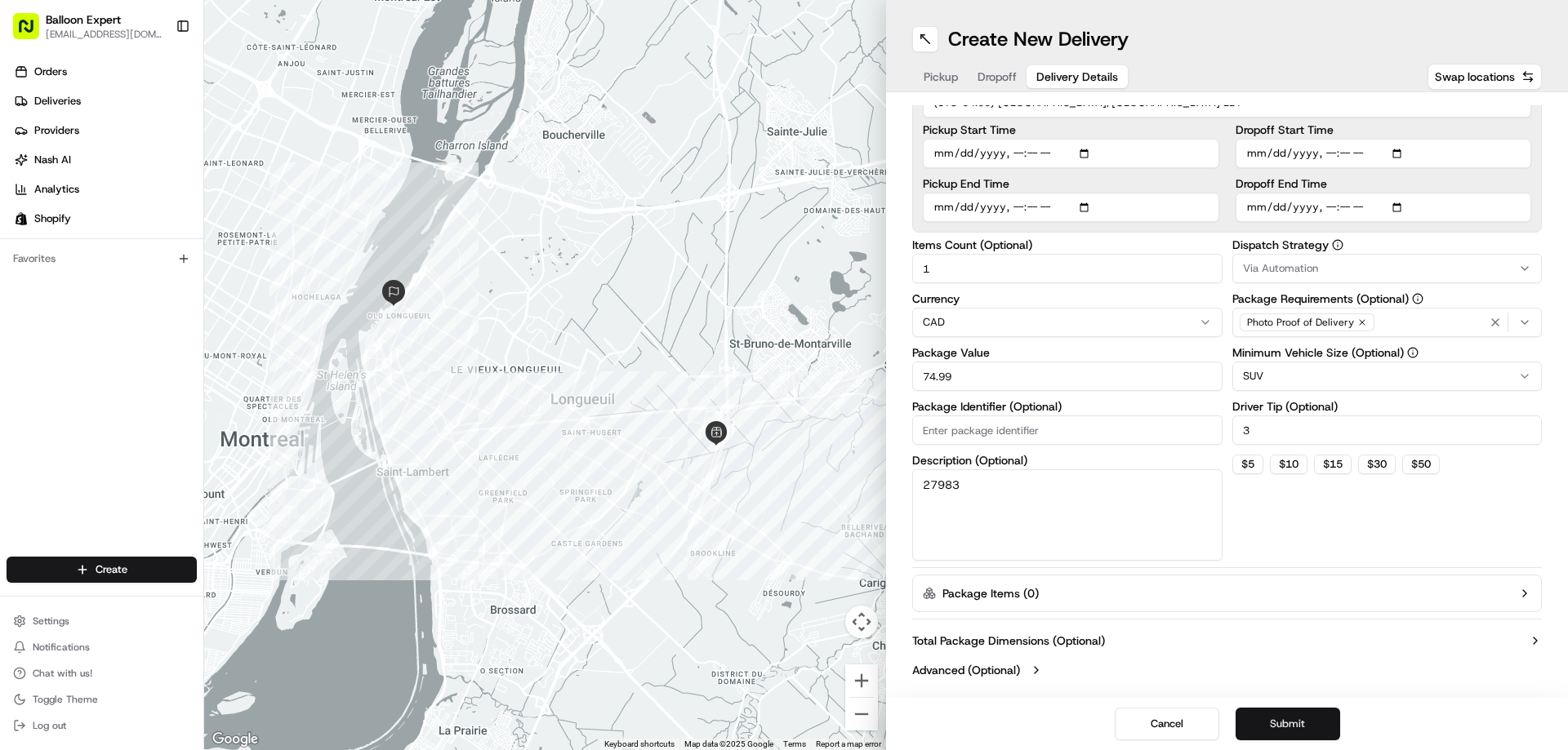
click at [1322, 724] on button "Submit" at bounding box center [1288, 724] width 105 height 33
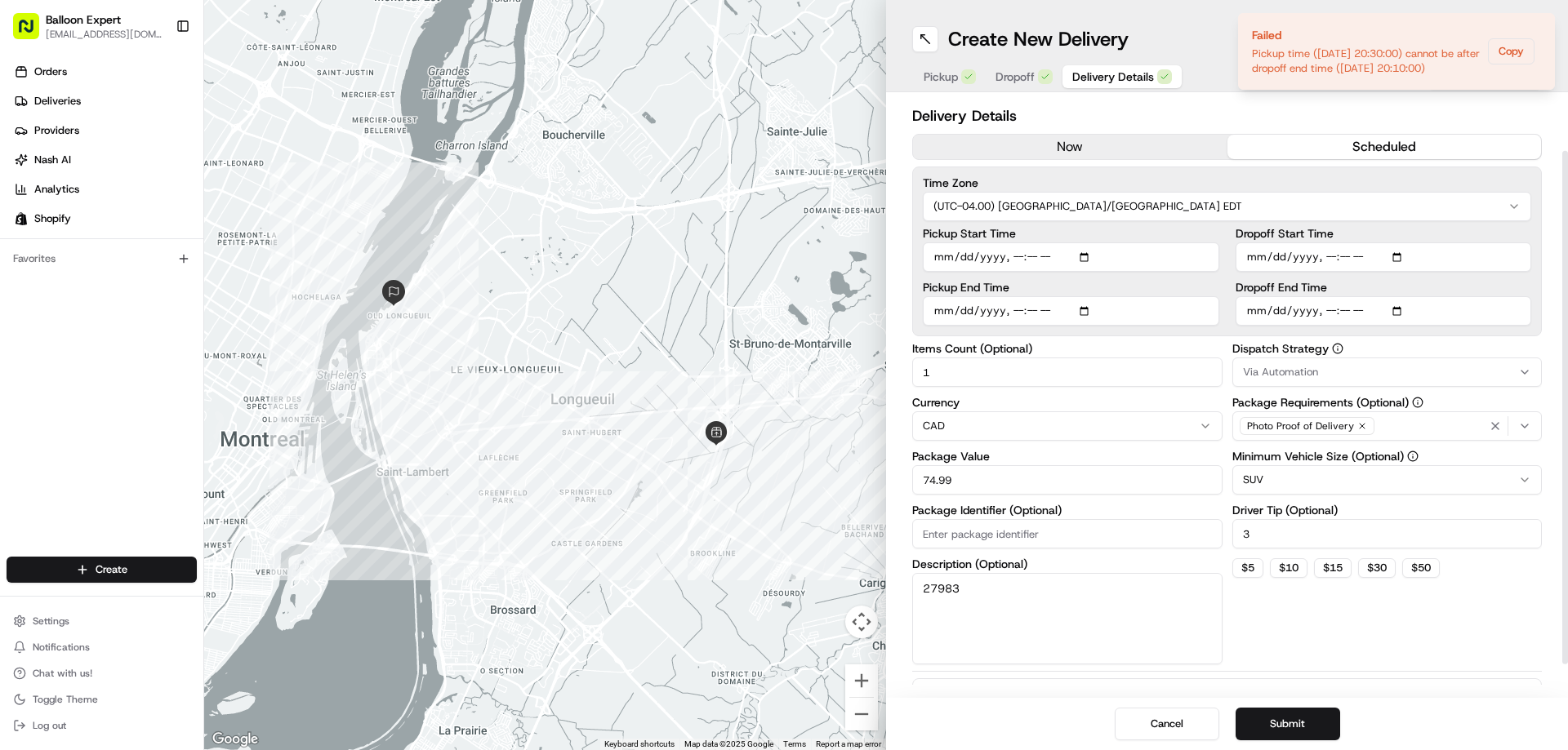
scroll to position [0, 0]
click at [1368, 316] on input "Dropoff End Time" at bounding box center [1383, 312] width 296 height 29
drag, startPoint x: 1270, startPoint y: 718, endPoint x: 1308, endPoint y: 718, distance: 38.0
click at [1274, 718] on button "Submit" at bounding box center [1288, 724] width 105 height 33
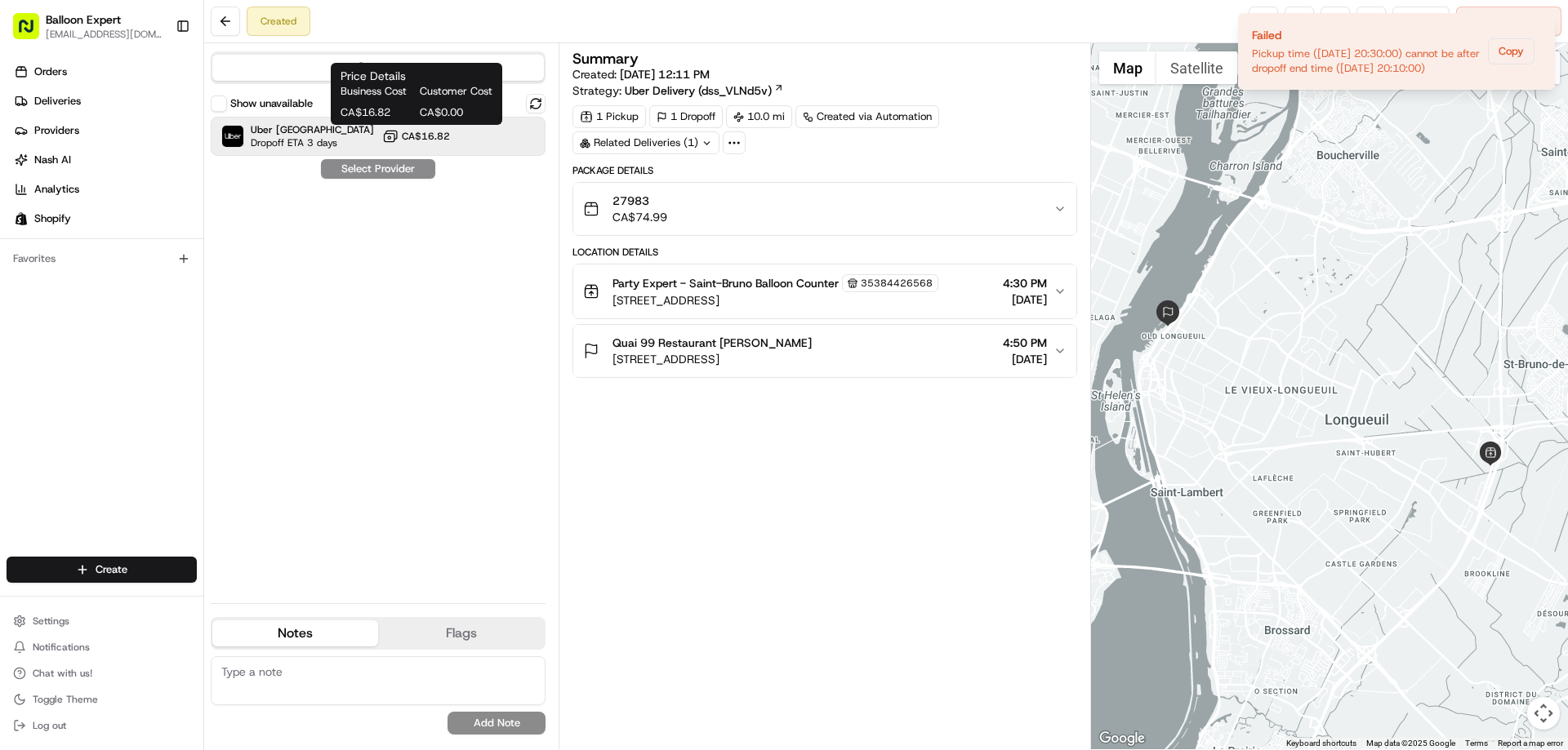
click at [409, 138] on span "CA$16.82" at bounding box center [426, 136] width 48 height 13
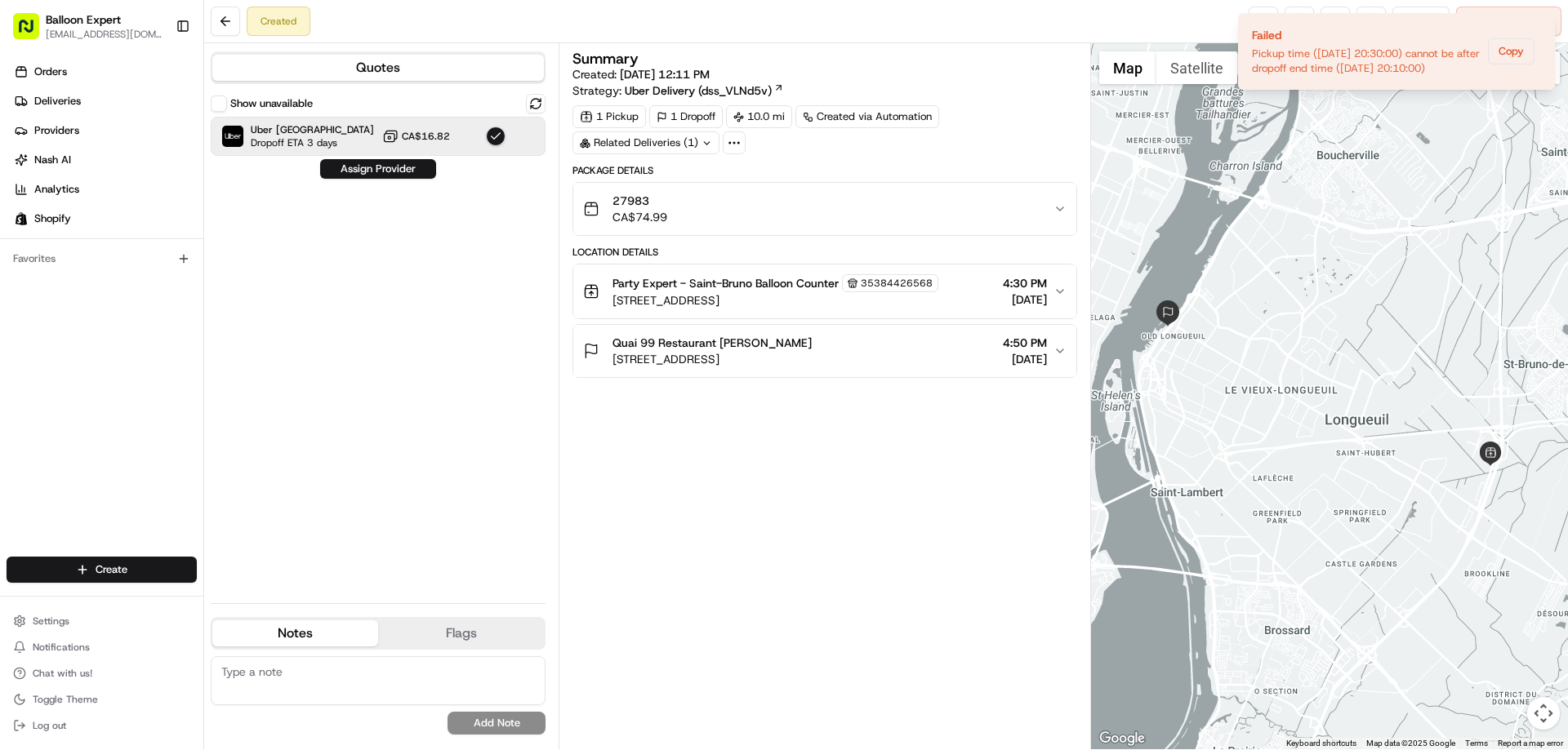
drag, startPoint x: 396, startPoint y: 170, endPoint x: 840, endPoint y: 292, distance: 460.5
click at [403, 170] on button "Assign Provider" at bounding box center [378, 168] width 116 height 20
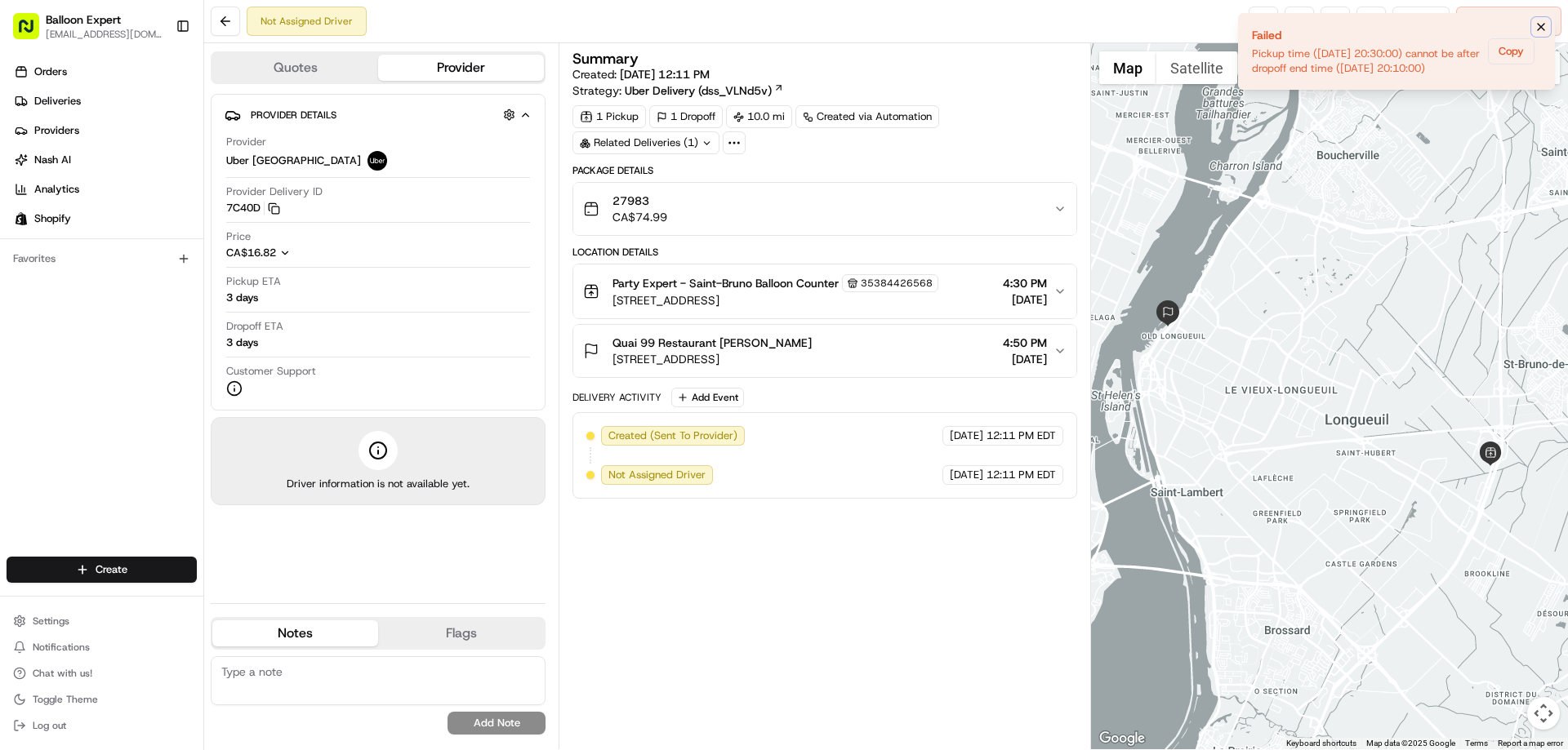
click at [1537, 26] on icon "Notifications (F8)" at bounding box center [1541, 27] width 13 height 13
